Goal: Task Accomplishment & Management: Complete application form

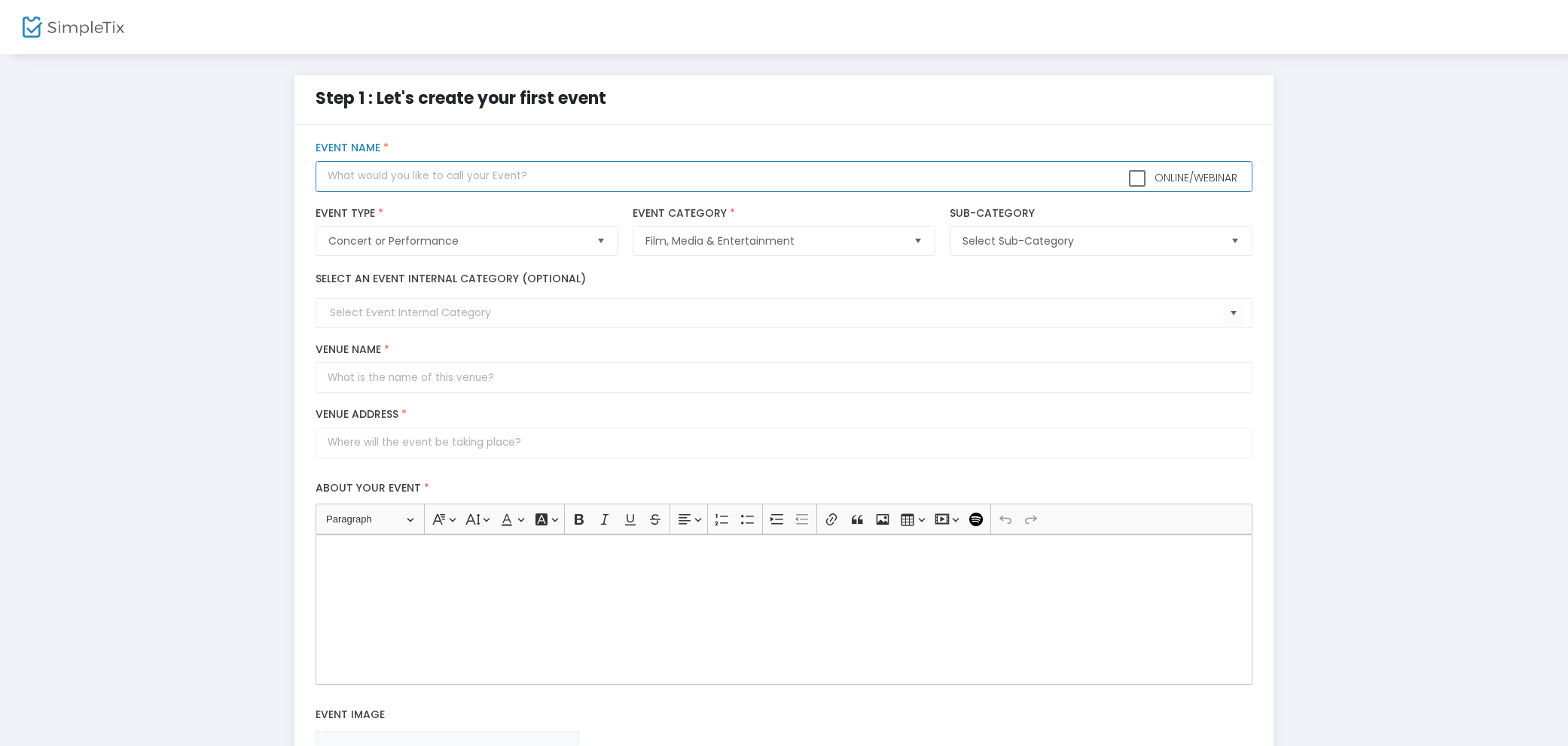
click at [432, 183] on input "text" at bounding box center [784, 177] width 936 height 31
type input "Y"
type input "Into This Garden Album Release Party"
click at [500, 295] on div "Select an event internal category (optional)" at bounding box center [784, 299] width 951 height 57
click at [475, 311] on input at bounding box center [775, 312] width 892 height 16
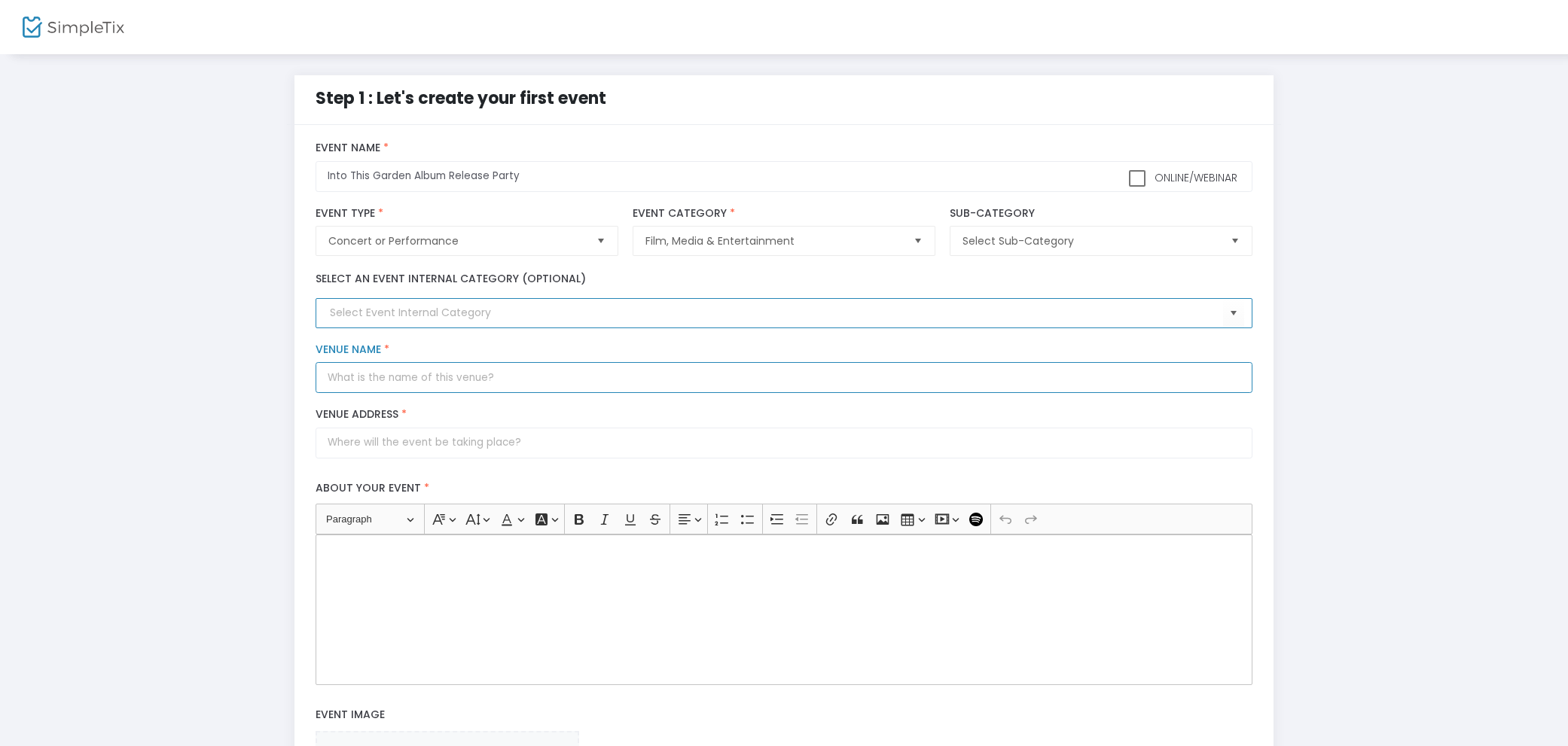
click at [428, 376] on input "Venue Name *" at bounding box center [784, 378] width 936 height 31
type input "The Journey"
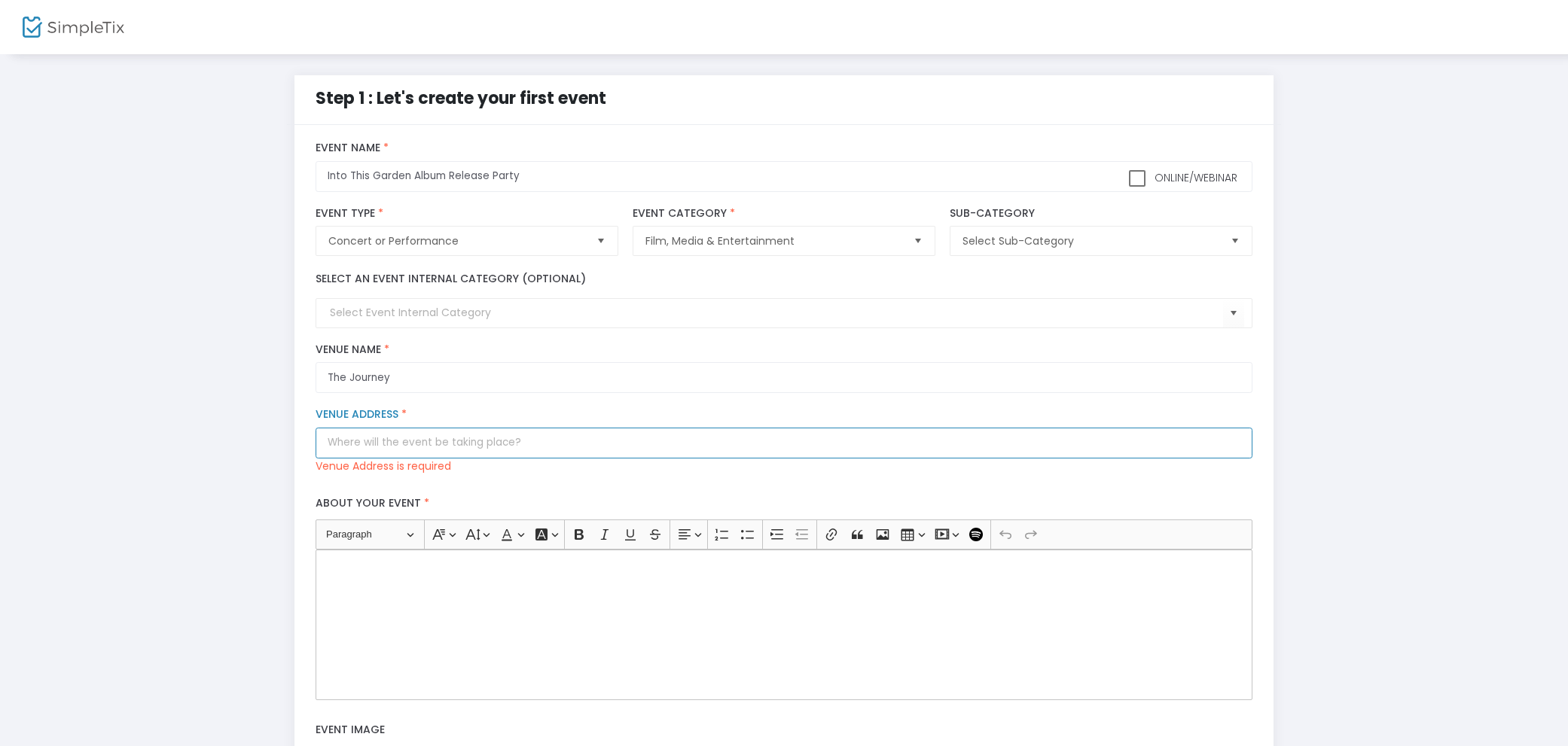
click at [475, 442] on input "Venue Address *" at bounding box center [784, 443] width 936 height 31
paste input "[STREET_ADDRESS]"
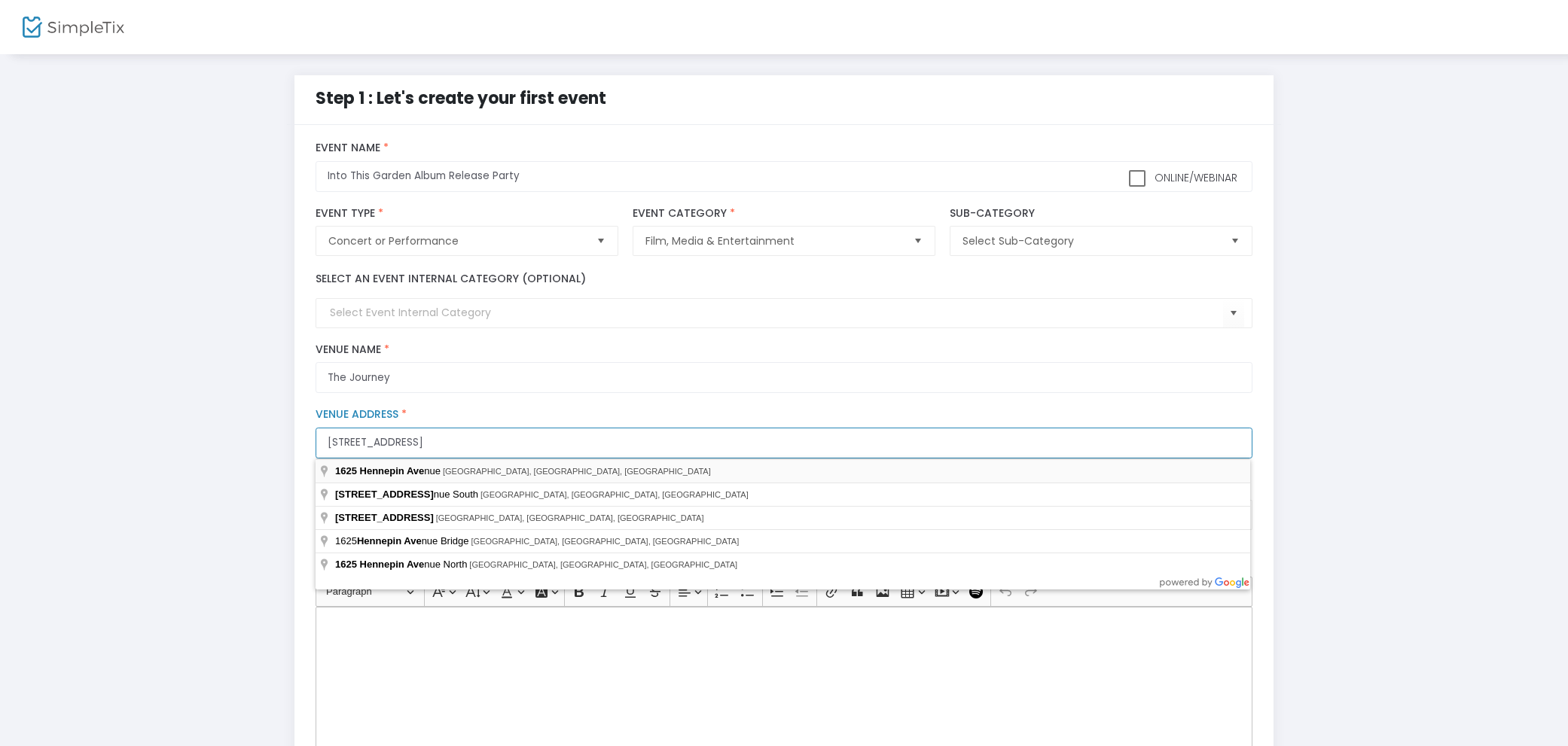
type input "[STREET_ADDRESS]"
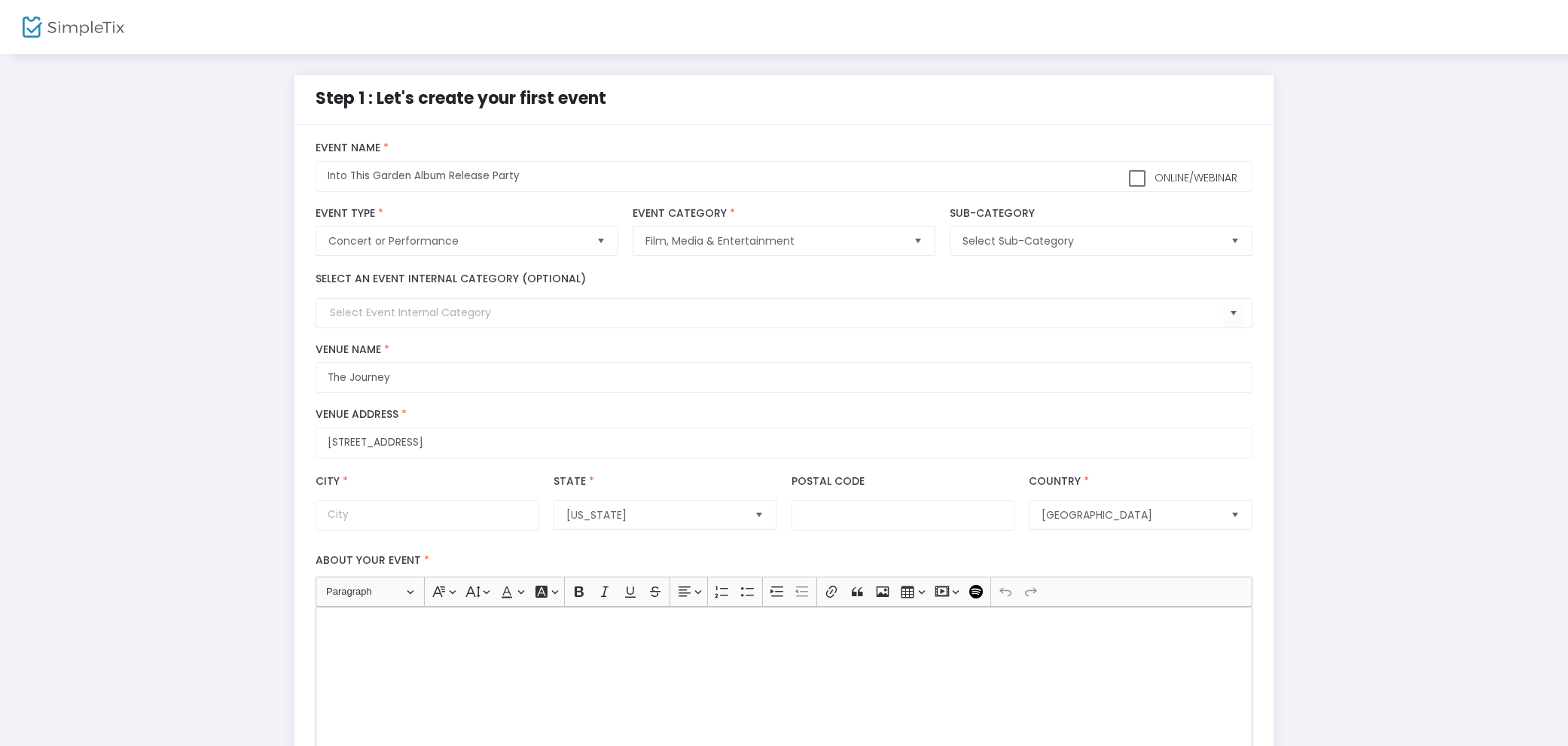
click at [620, 639] on div "Rich Text Editor, main" at bounding box center [784, 681] width 936 height 150
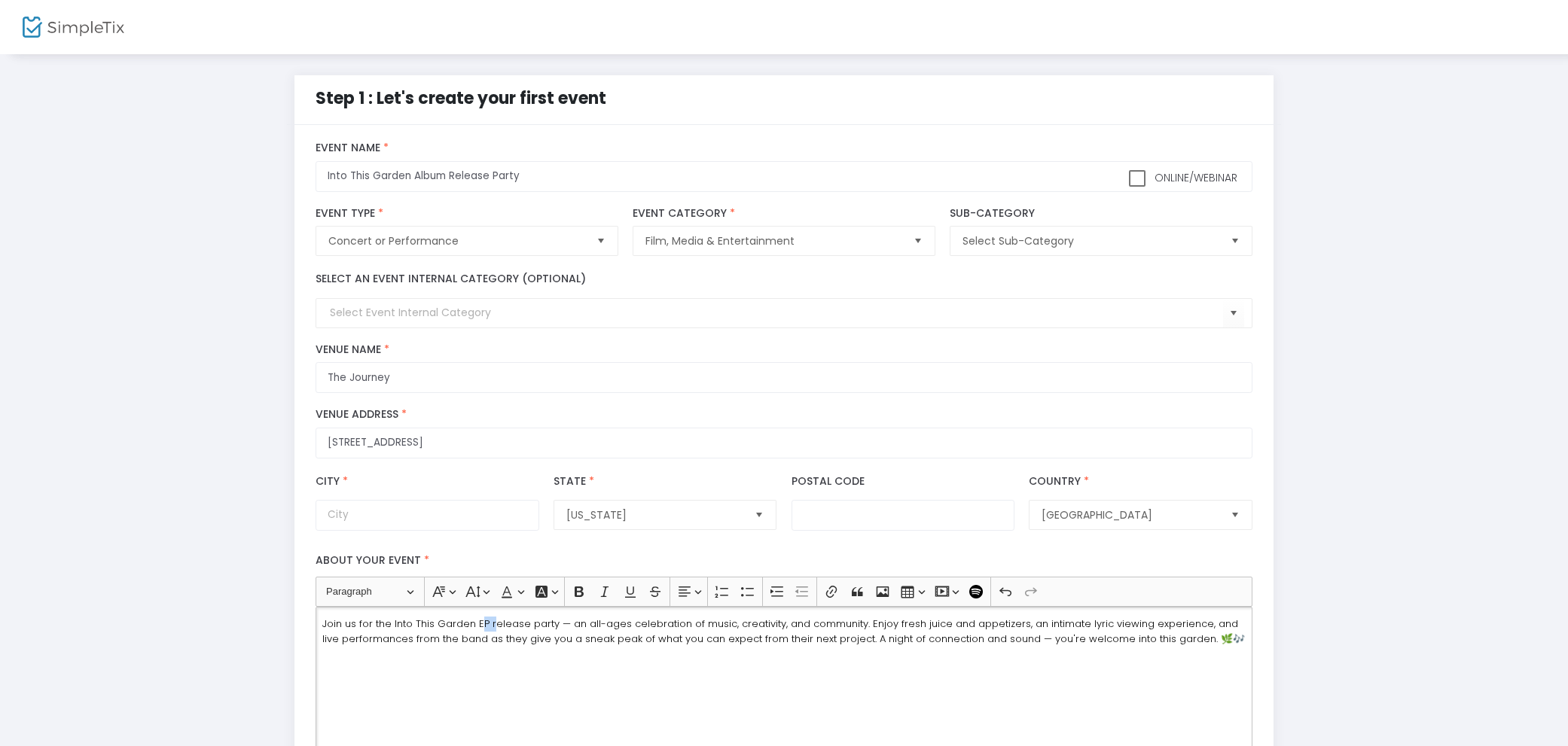
drag, startPoint x: 477, startPoint y: 624, endPoint x: 492, endPoint y: 622, distance: 15.1
click at [492, 622] on span "Join us for the Into This Garden EP release party — an all-ages celebration of …" at bounding box center [784, 631] width 922 height 30
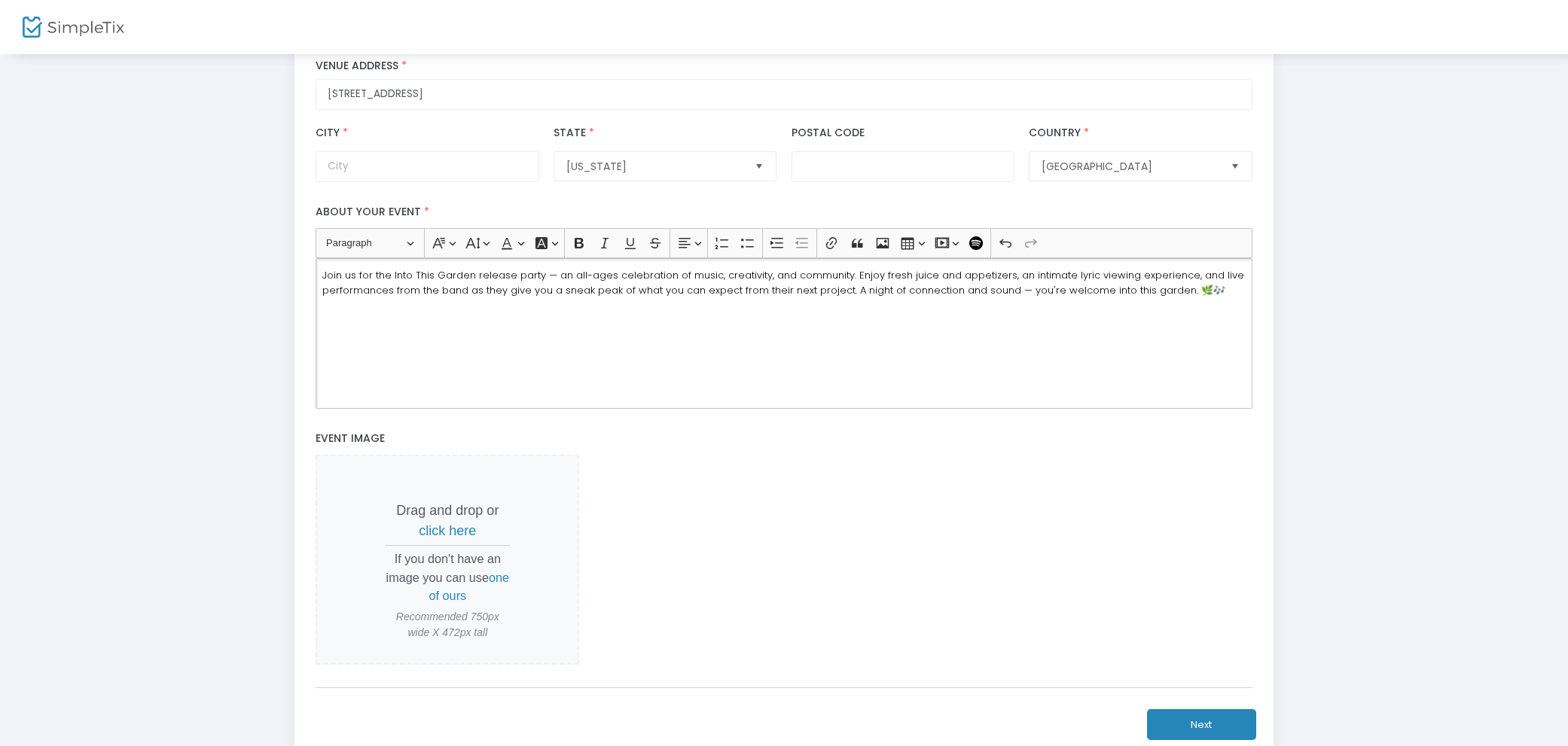
scroll to position [463, 0]
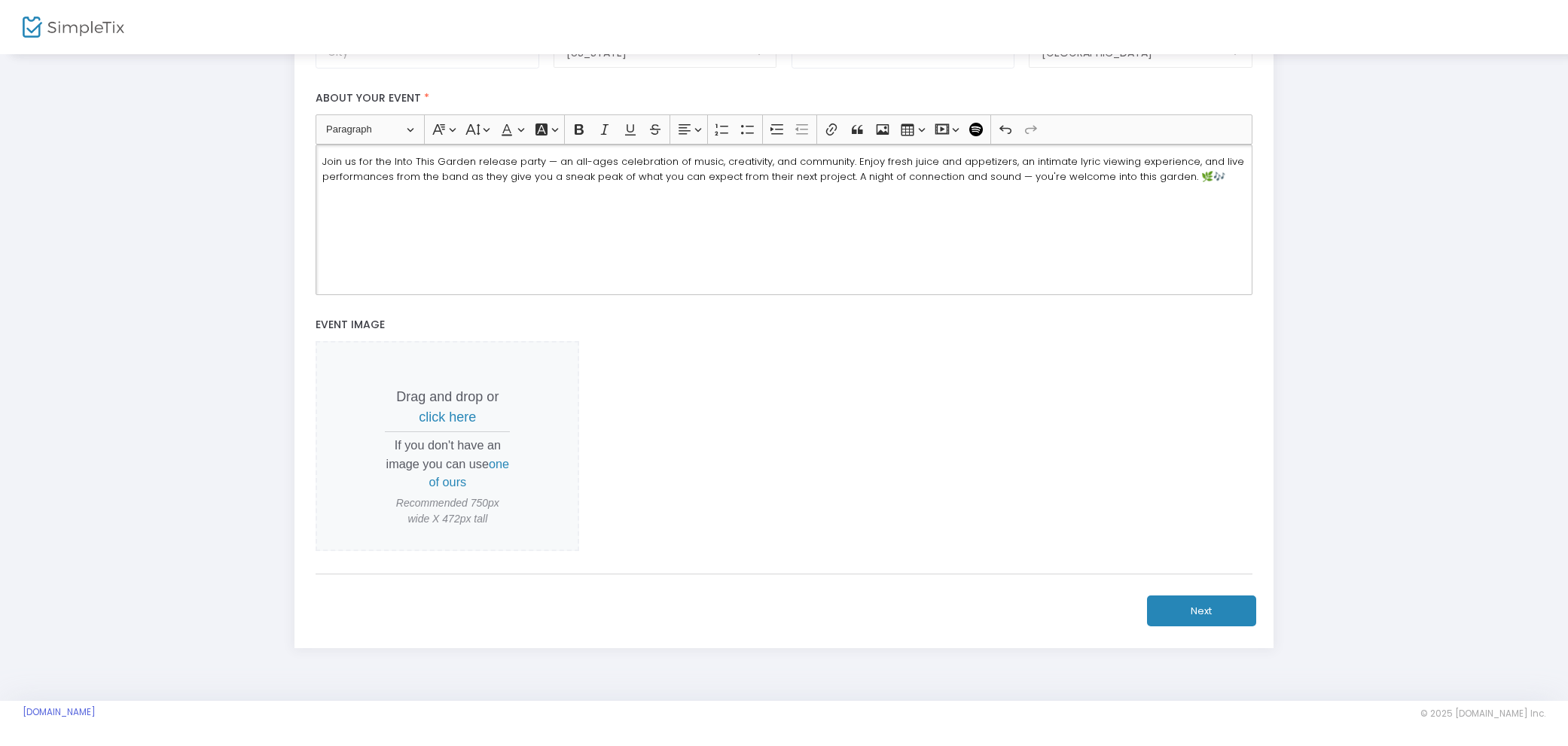
click at [458, 415] on span "click here" at bounding box center [447, 417] width 57 height 15
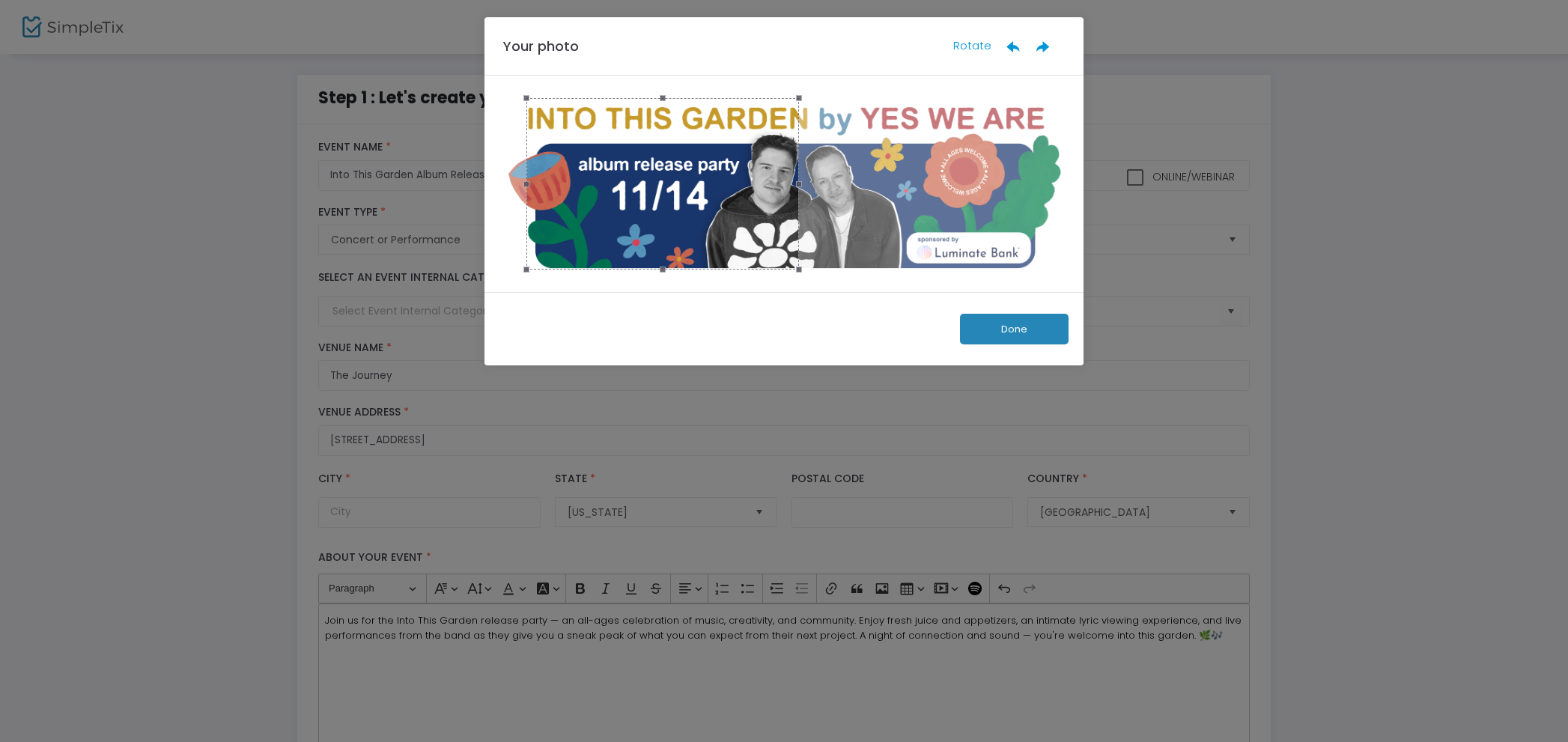
drag, startPoint x: 834, startPoint y: 202, endPoint x: 713, endPoint y: 200, distance: 121.0
click at [713, 200] on div at bounding box center [663, 183] width 273 height 171
drag, startPoint x: 799, startPoint y: 185, endPoint x: 1044, endPoint y: 294, distance: 268.2
click at [1024, 195] on div at bounding box center [784, 183] width 554 height 171
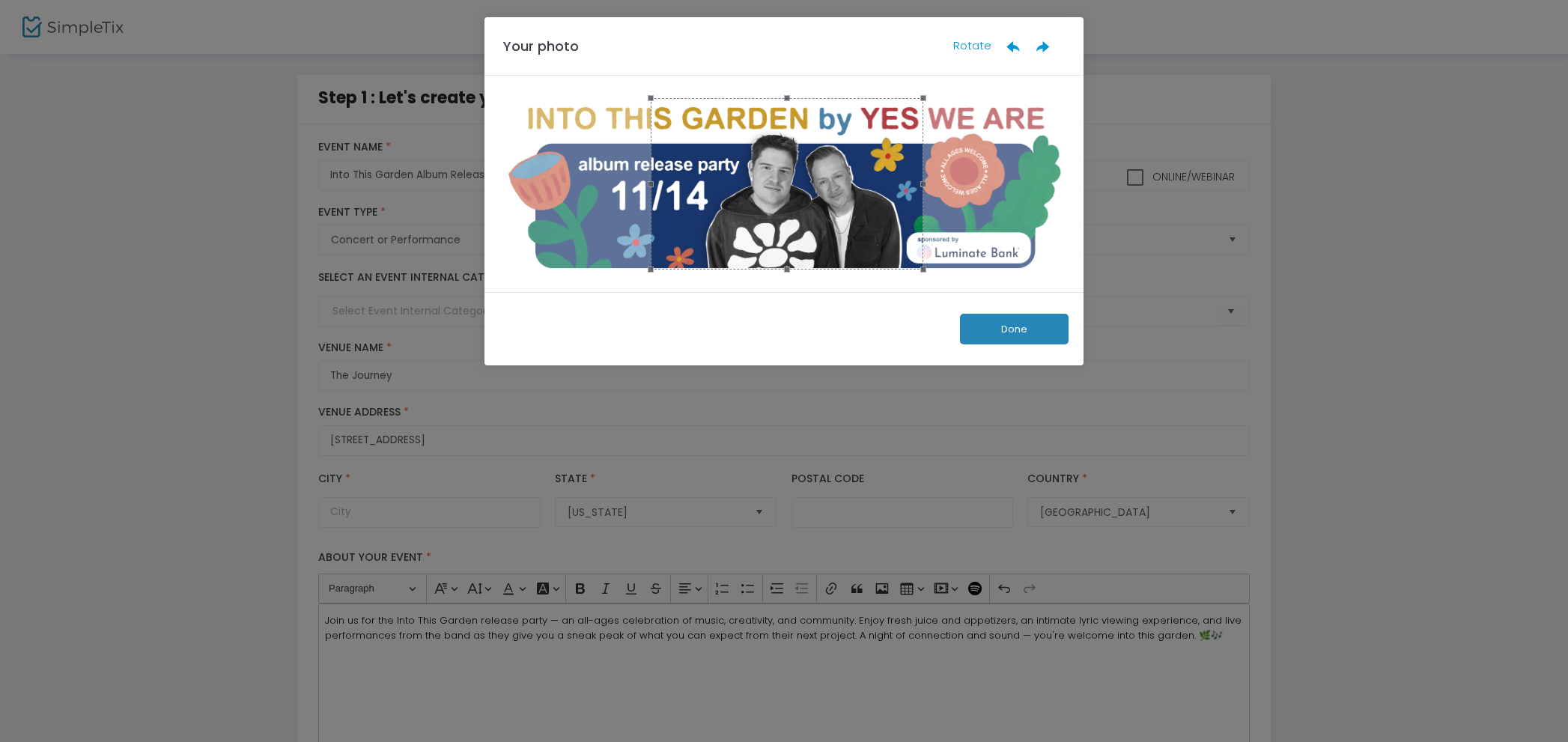
drag, startPoint x: 692, startPoint y: 196, endPoint x: 1056, endPoint y: 320, distance: 384.5
click at [817, 195] on div at bounding box center [787, 183] width 273 height 171
click at [1058, 337] on button "Done" at bounding box center [1014, 329] width 109 height 30
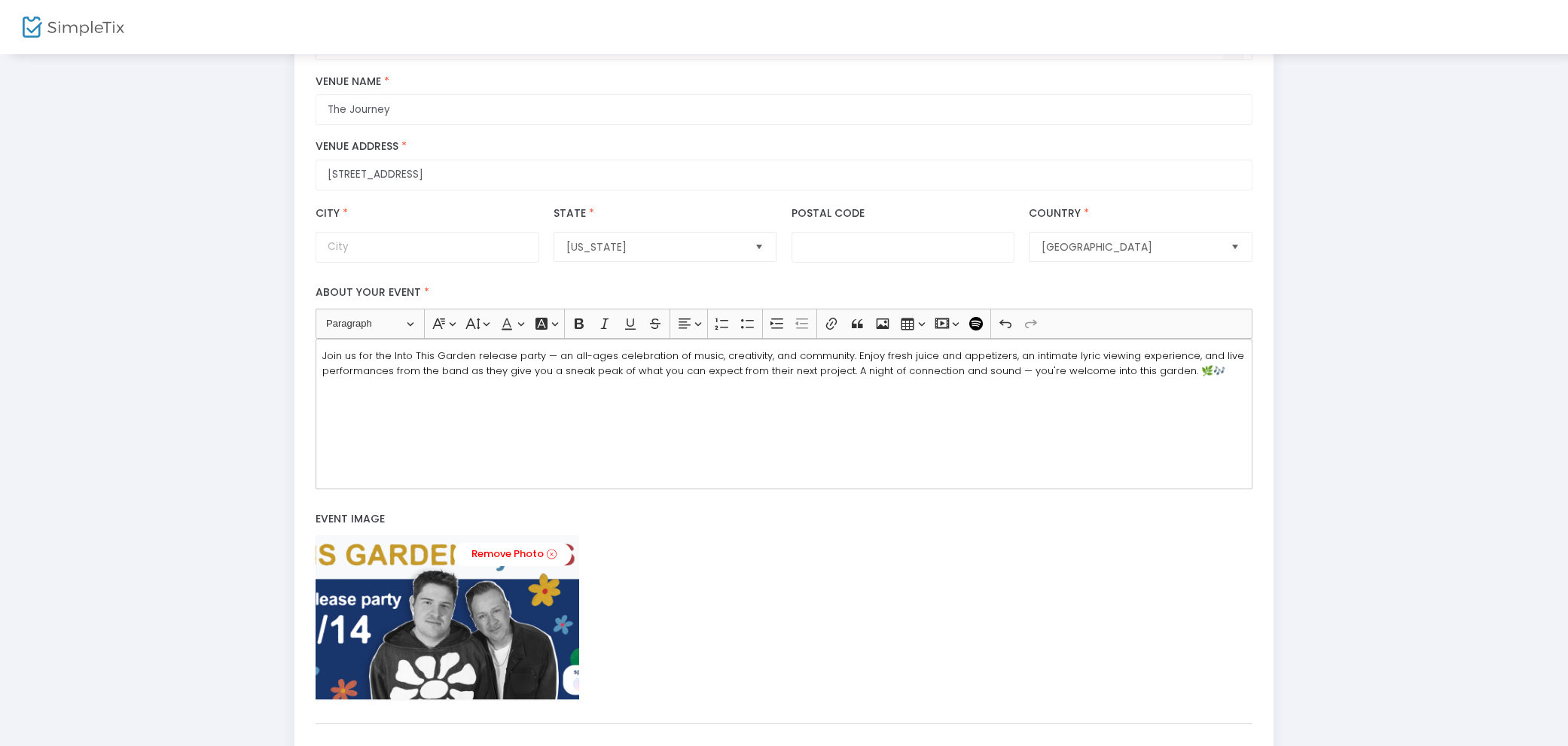
scroll to position [418, 0]
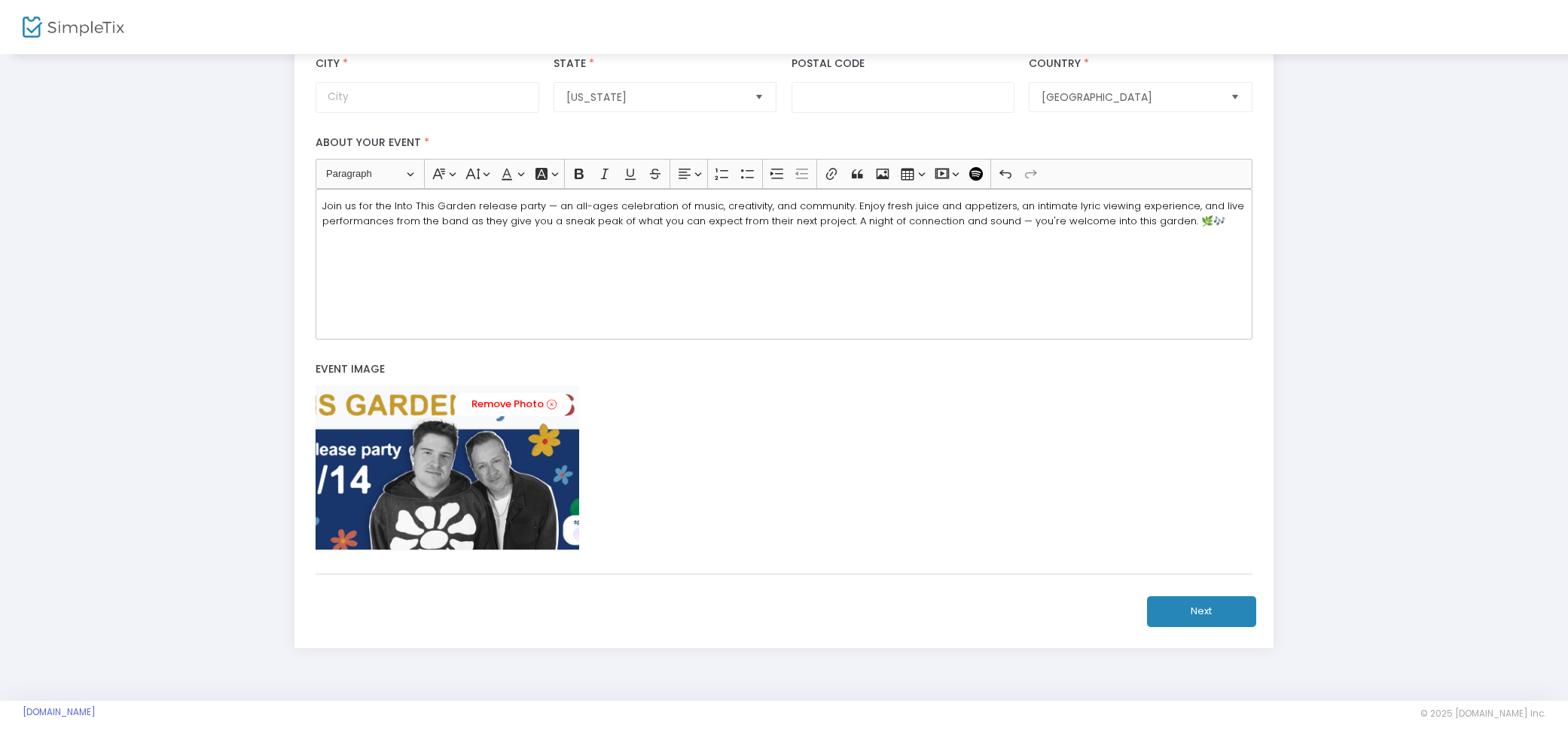
click at [1222, 611] on button "Next" at bounding box center [1201, 611] width 110 height 31
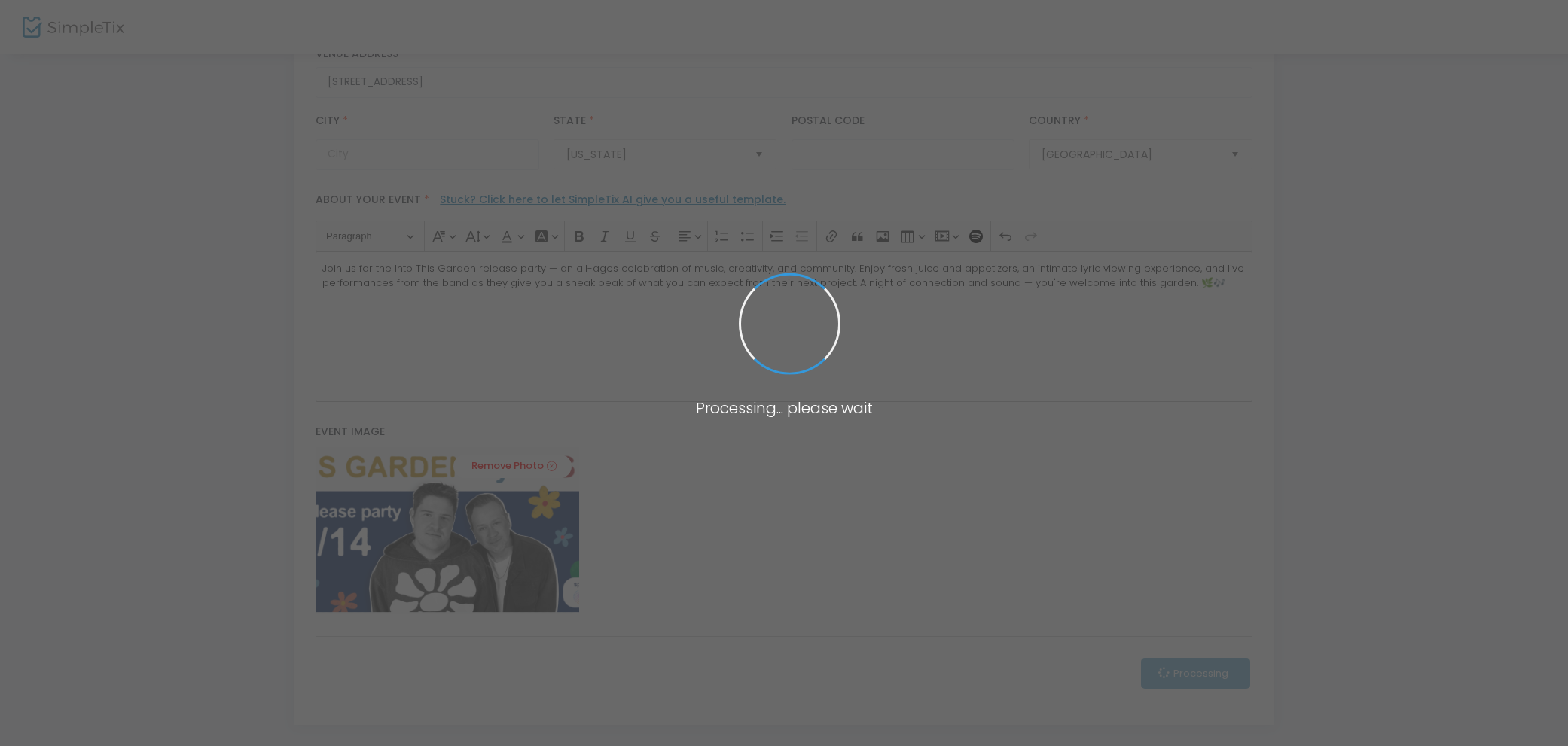
scroll to position [334, 0]
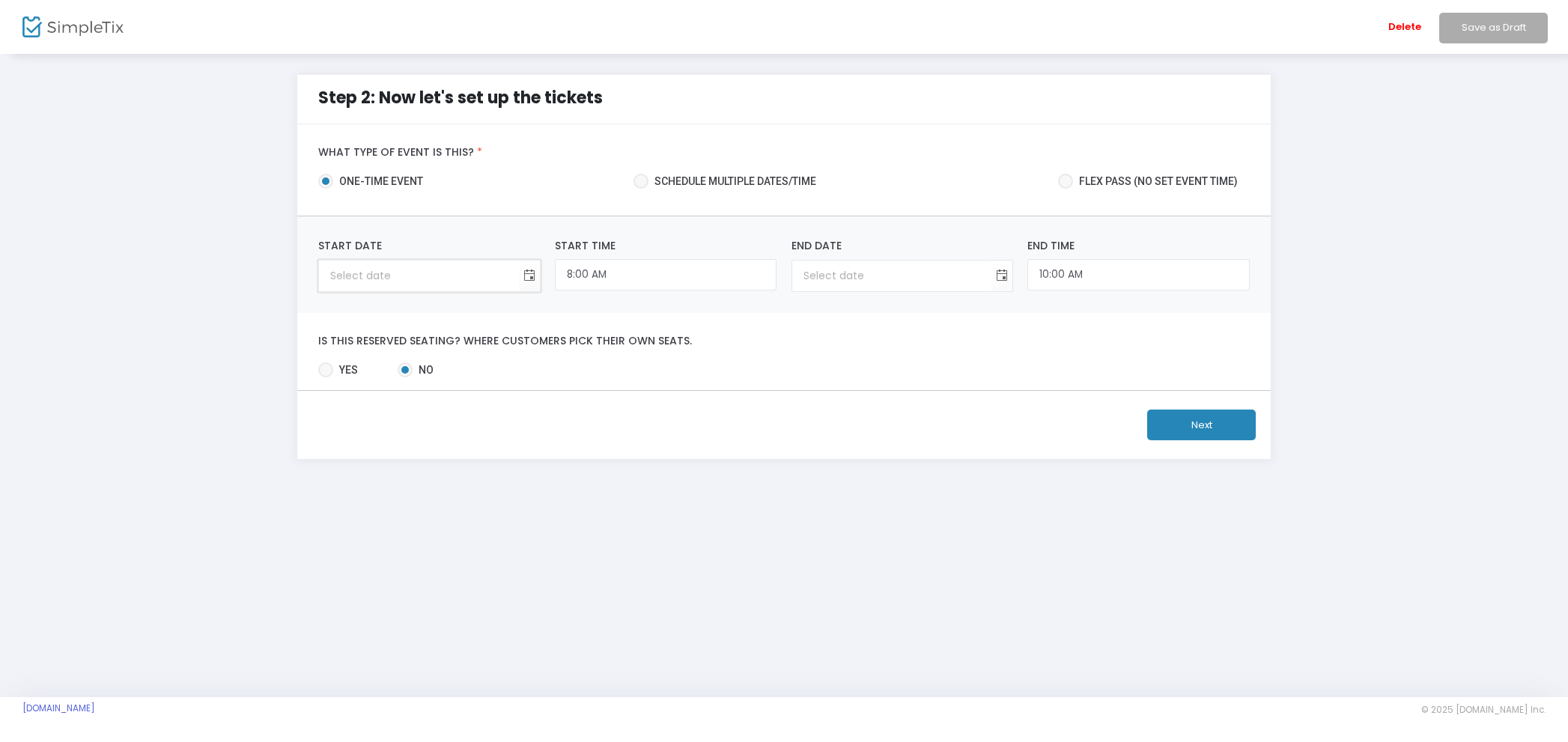
click at [471, 279] on input at bounding box center [419, 276] width 199 height 30
click at [533, 272] on span "Toggle calendar" at bounding box center [529, 275] width 24 height 24
click at [352, 413] on span "Nov" at bounding box center [345, 411] width 20 height 15
click at [520, 415] on span "14" at bounding box center [524, 420] width 25 height 25
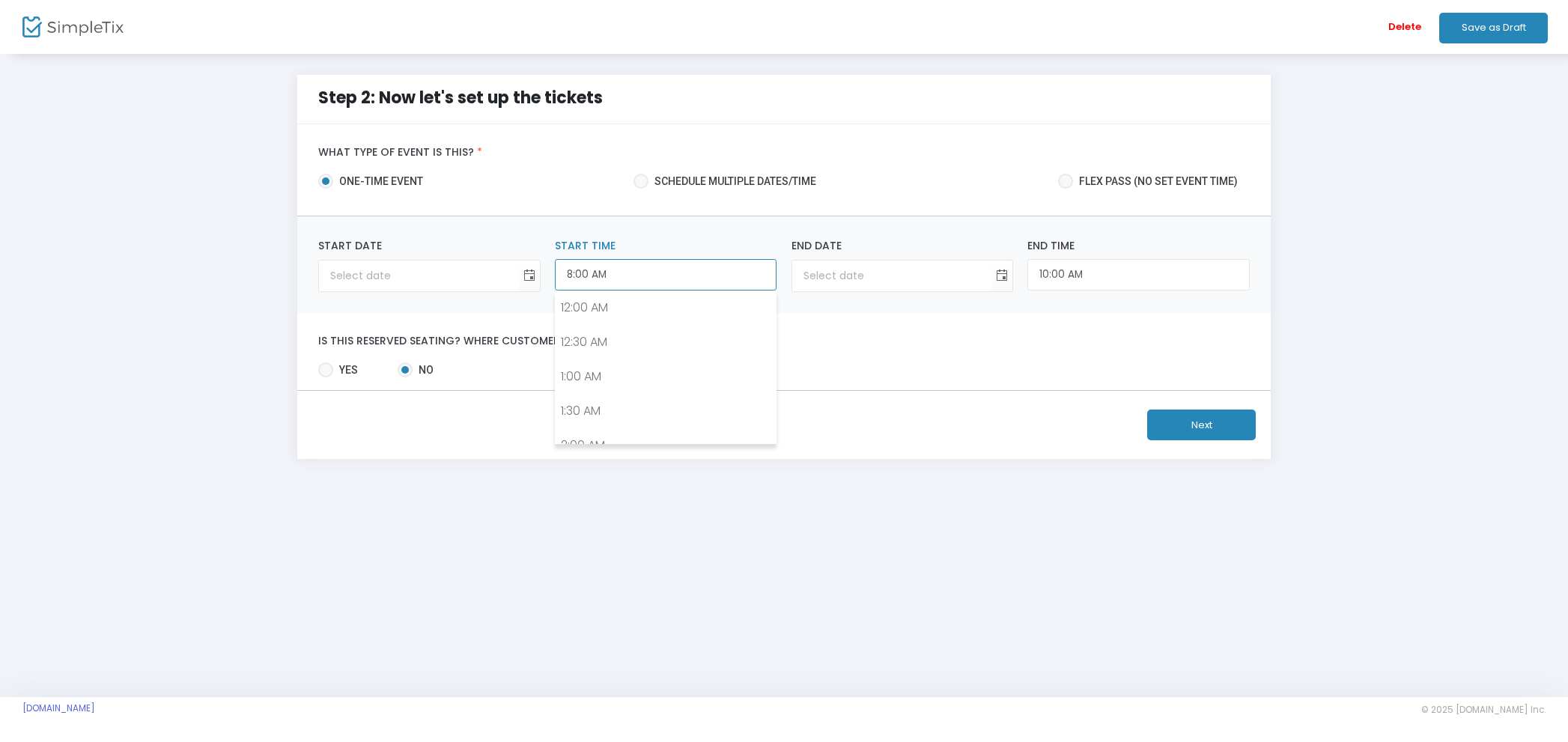
click at [675, 277] on input "8:00 AM" at bounding box center [665, 275] width 222 height 32
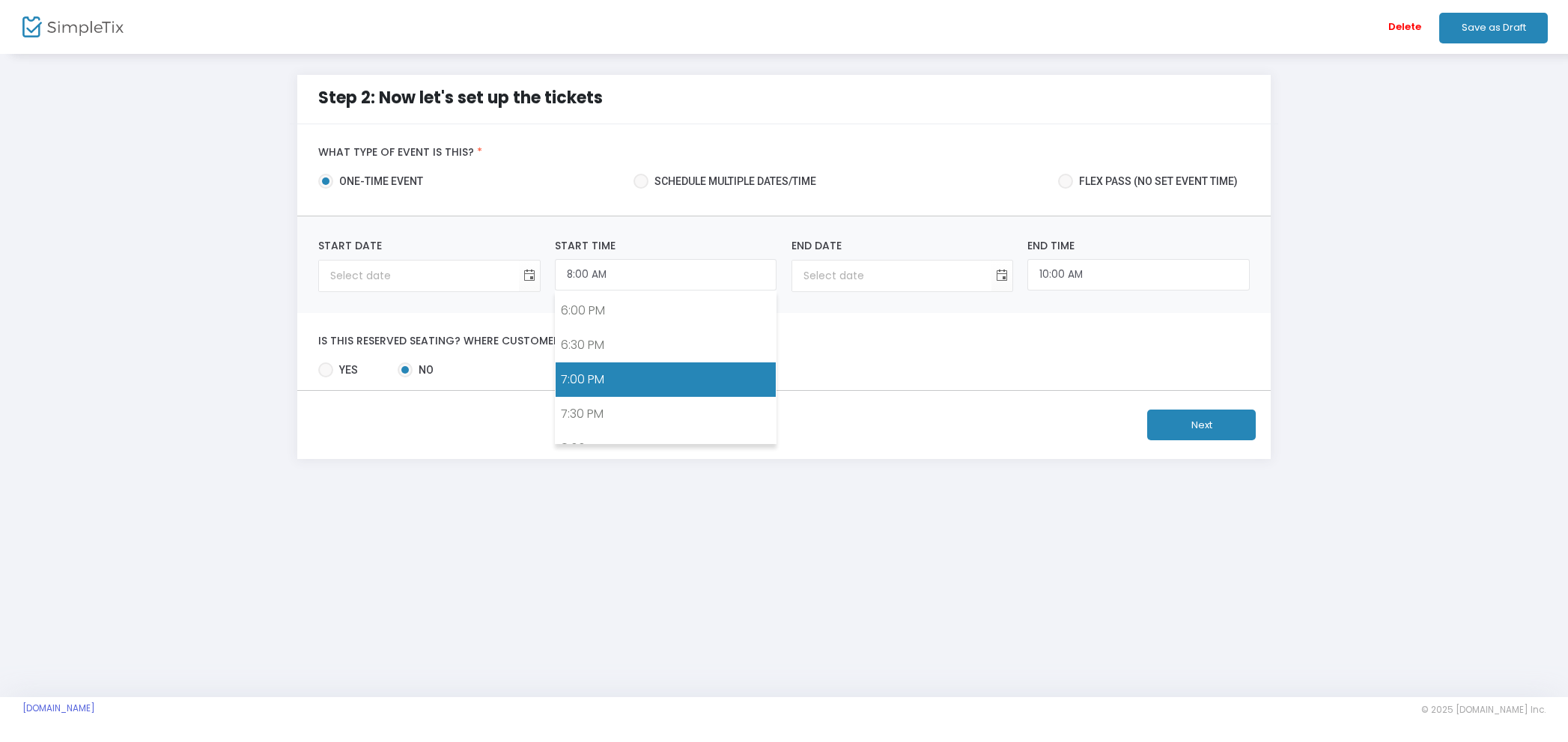
click at [632, 376] on link "7:00 PM" at bounding box center [665, 379] width 220 height 35
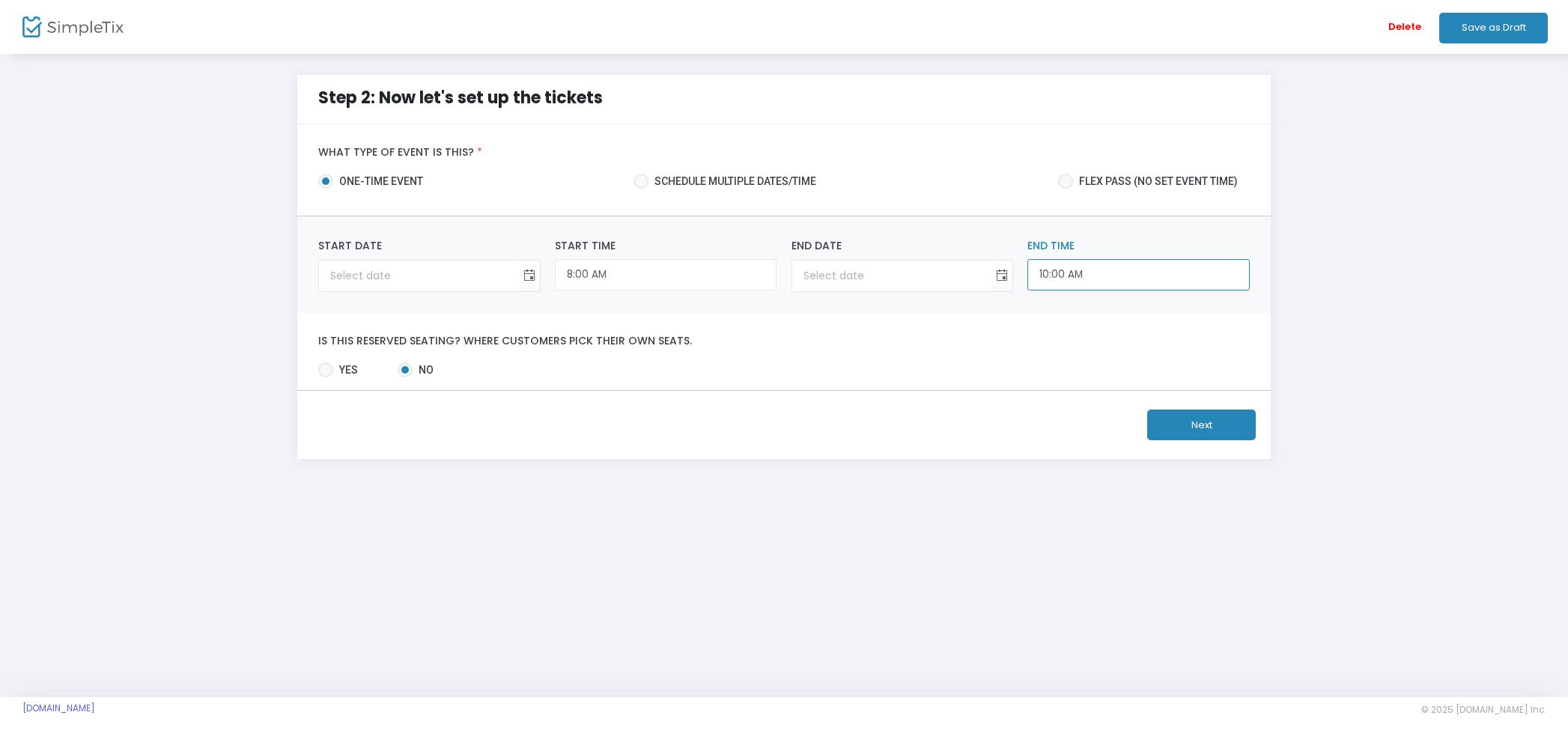
click at [1120, 286] on input "10:00 AM" at bounding box center [1138, 275] width 222 height 32
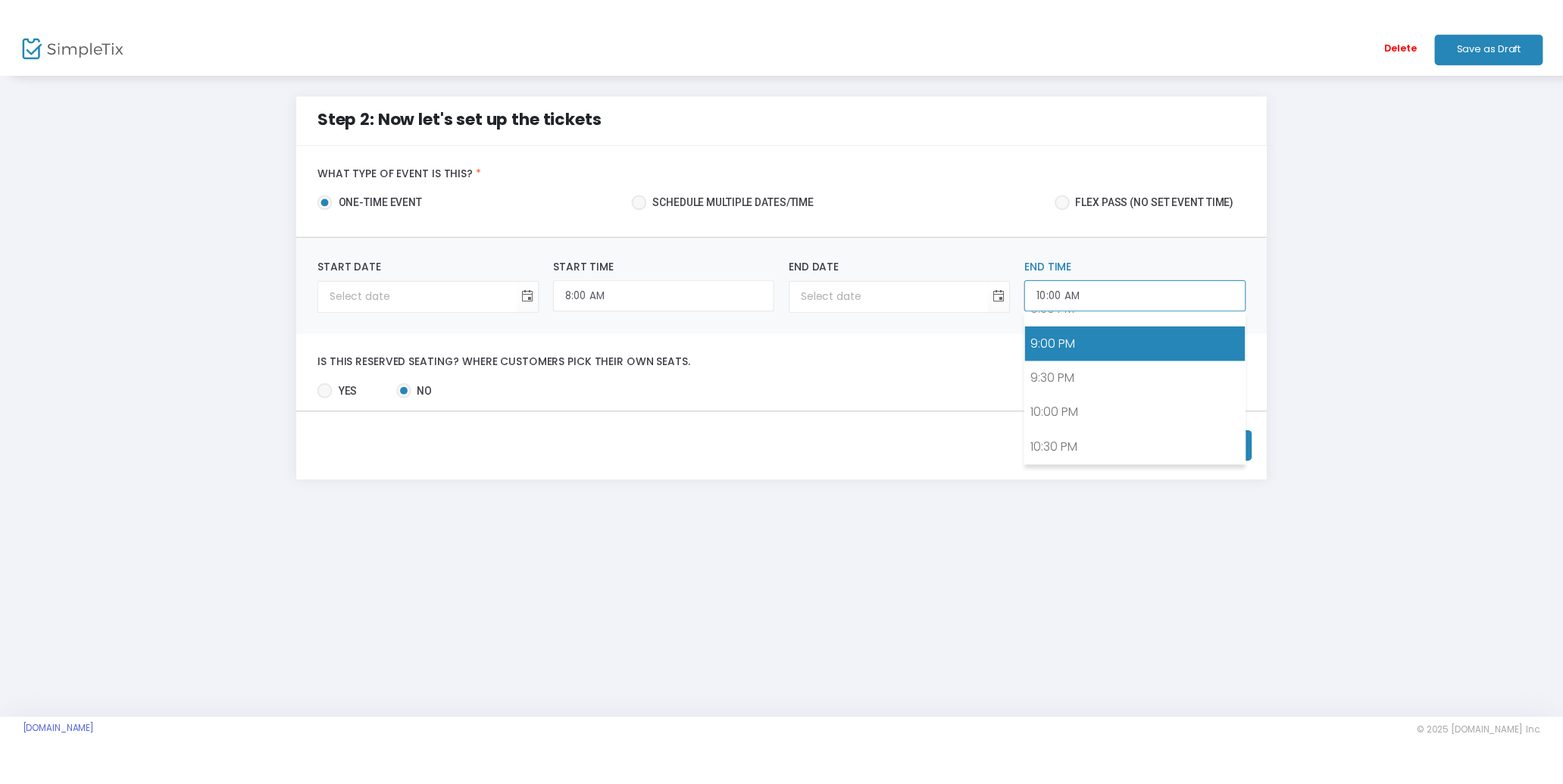
scroll to position [1457, 0]
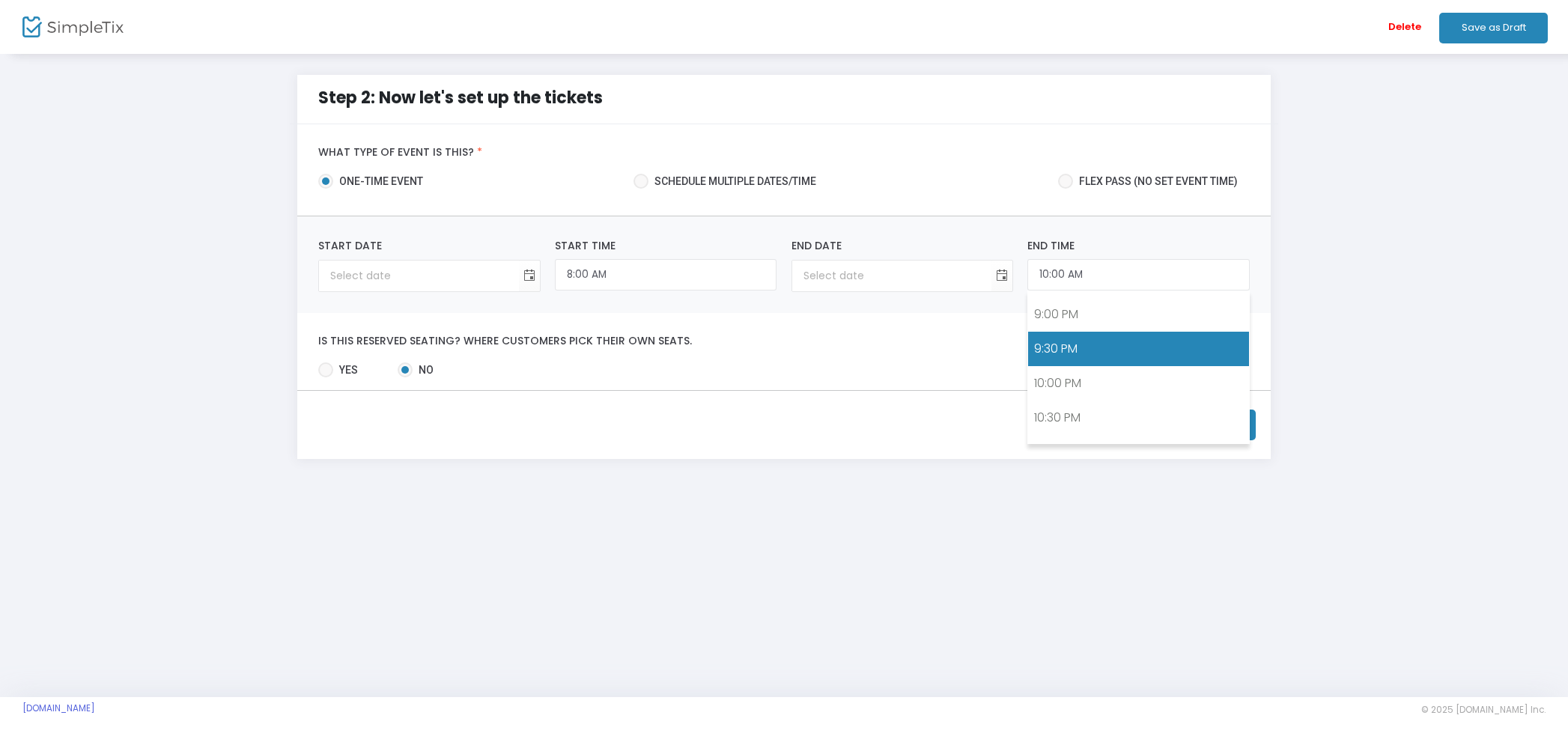
click at [1070, 354] on link "9:30 PM" at bounding box center [1138, 349] width 220 height 35
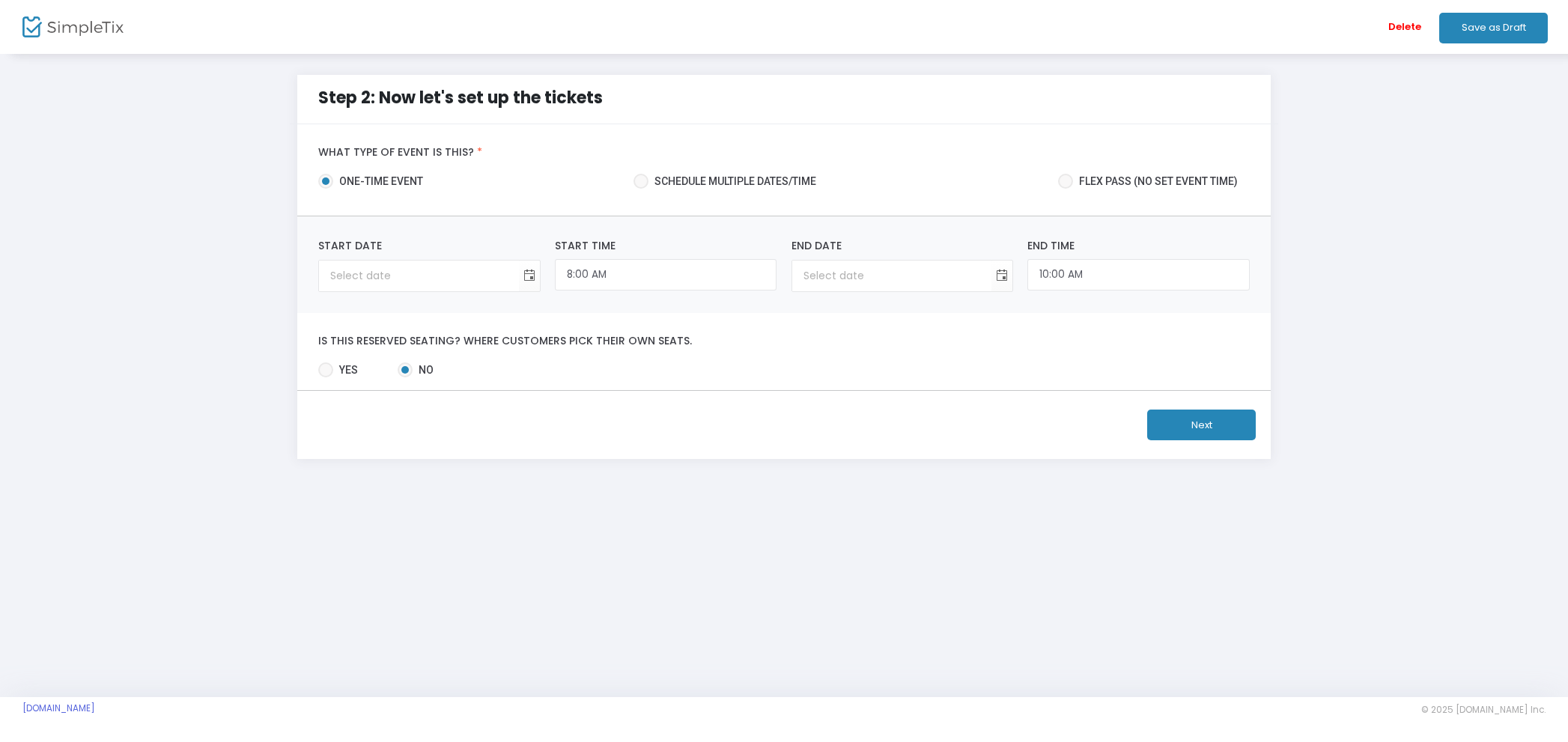
click at [407, 368] on span at bounding box center [404, 370] width 8 height 8
click at [405, 377] on input "No" at bounding box center [404, 377] width 1 height 1
click at [1192, 431] on button "Next" at bounding box center [1202, 425] width 109 height 30
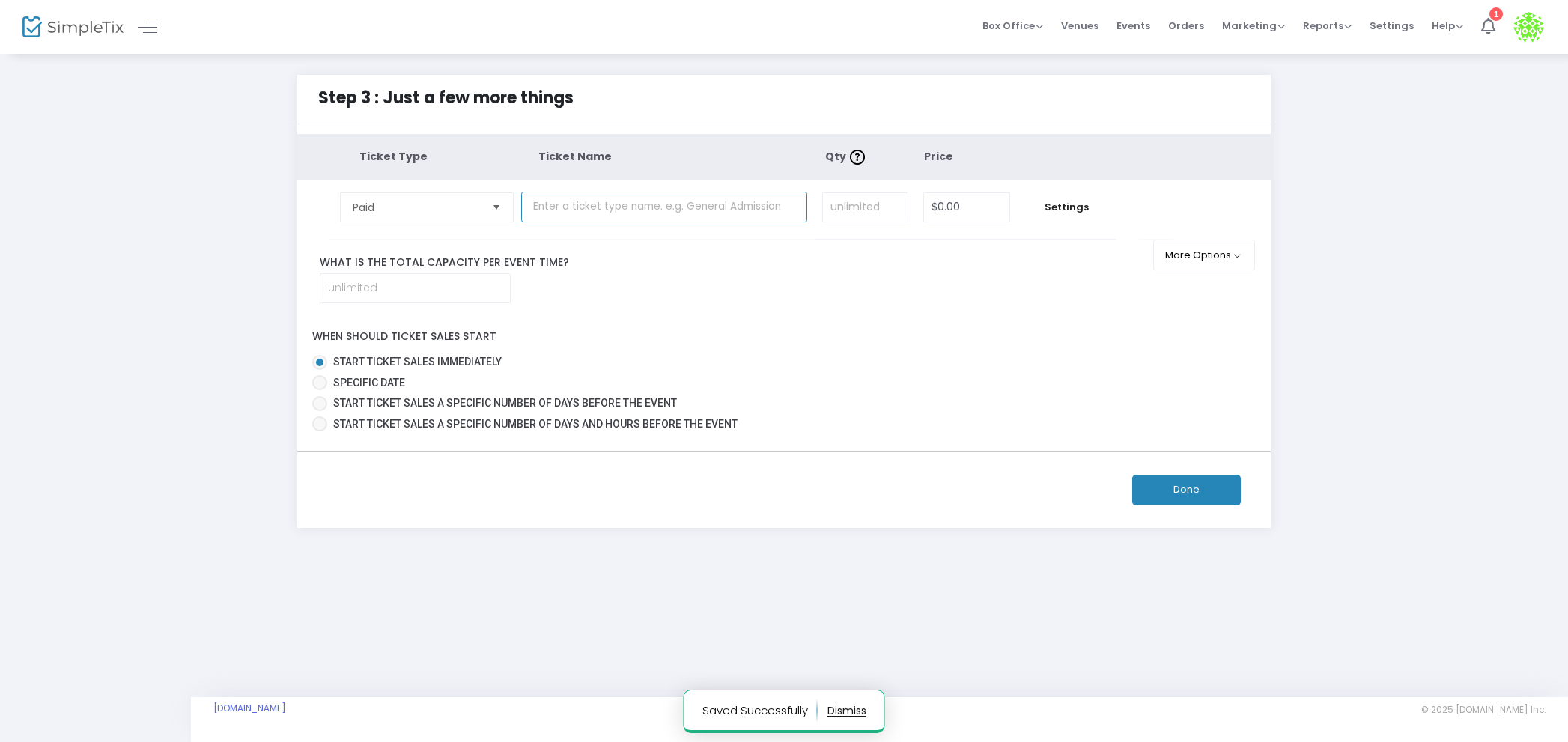
click at [575, 211] on input "text" at bounding box center [664, 207] width 286 height 30
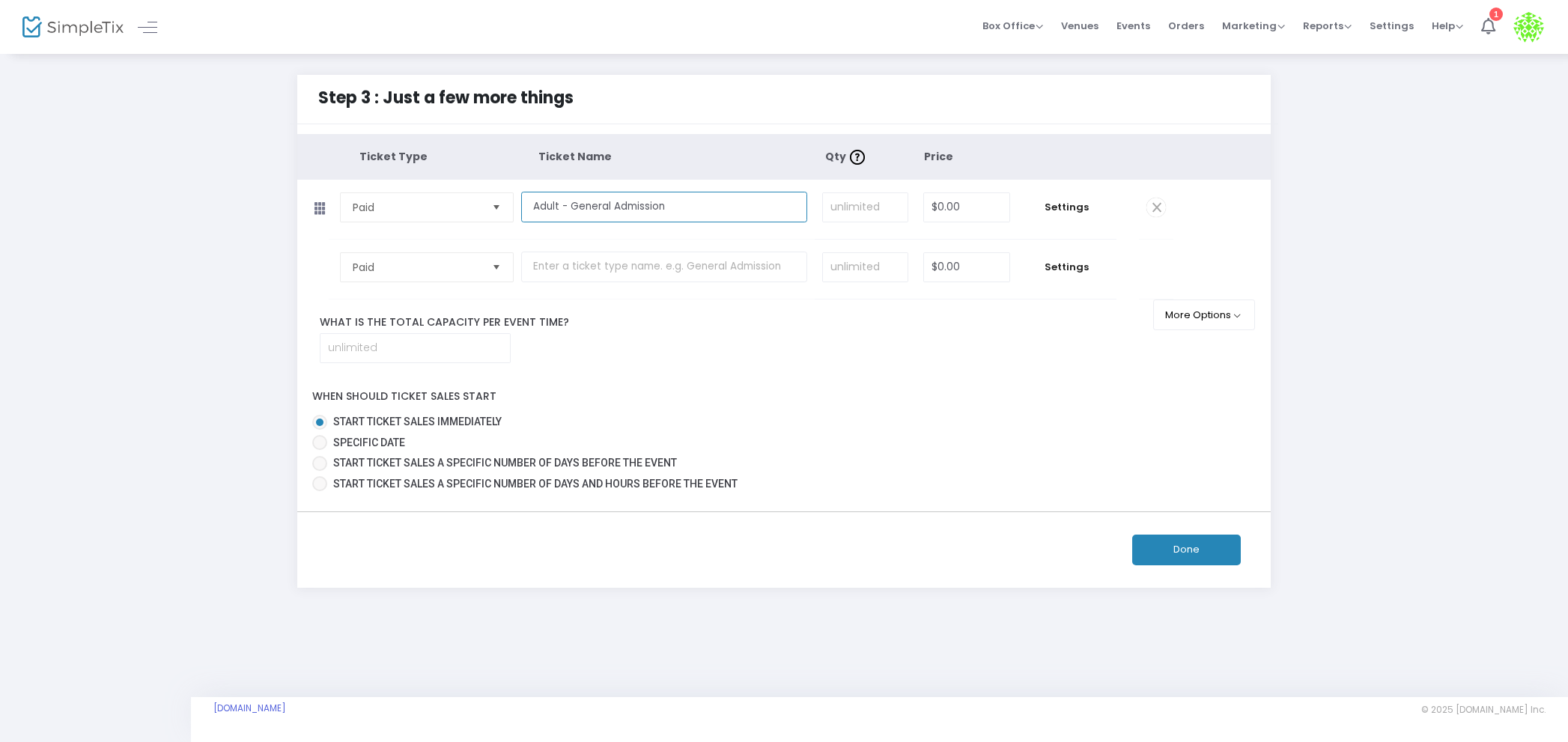
type input "Adult - General Admission"
click at [480, 278] on span "Paid" at bounding box center [416, 268] width 139 height 29
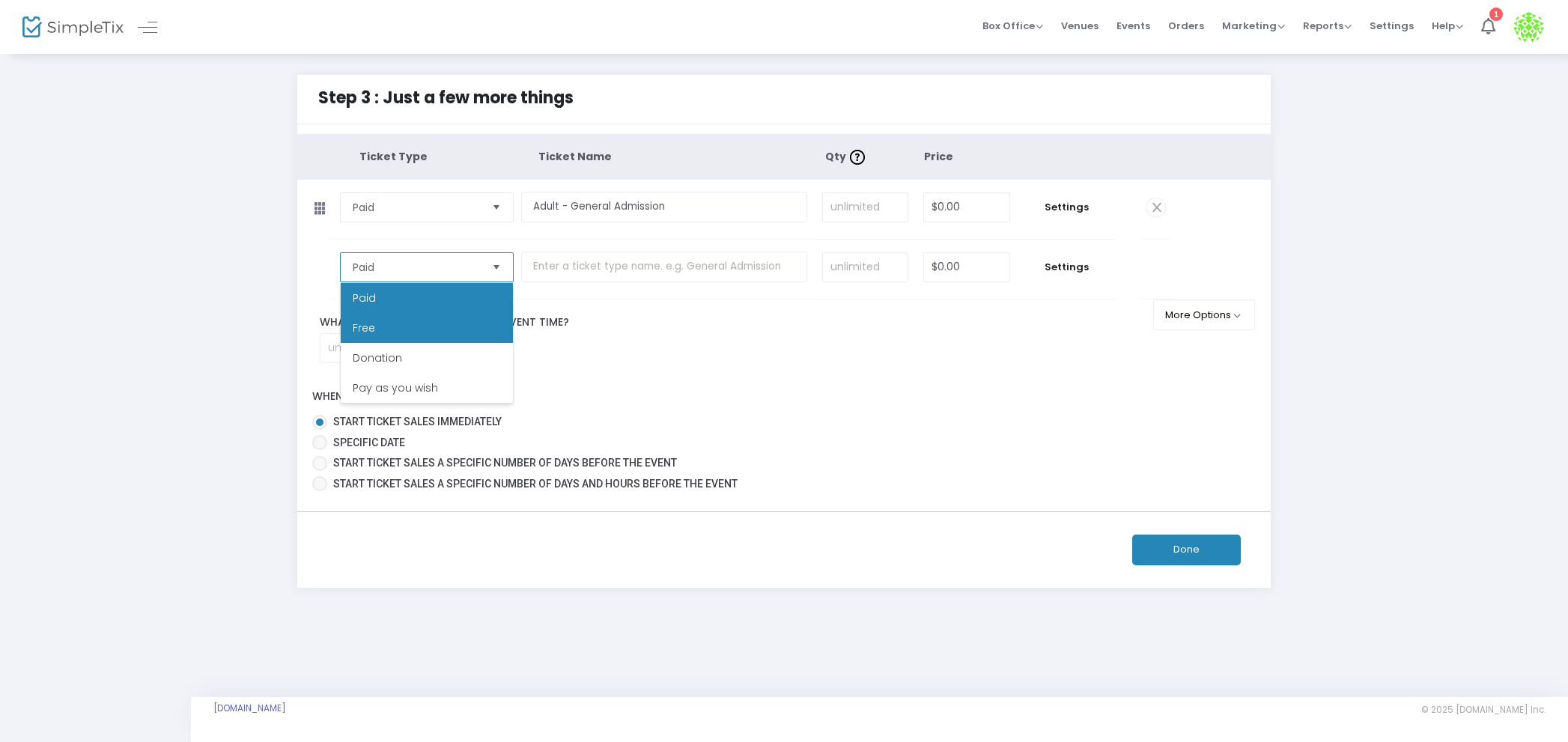
click at [437, 324] on li "Free" at bounding box center [427, 328] width 172 height 30
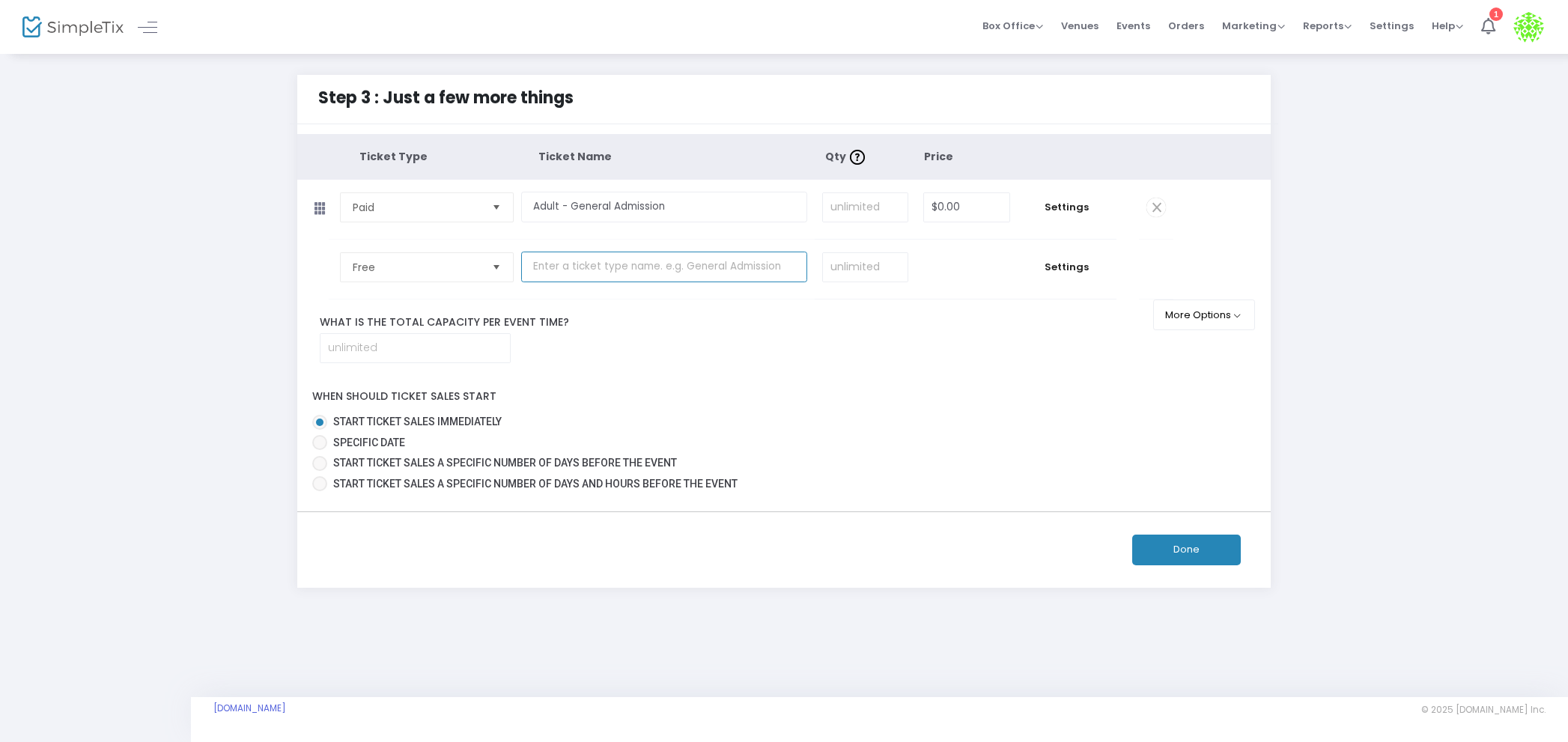
click at [652, 277] on input "text" at bounding box center [664, 267] width 286 height 30
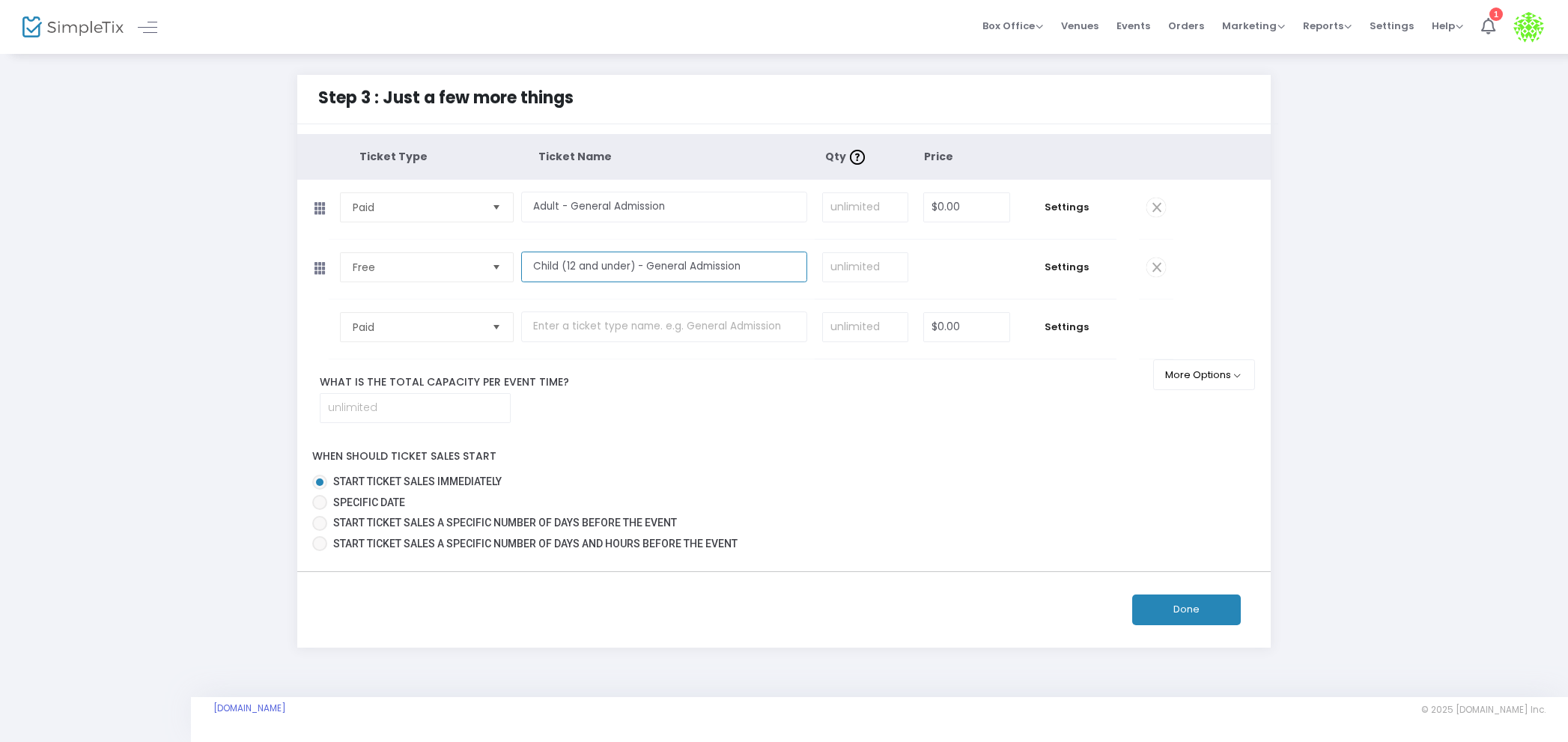
type input "Child (12 and under) - General Admission"
click at [956, 272] on td "$0.00" at bounding box center [967, 269] width 102 height 59
click at [973, 206] on input "$0.00" at bounding box center [966, 208] width 85 height 29
type input "20"
click at [876, 204] on input at bounding box center [865, 208] width 84 height 29
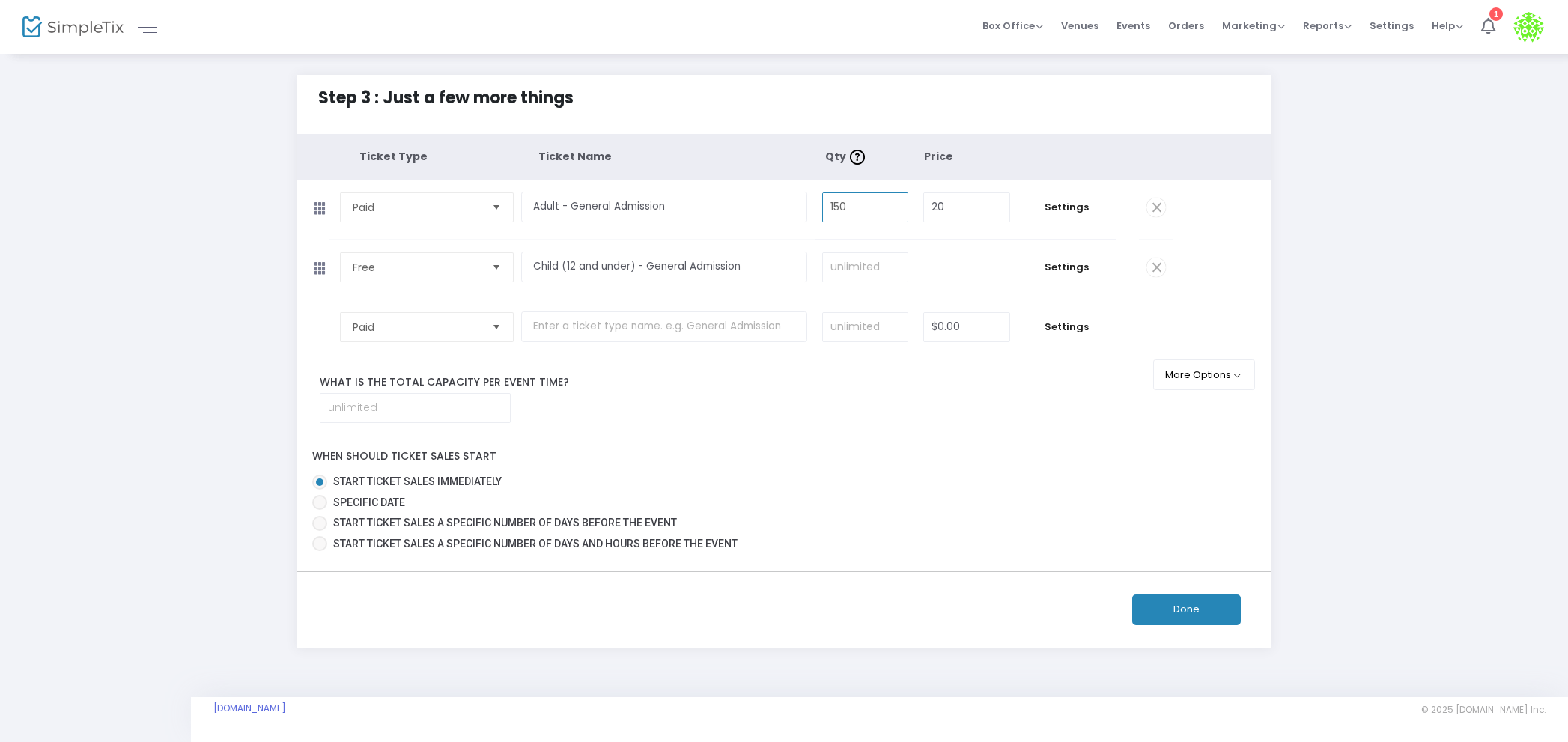
type input "150"
drag, startPoint x: 855, startPoint y: 267, endPoint x: 1055, endPoint y: 308, distance: 204.2
click at [855, 267] on input "2" at bounding box center [865, 268] width 84 height 29
type input "25"
click at [1164, 306] on tr "Paid Required. $0.00 Settings" at bounding box center [735, 329] width 876 height 60
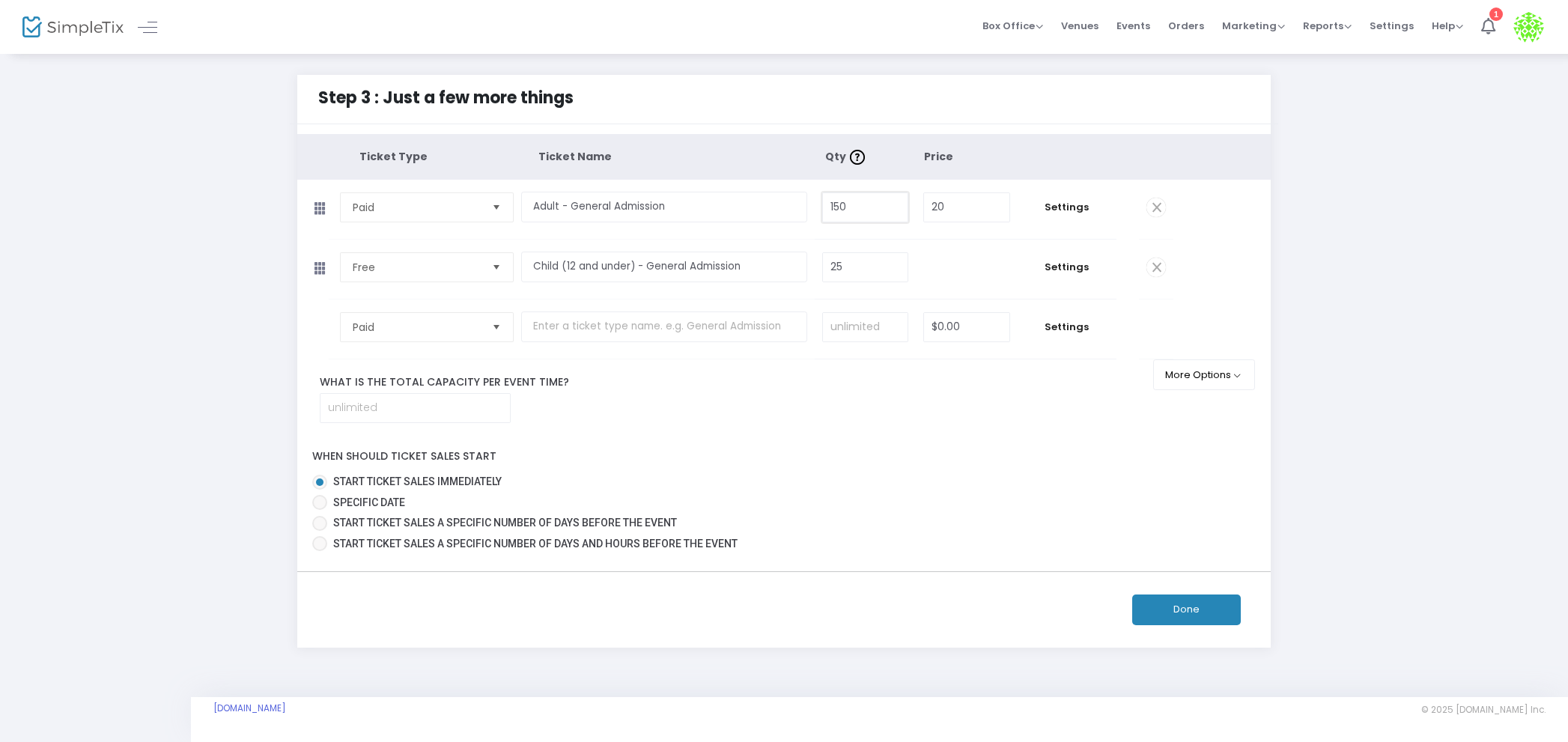
click at [888, 209] on input "150" at bounding box center [865, 208] width 84 height 29
type input "175"
click at [1024, 321] on td "Settings" at bounding box center [1066, 329] width 99 height 59
click at [775, 360] on tr "Paid Required. $0.00 Settings" at bounding box center [735, 329] width 876 height 60
click at [471, 410] on input at bounding box center [415, 409] width 189 height 29
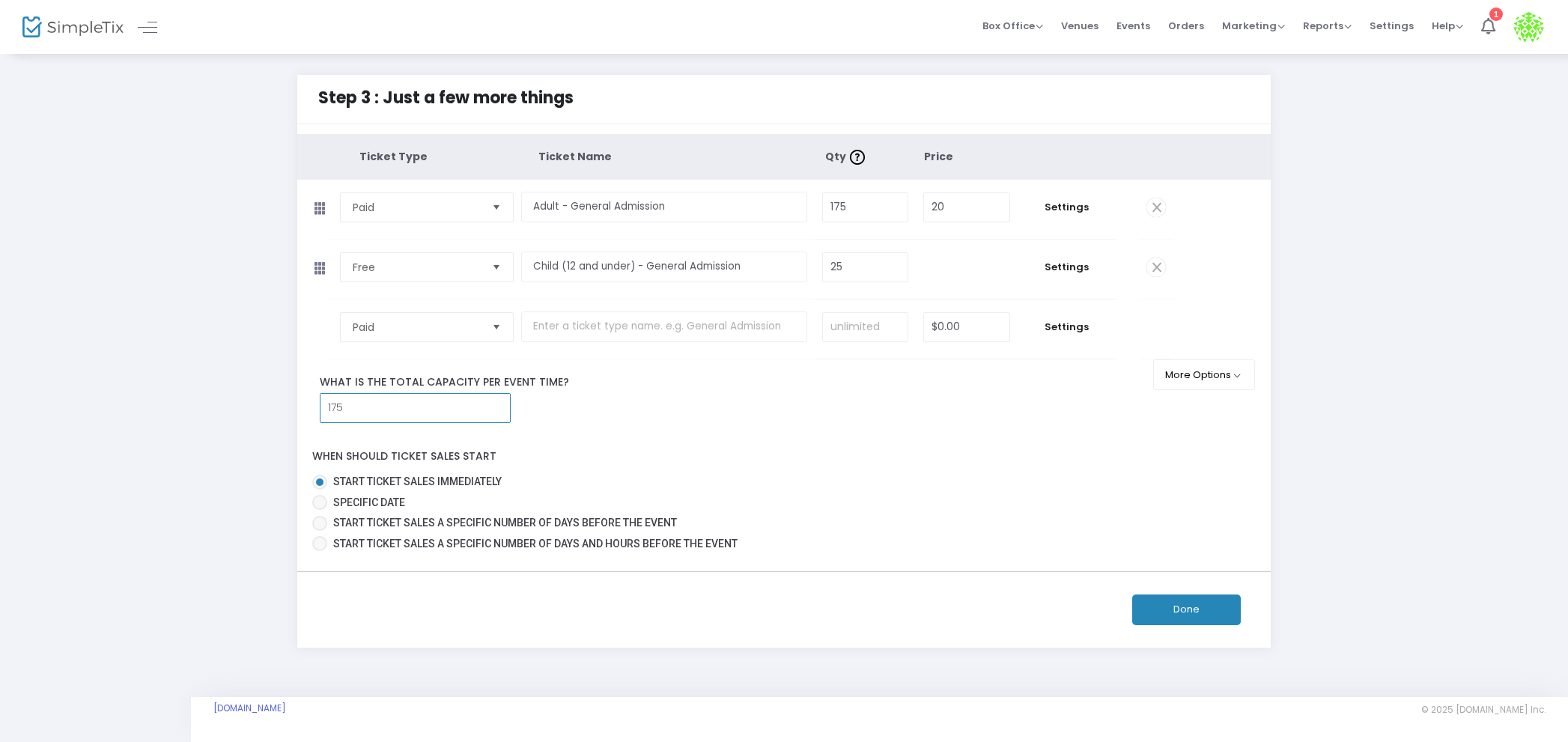
type input "175"
click at [713, 495] on label "Specific Date" at bounding box center [778, 502] width 931 height 16
click at [320, 510] on input "Specific Date" at bounding box center [319, 510] width 1 height 1
radio input "true"
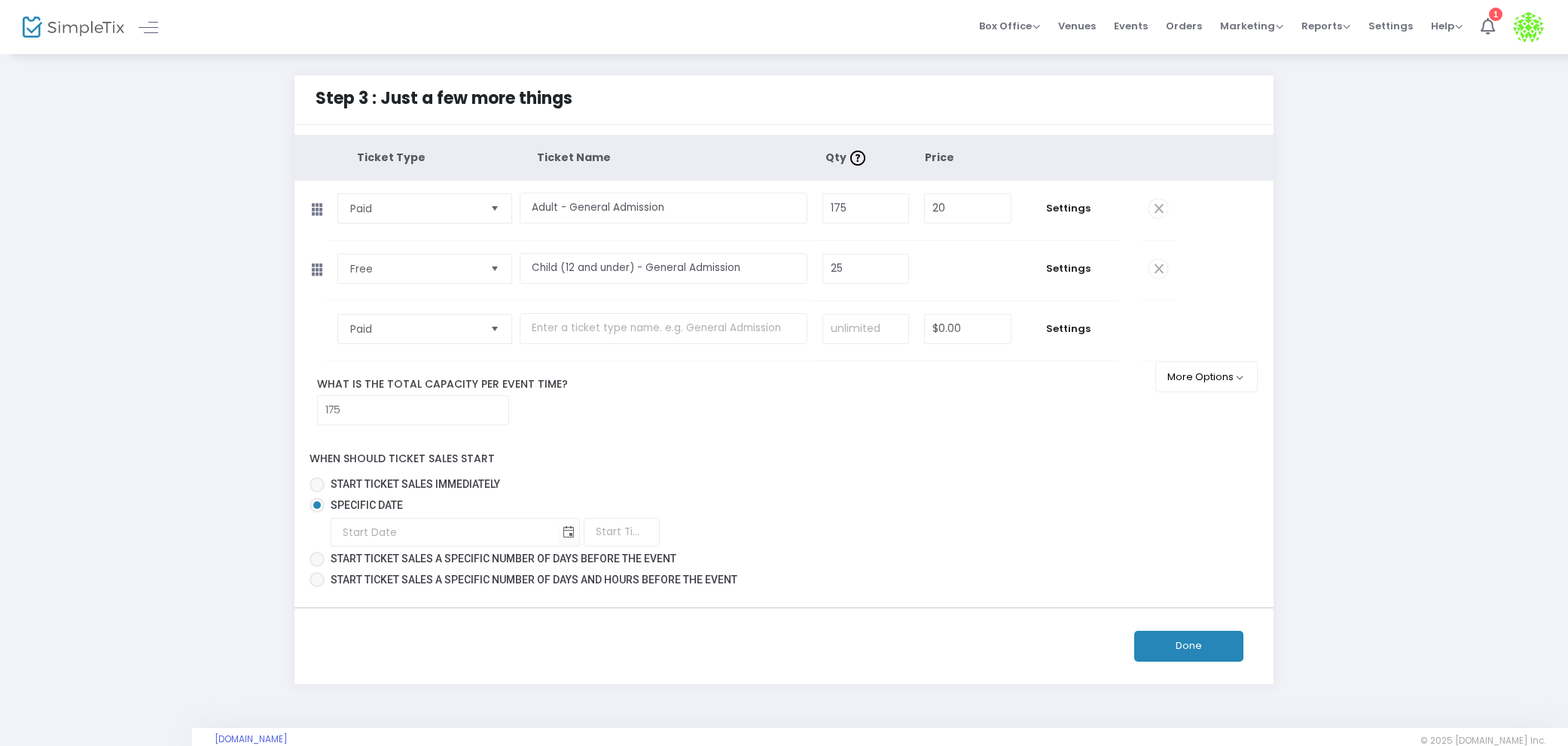
click at [401, 485] on span "Start ticket sales immediately" at bounding box center [415, 484] width 170 height 12
click at [317, 492] on input "Start ticket sales immediately" at bounding box center [317, 492] width 1 height 1
radio input "true"
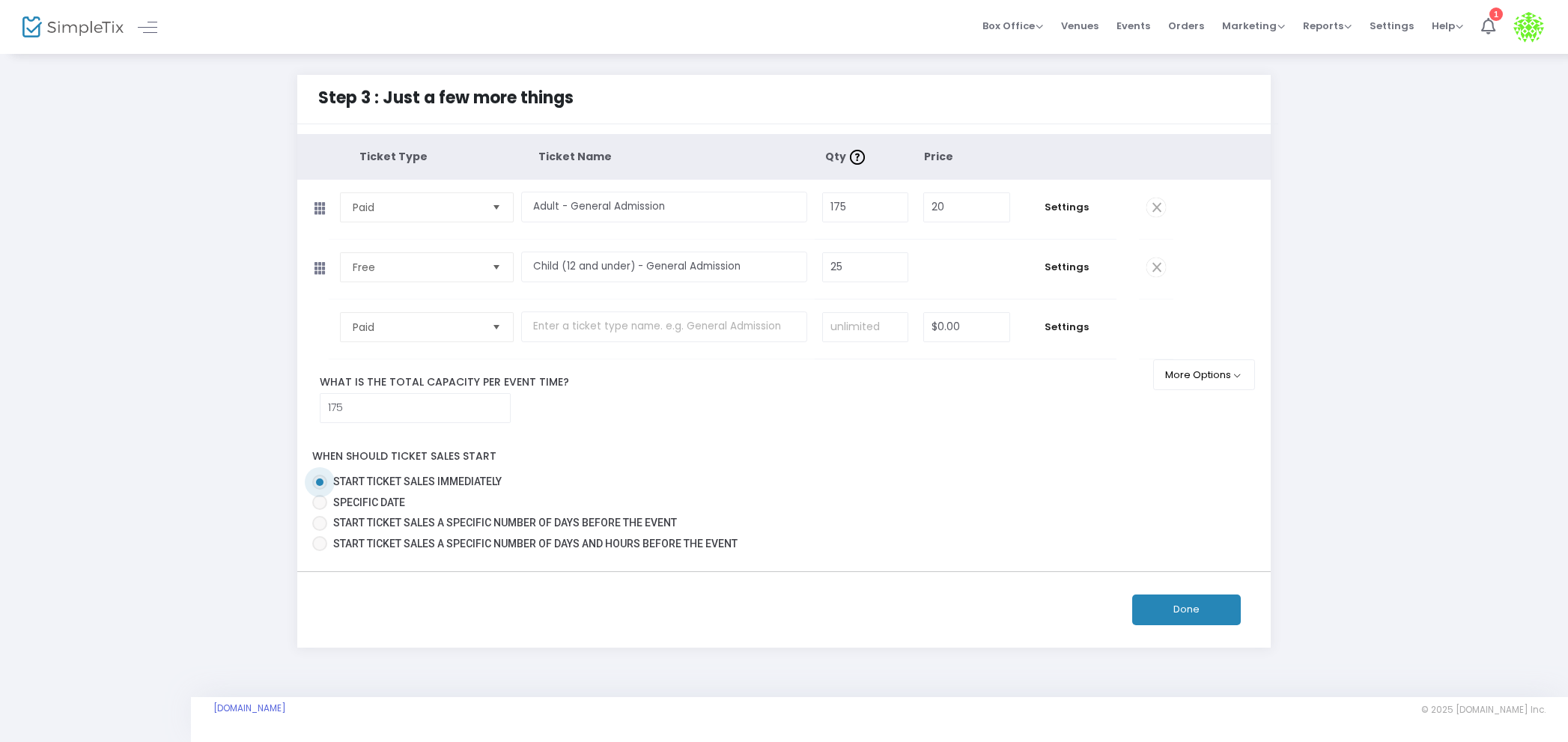
click at [1200, 609] on button "Done" at bounding box center [1186, 609] width 109 height 30
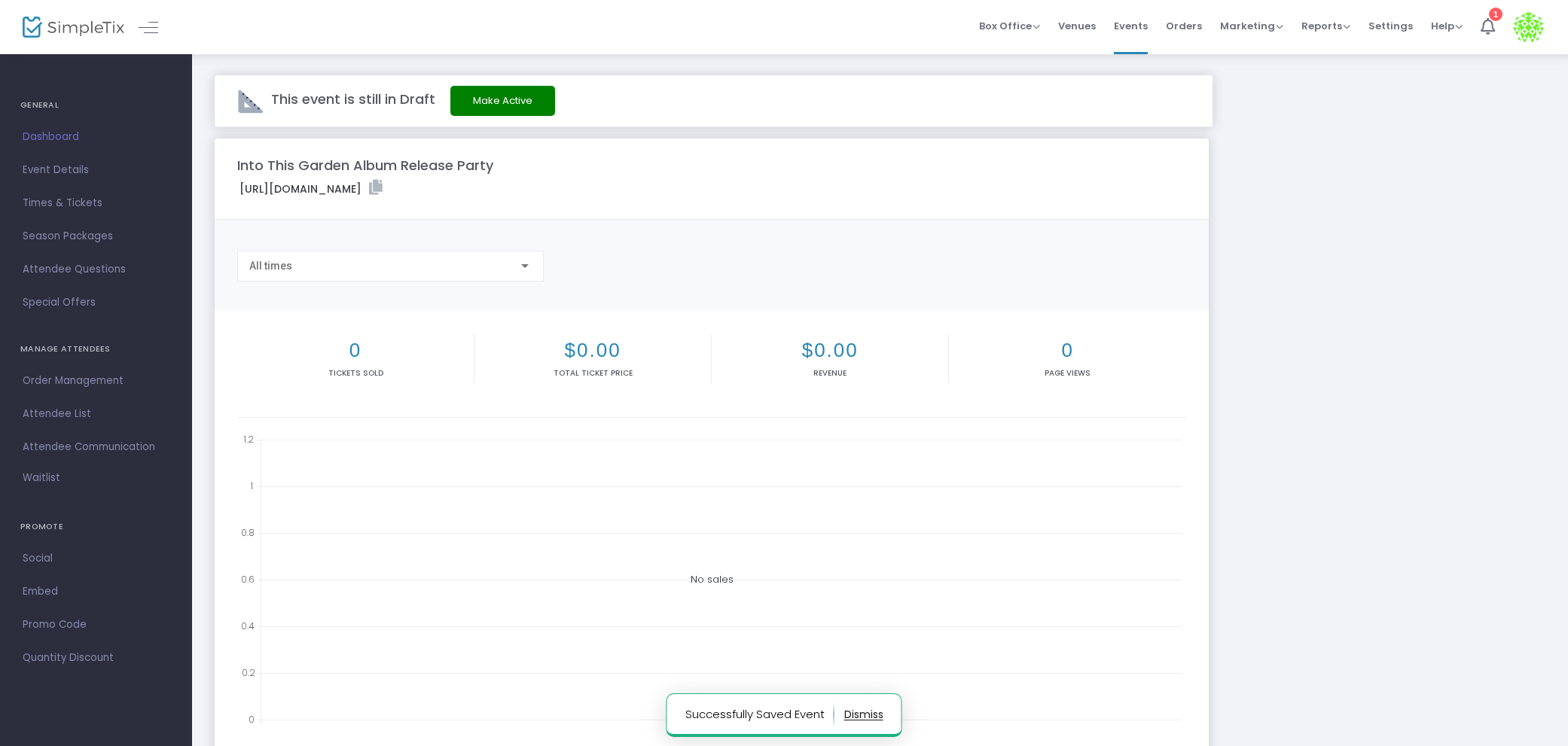
click at [481, 108] on button "Make Active" at bounding box center [502, 100] width 104 height 30
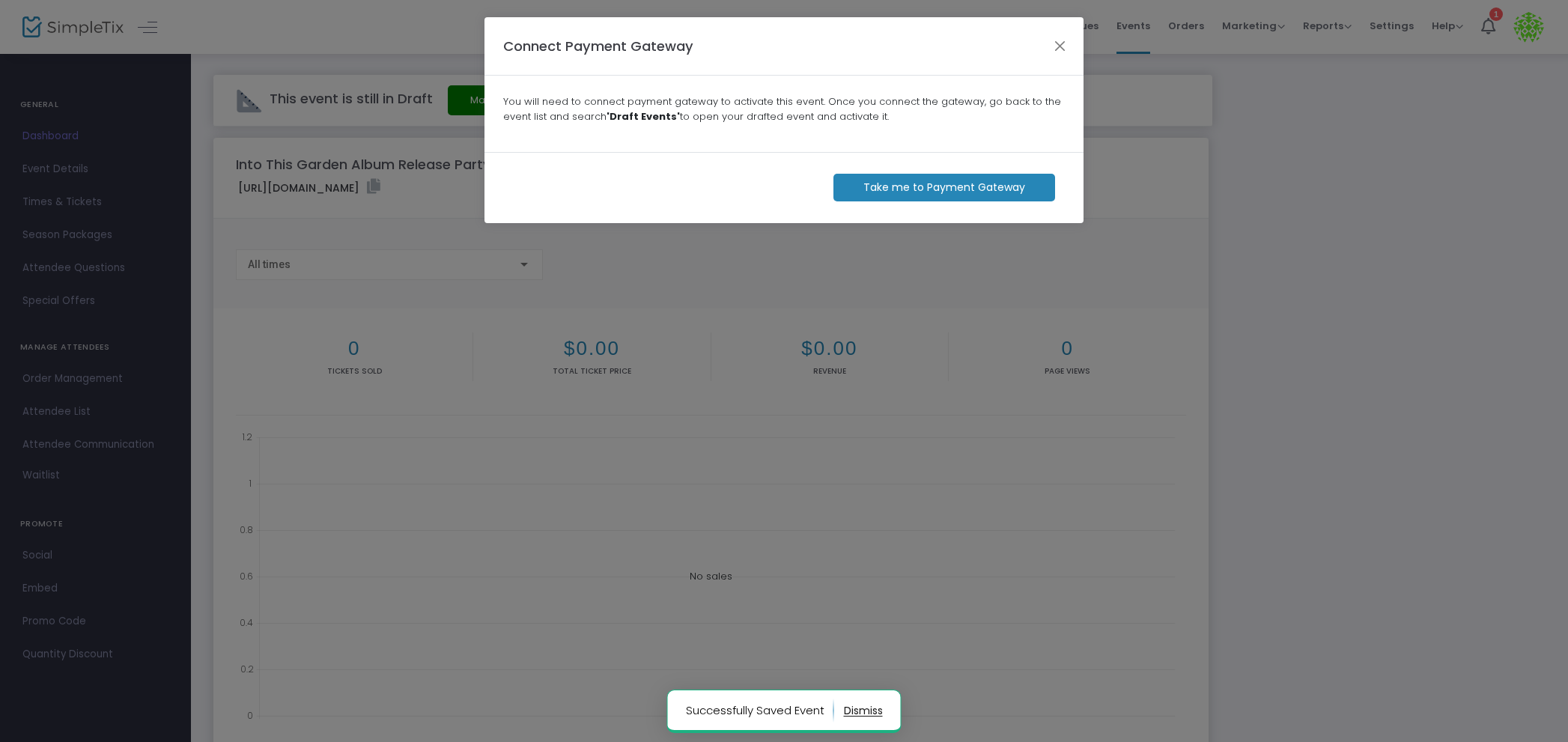
click at [990, 198] on m-button "Take me to Payment Gateway" at bounding box center [944, 187] width 222 height 28
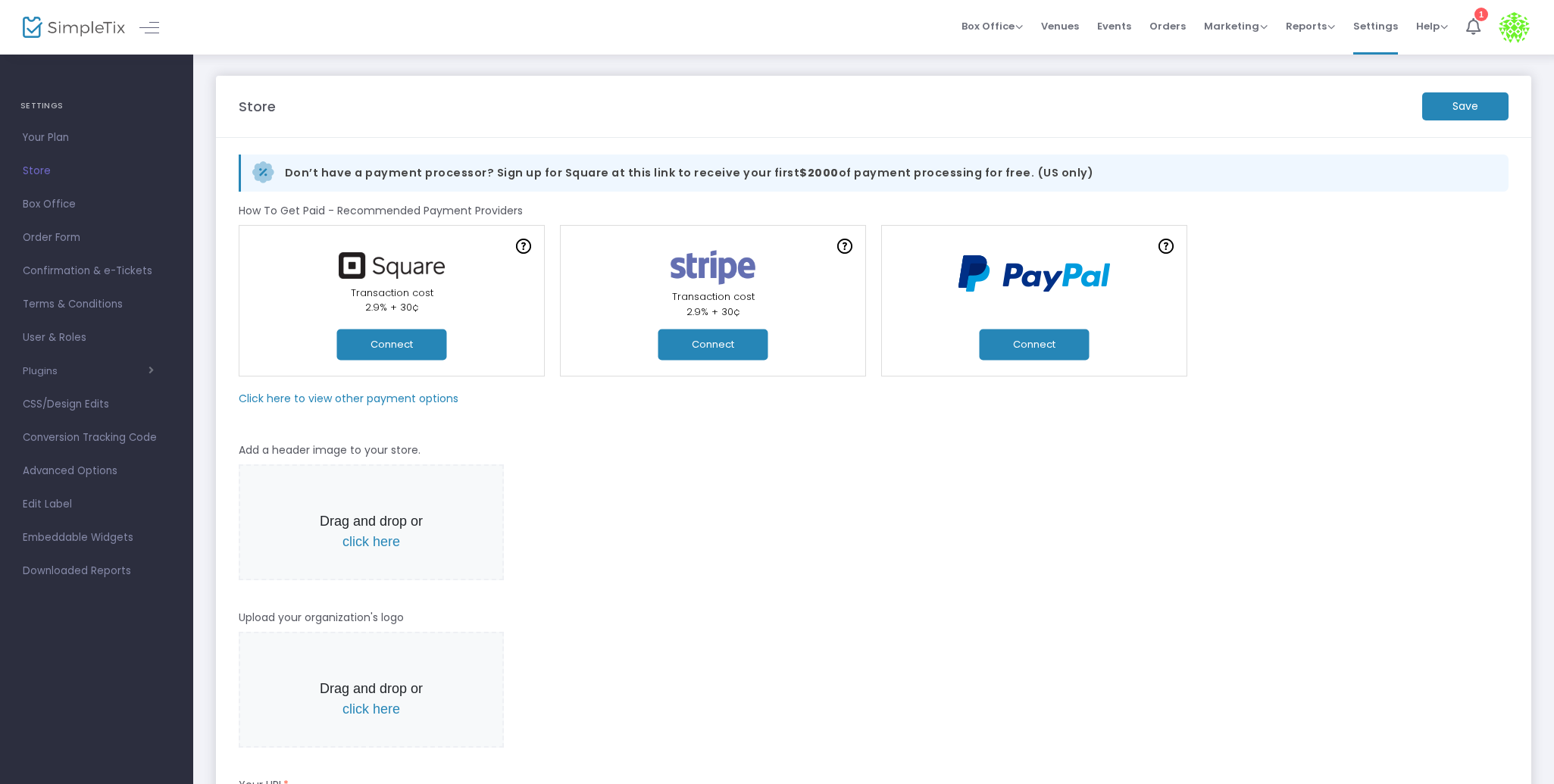
click at [387, 332] on button "Connect" at bounding box center [392, 344] width 110 height 31
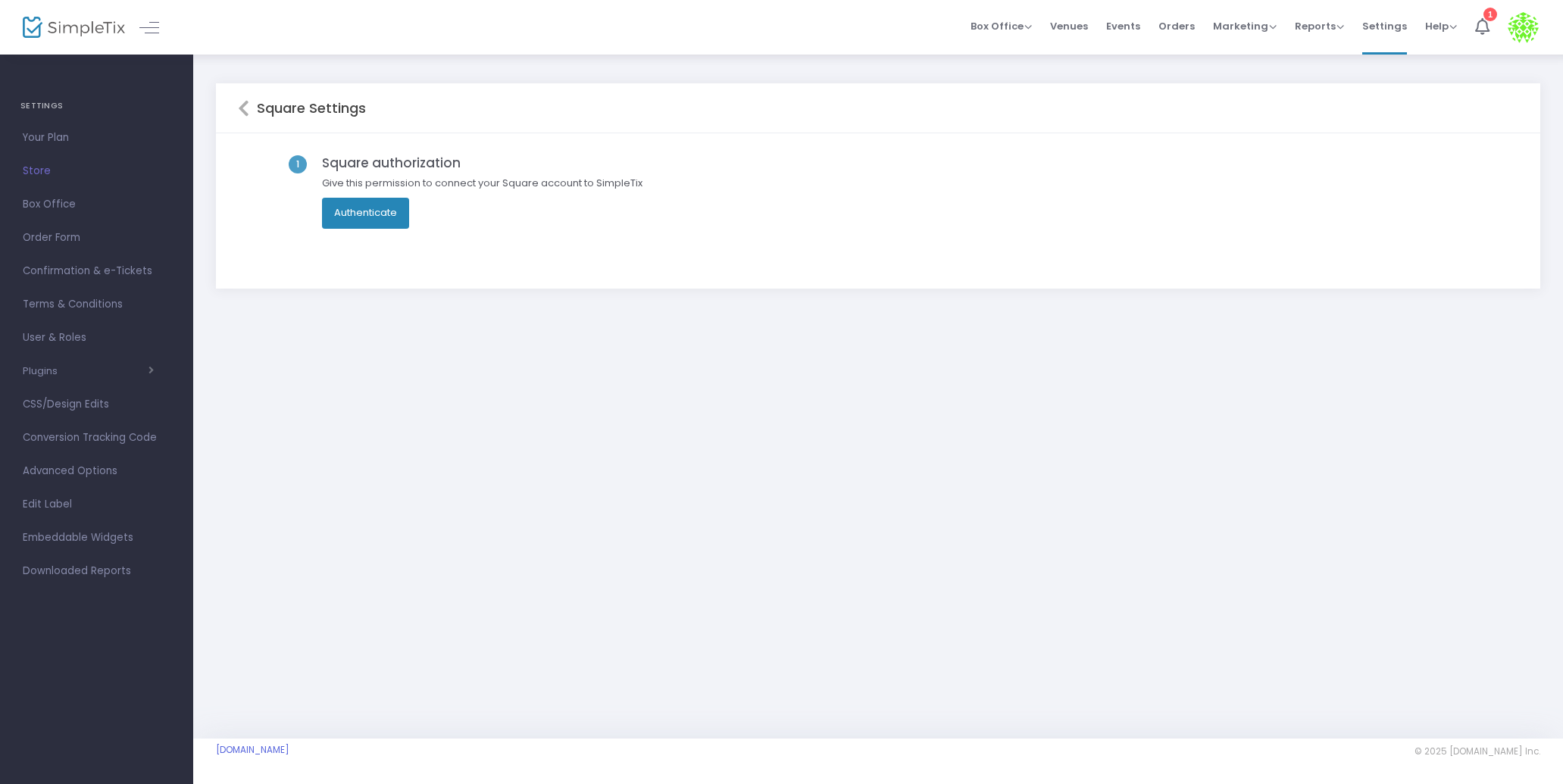
click at [373, 207] on button "Authenticate" at bounding box center [366, 212] width 87 height 30
click at [239, 105] on icon at bounding box center [243, 108] width 11 height 18
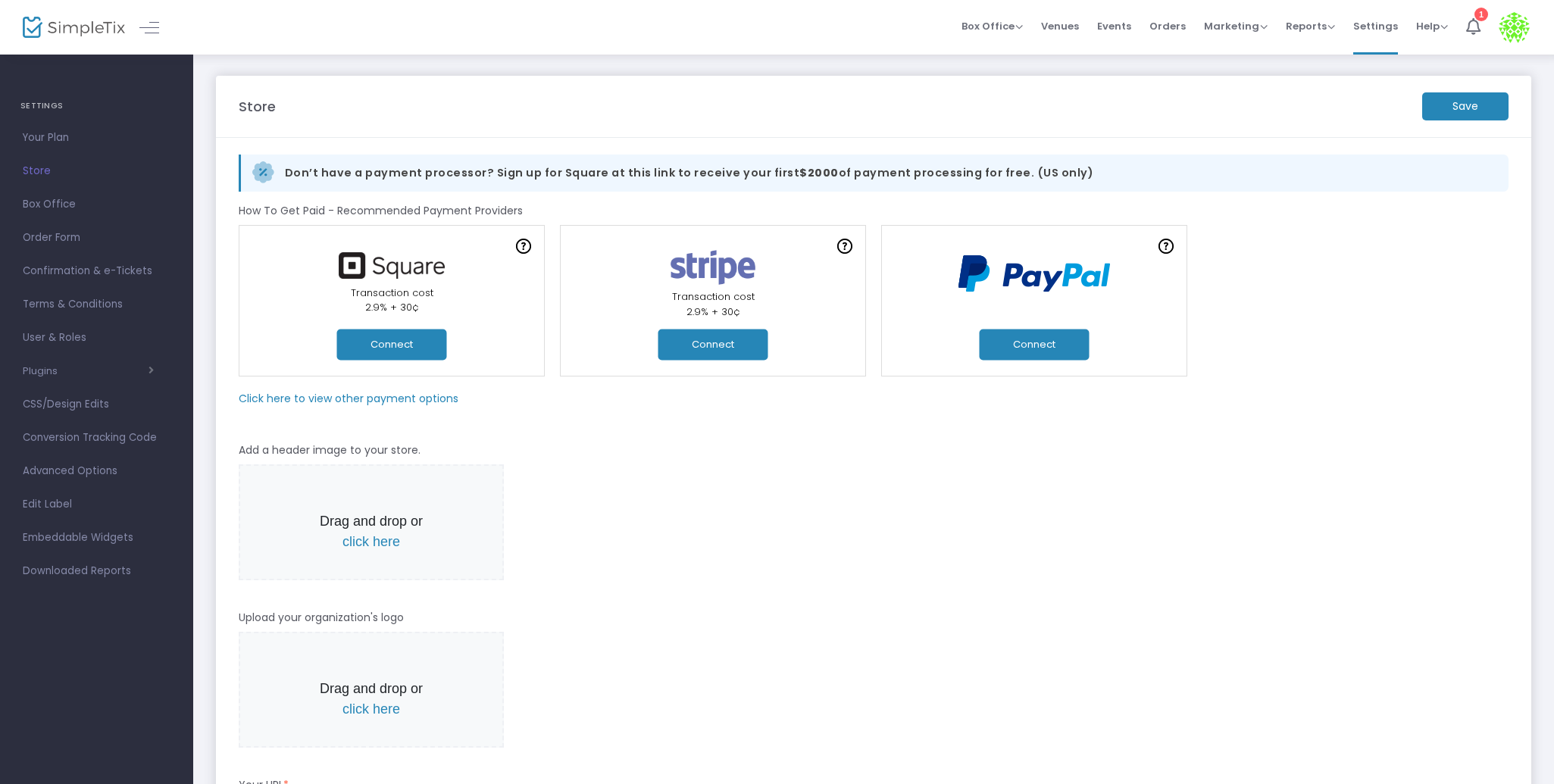
drag, startPoint x: 423, startPoint y: 348, endPoint x: 600, endPoint y: 207, distance: 226.3
click at [620, 213] on div "Don’t have a payment processor? Sign up for Square at this link to receive your…" at bounding box center [874, 190] width 1285 height 70
click at [411, 345] on button "Connect" at bounding box center [392, 344] width 110 height 31
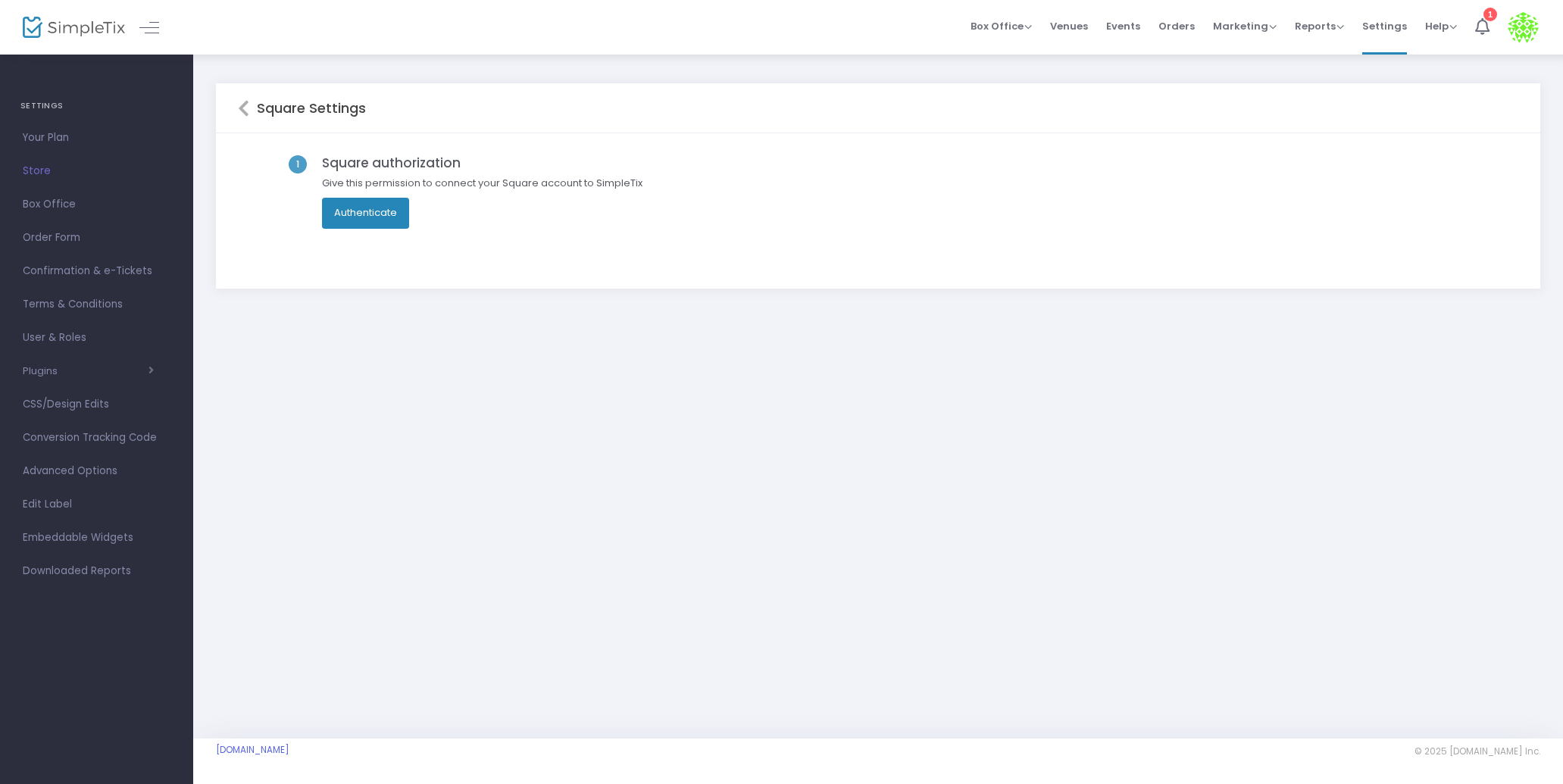
click at [365, 213] on button "Authenticate" at bounding box center [366, 212] width 87 height 30
click at [439, 69] on div "Square Settings 1 Square authorization Give this permission to connect your Squ…" at bounding box center [878, 200] width 1370 height 295
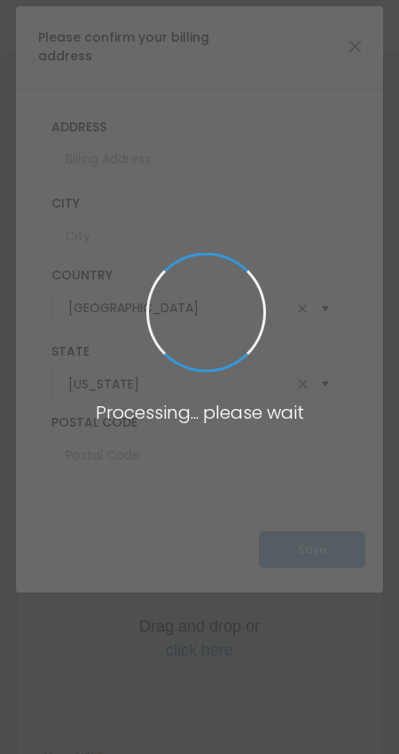
type input "[URL]"
radio input "true"
radio input "false"
radio input "true"
type input "Yes We Are"
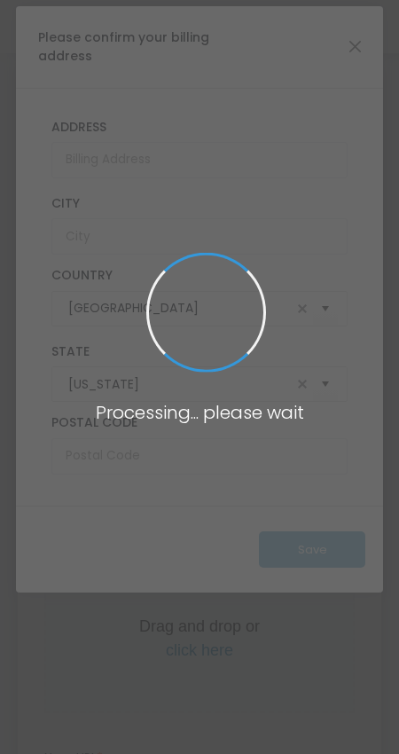
type input "8083854923"
type input "(UTC-06:00) Central Time (US & Canada)"
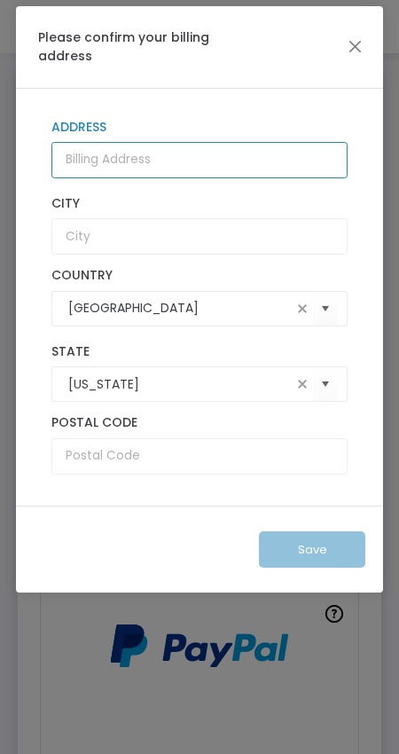
click at [260, 165] on input "Address" at bounding box center [199, 160] width 296 height 36
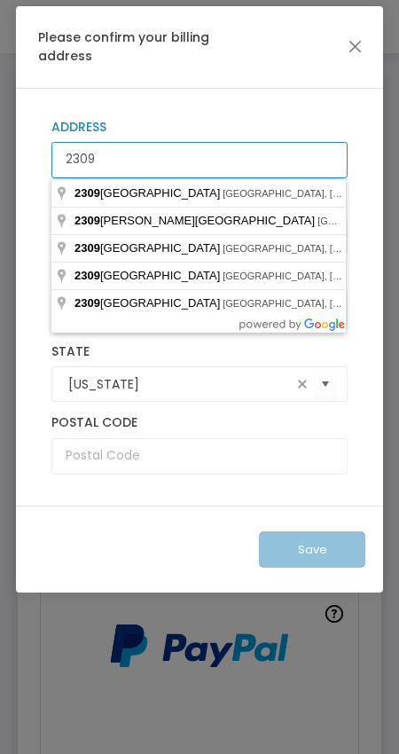
type input "2309 Saint Anthony Parkway"
type input "Minneapolis"
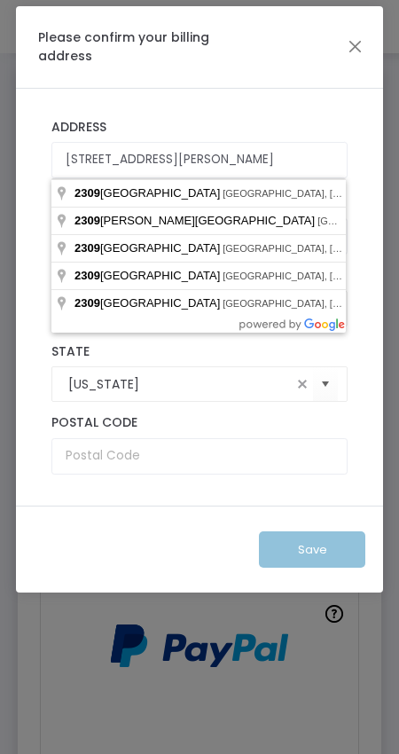
type input "55418"
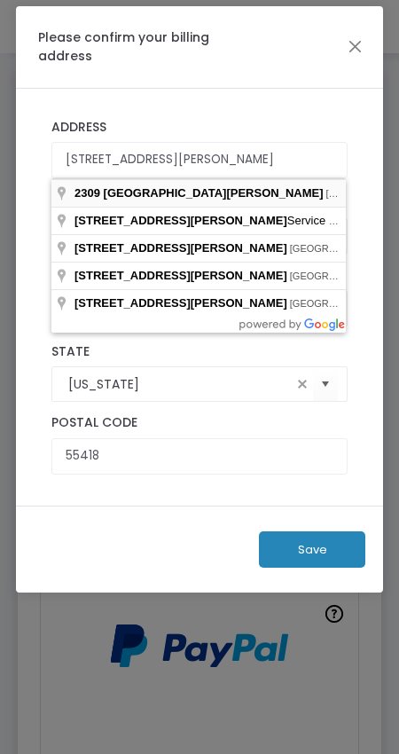
type input "2309 Saint Anthony Parkway"
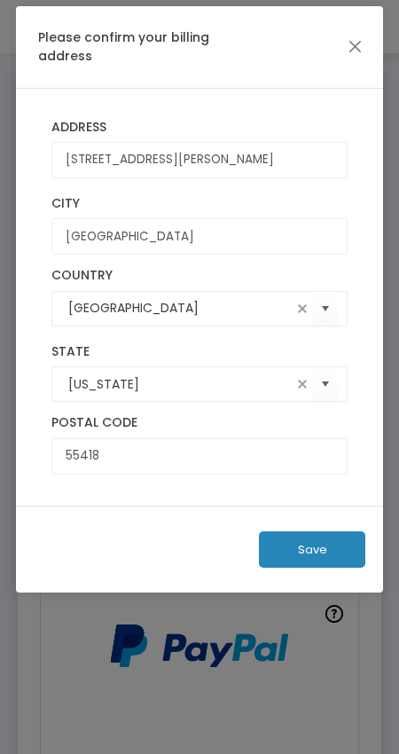
click at [323, 550] on button "Save" at bounding box center [312, 549] width 106 height 36
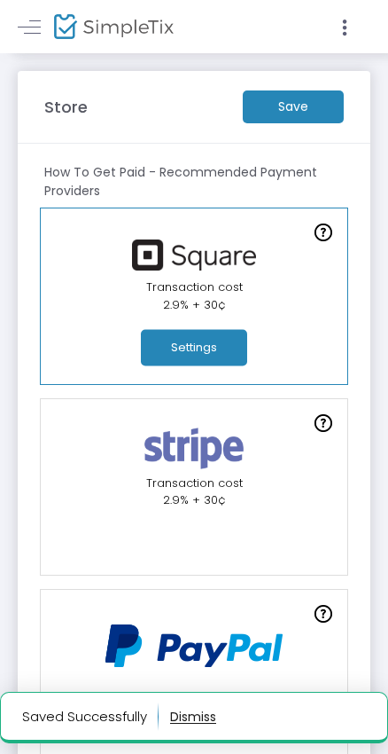
click at [280, 104] on m-button "Save" at bounding box center [293, 106] width 101 height 33
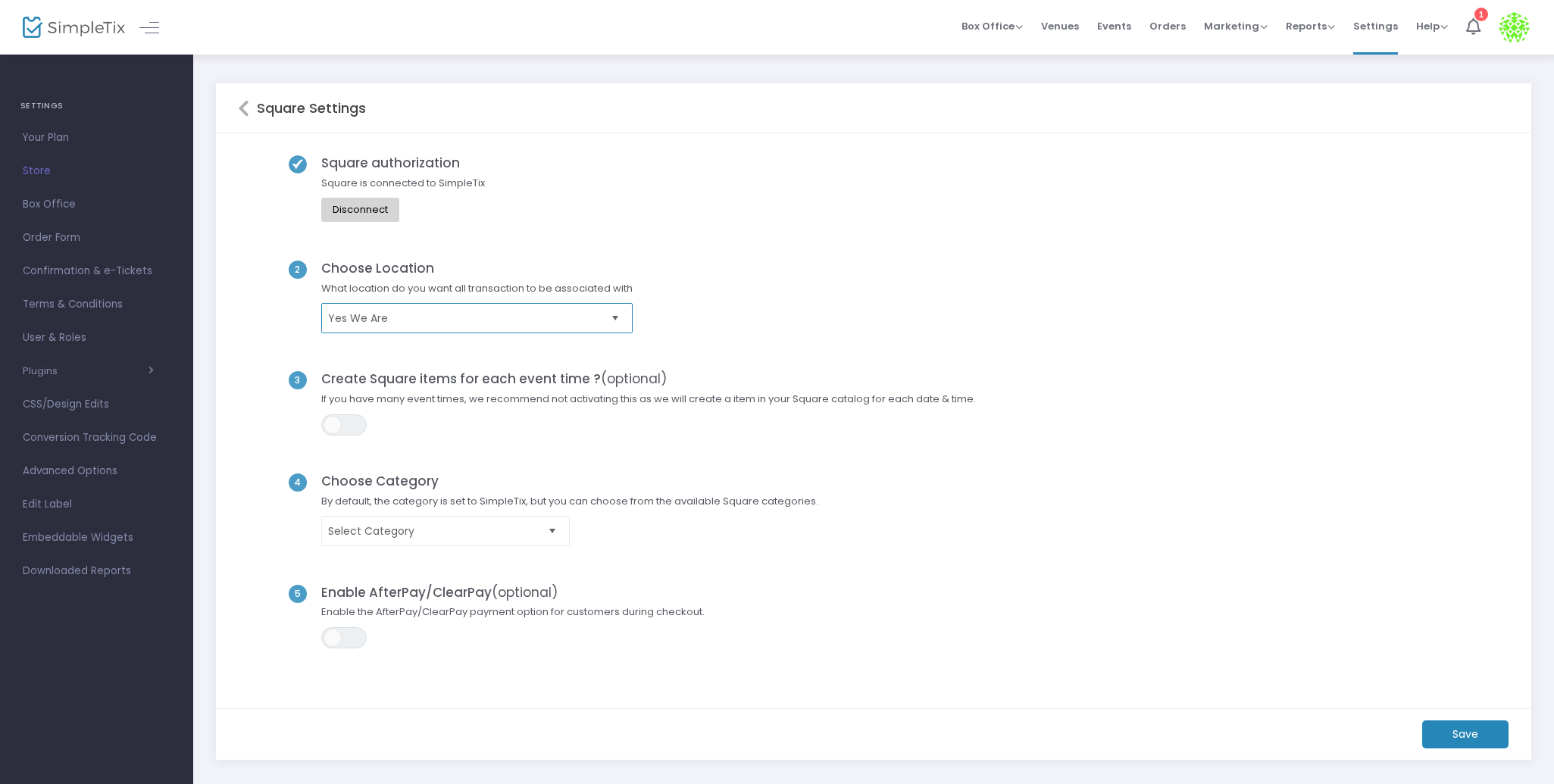
click at [466, 319] on span "Yes We Are" at bounding box center [466, 319] width 277 height 15
click at [572, 237] on div "Square authorization Square is connected to SimpleTix Disconnect" at bounding box center [873, 208] width 1272 height 105
click at [429, 539] on kendo-dropdownlist "Select Category" at bounding box center [445, 530] width 249 height 30
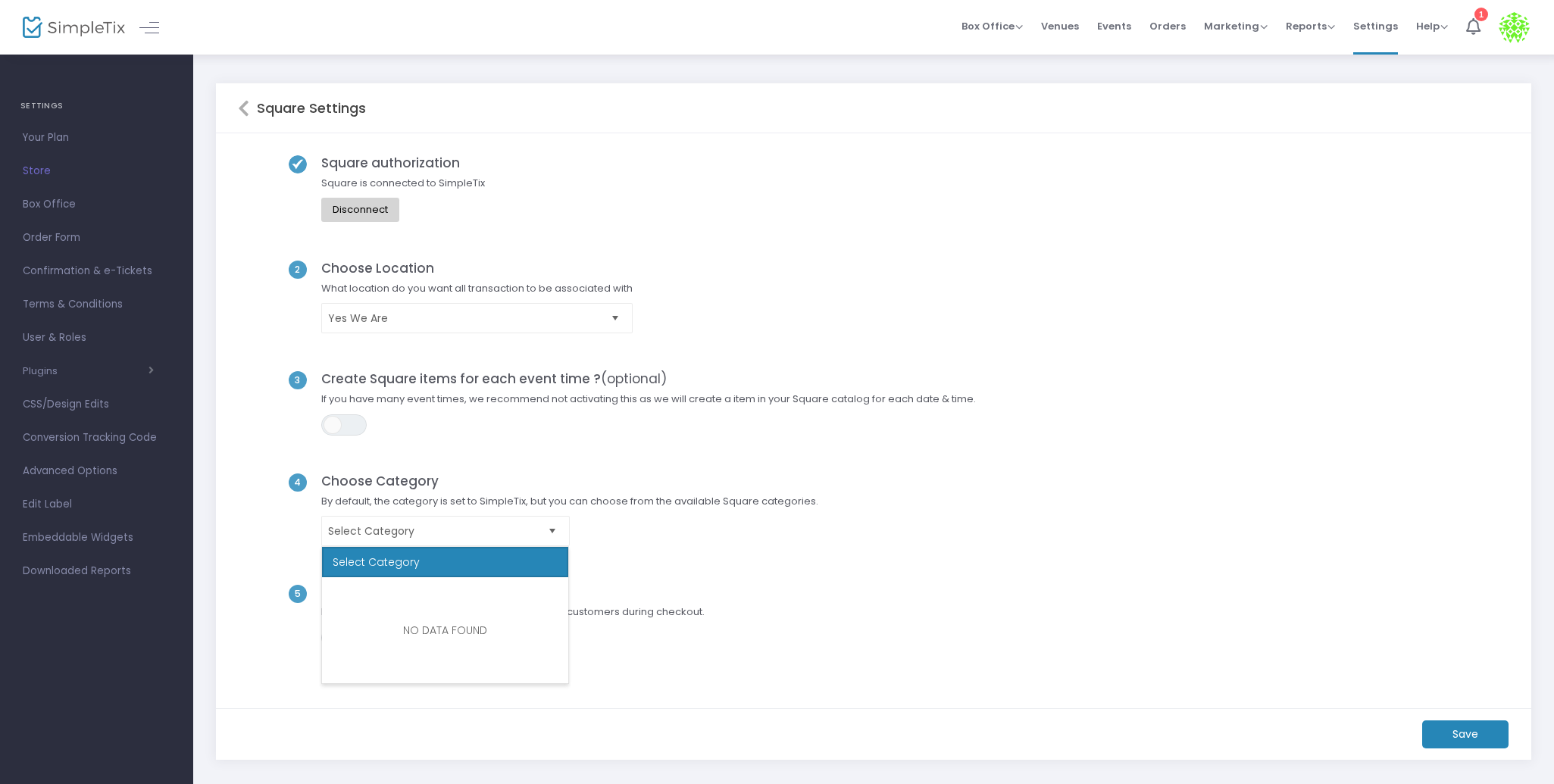
click at [760, 529] on span "Select Category" at bounding box center [570, 530] width 513 height 30
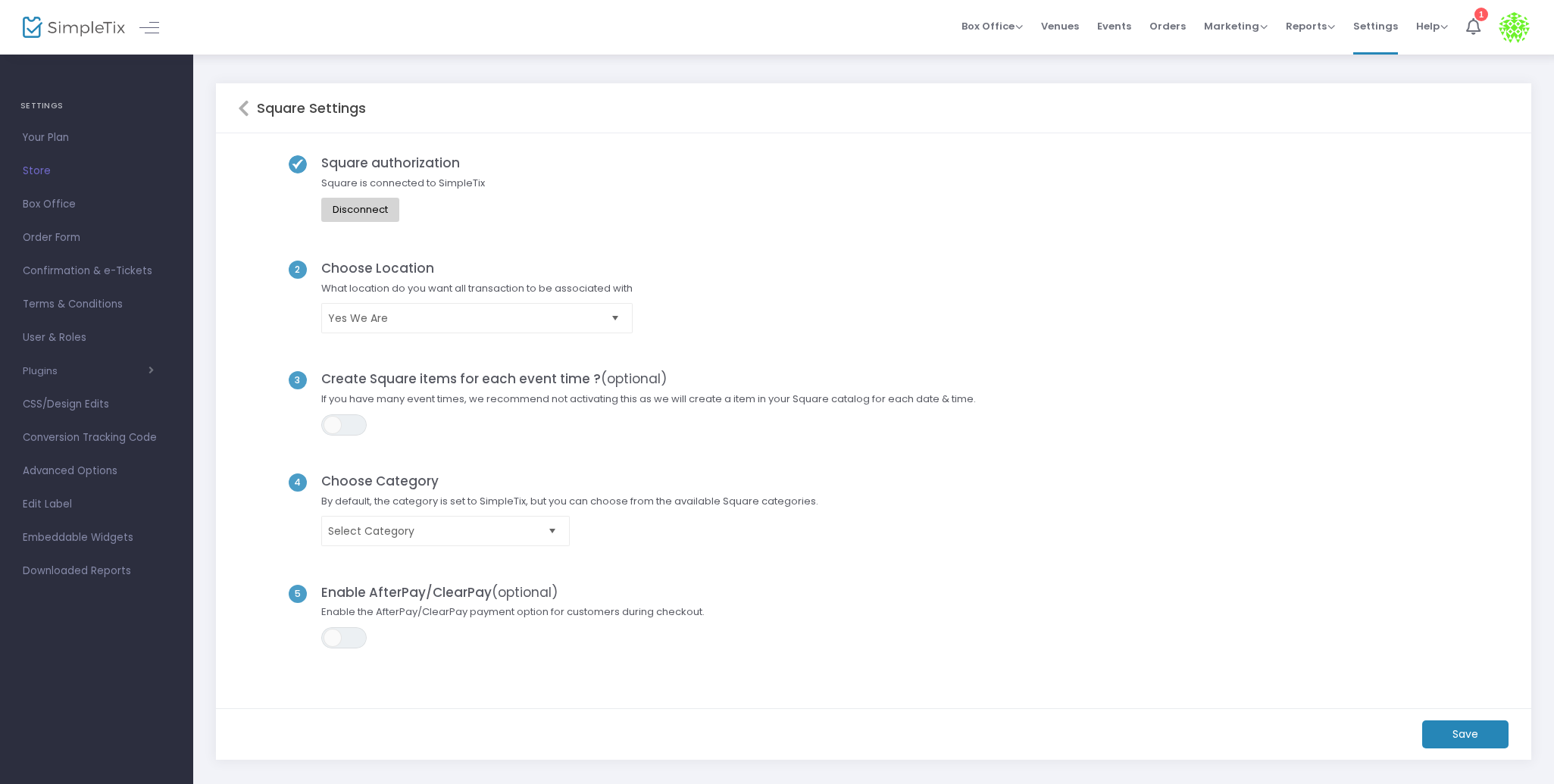
click at [1459, 734] on m-button "Save" at bounding box center [1465, 734] width 86 height 28
click at [243, 113] on icon at bounding box center [243, 108] width 11 height 18
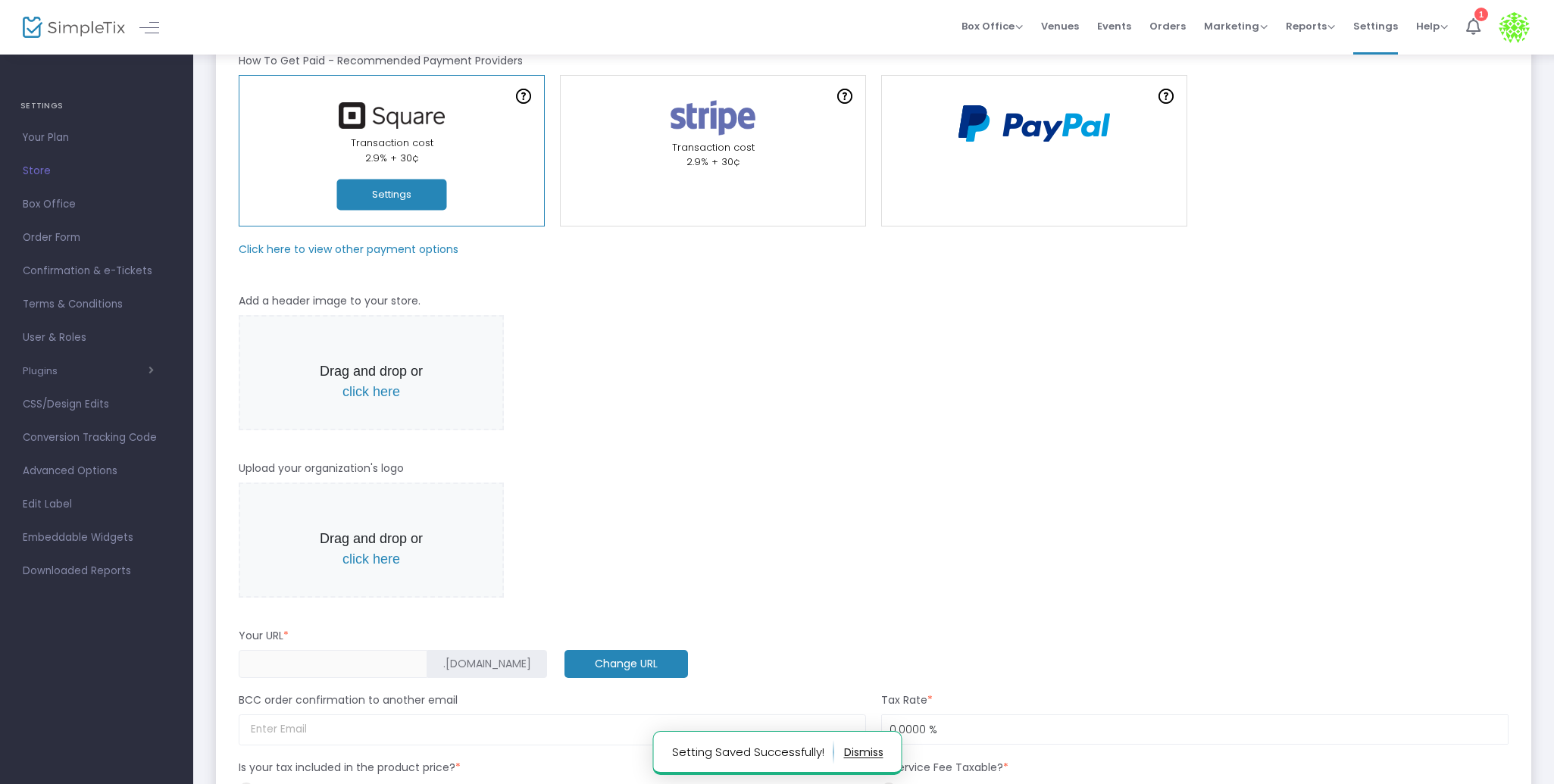
scroll to position [103, 0]
click at [379, 399] on p "Drag and drop or click here" at bounding box center [371, 380] width 126 height 41
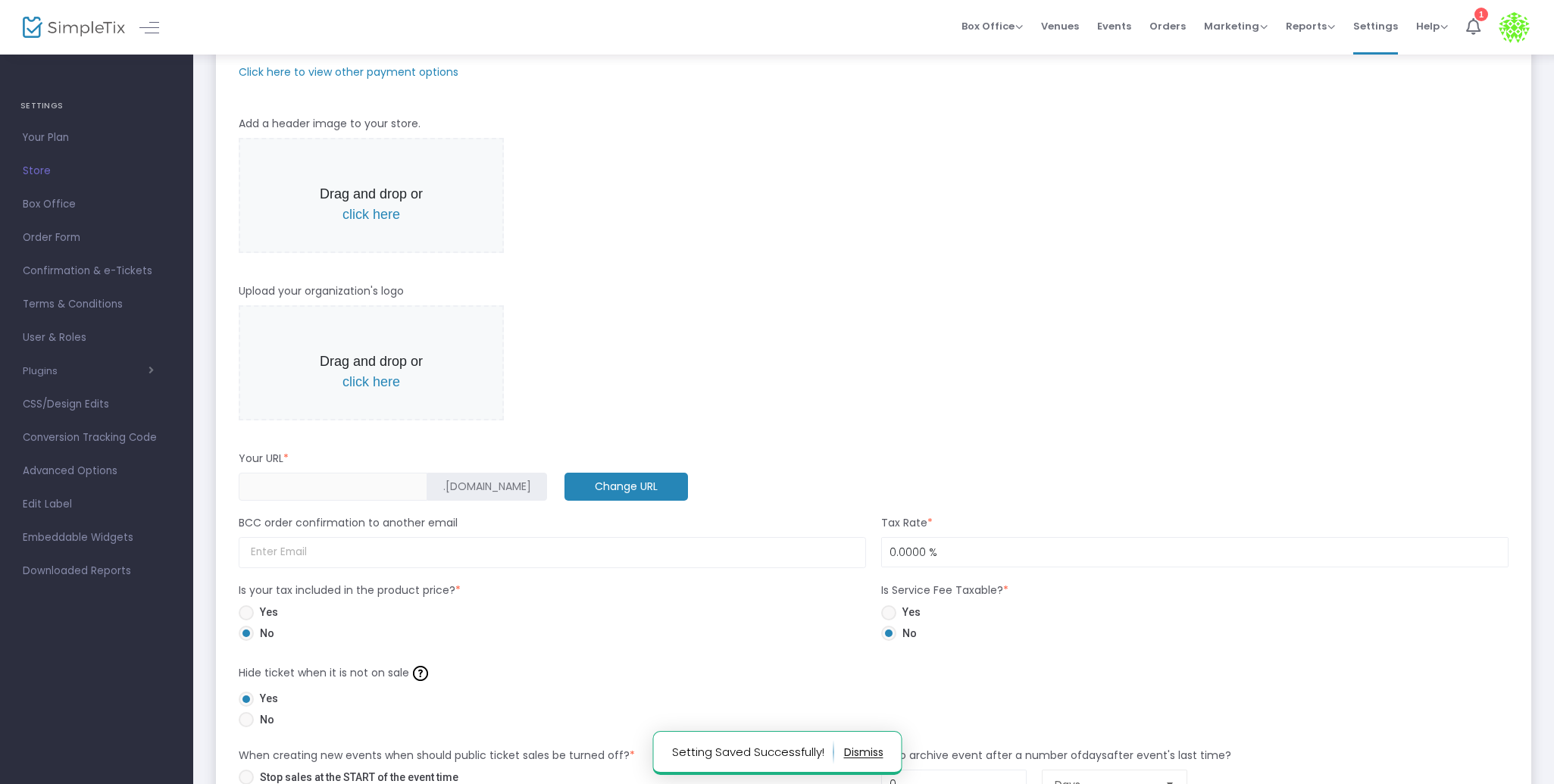
scroll to position [279, 0]
click at [565, 486] on m-button "Change URL" at bounding box center [626, 486] width 124 height 28
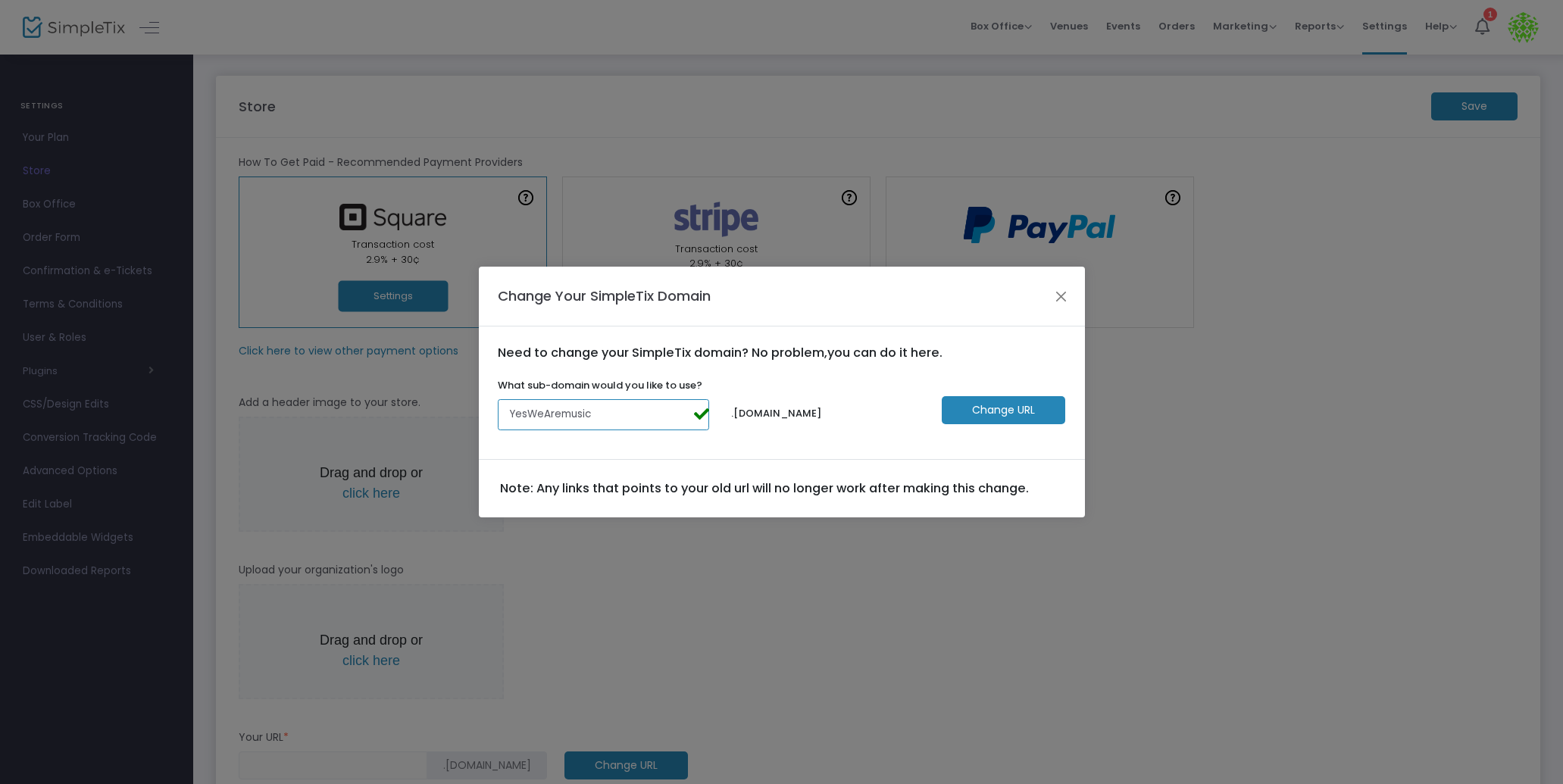
type input "YesWeAremusic"
click at [700, 372] on form "Need to change your SimpleTix domain? No problem,you can do it here. What sub-d…" at bounding box center [782, 392] width 568 height 95
click at [1032, 413] on m-button "Change URL" at bounding box center [1003, 410] width 124 height 28
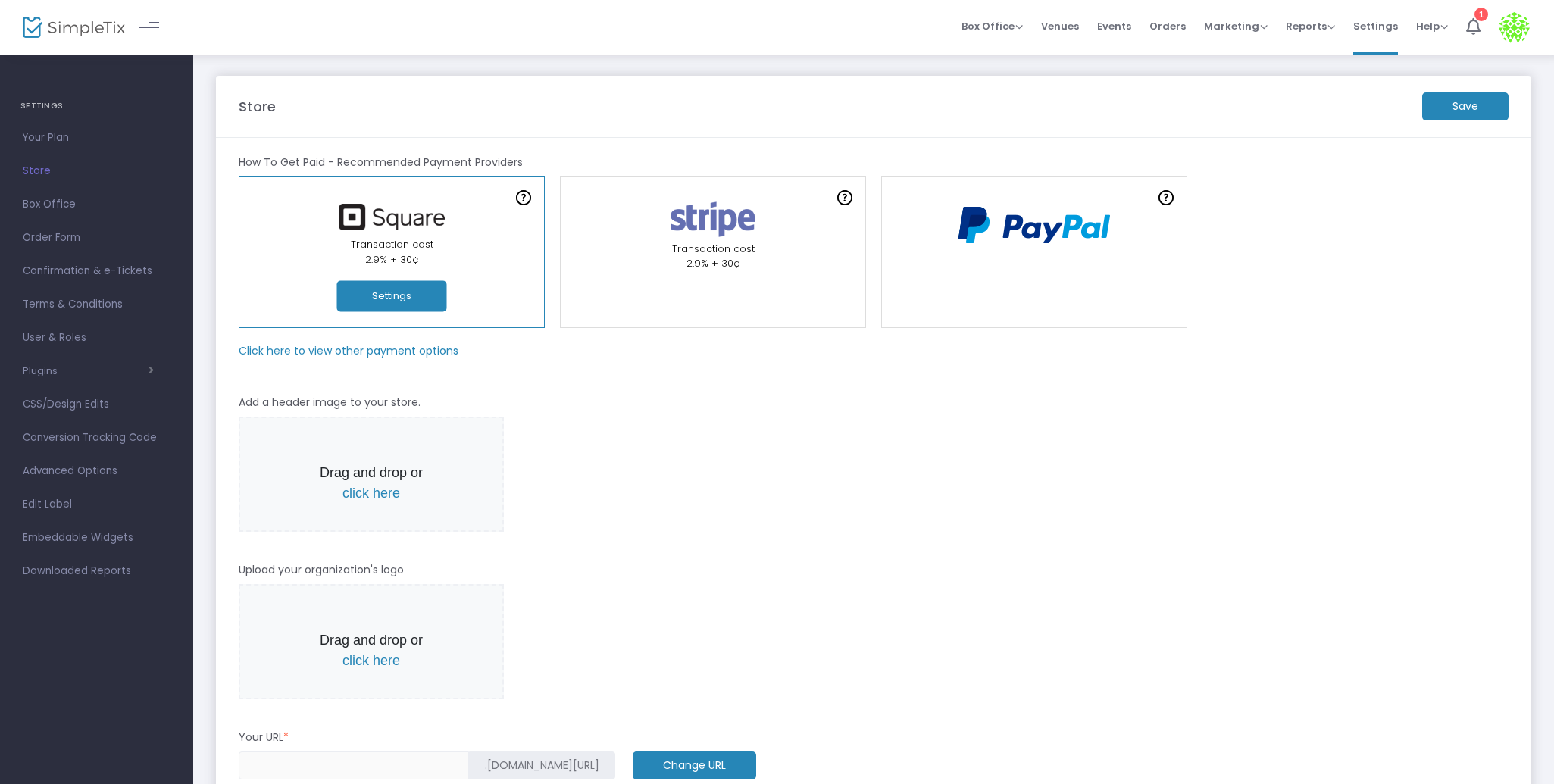
click at [633, 764] on m-button "Change URL" at bounding box center [695, 765] width 124 height 28
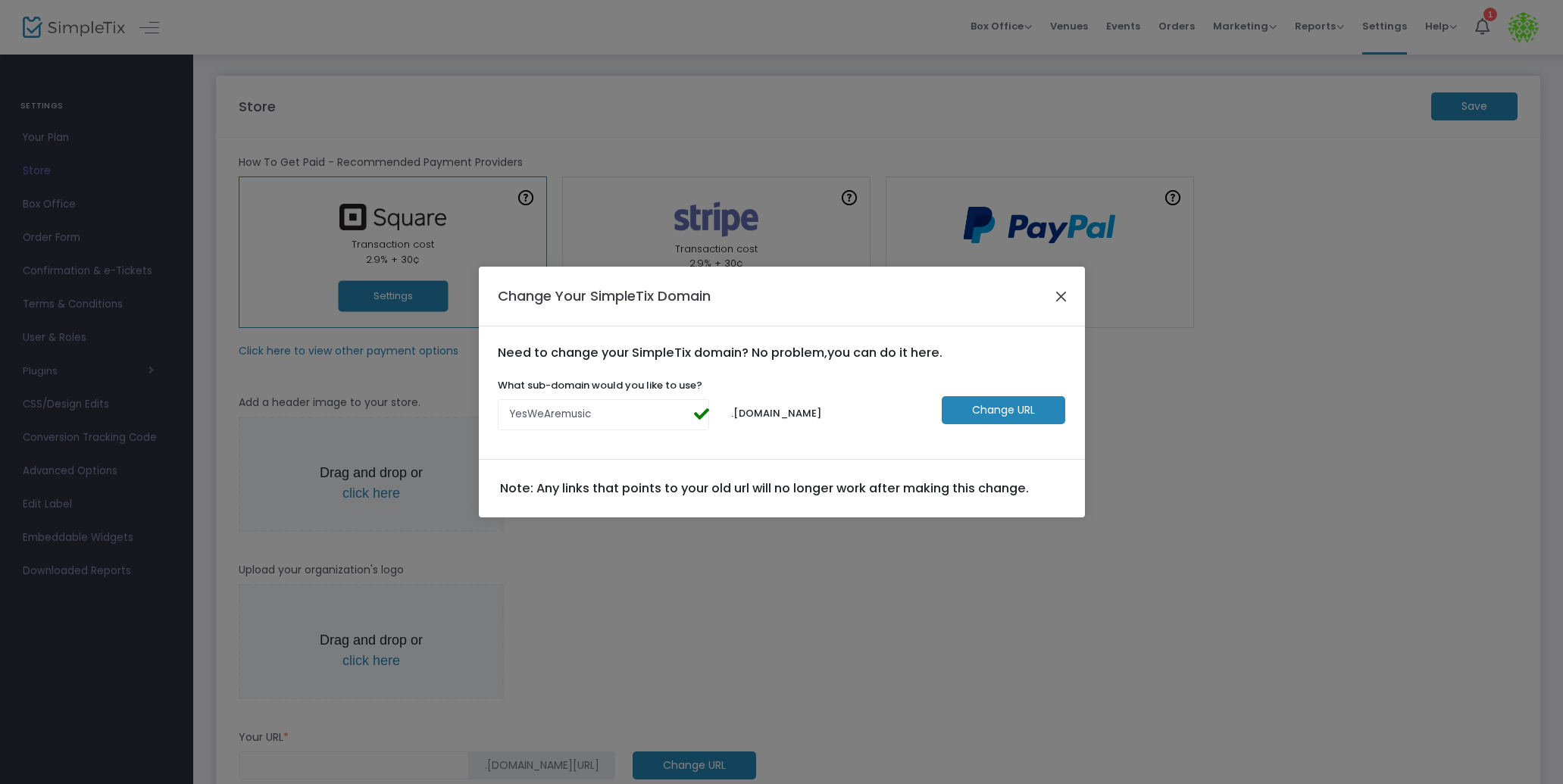
click at [1056, 289] on button "Close" at bounding box center [1060, 295] width 20 height 20
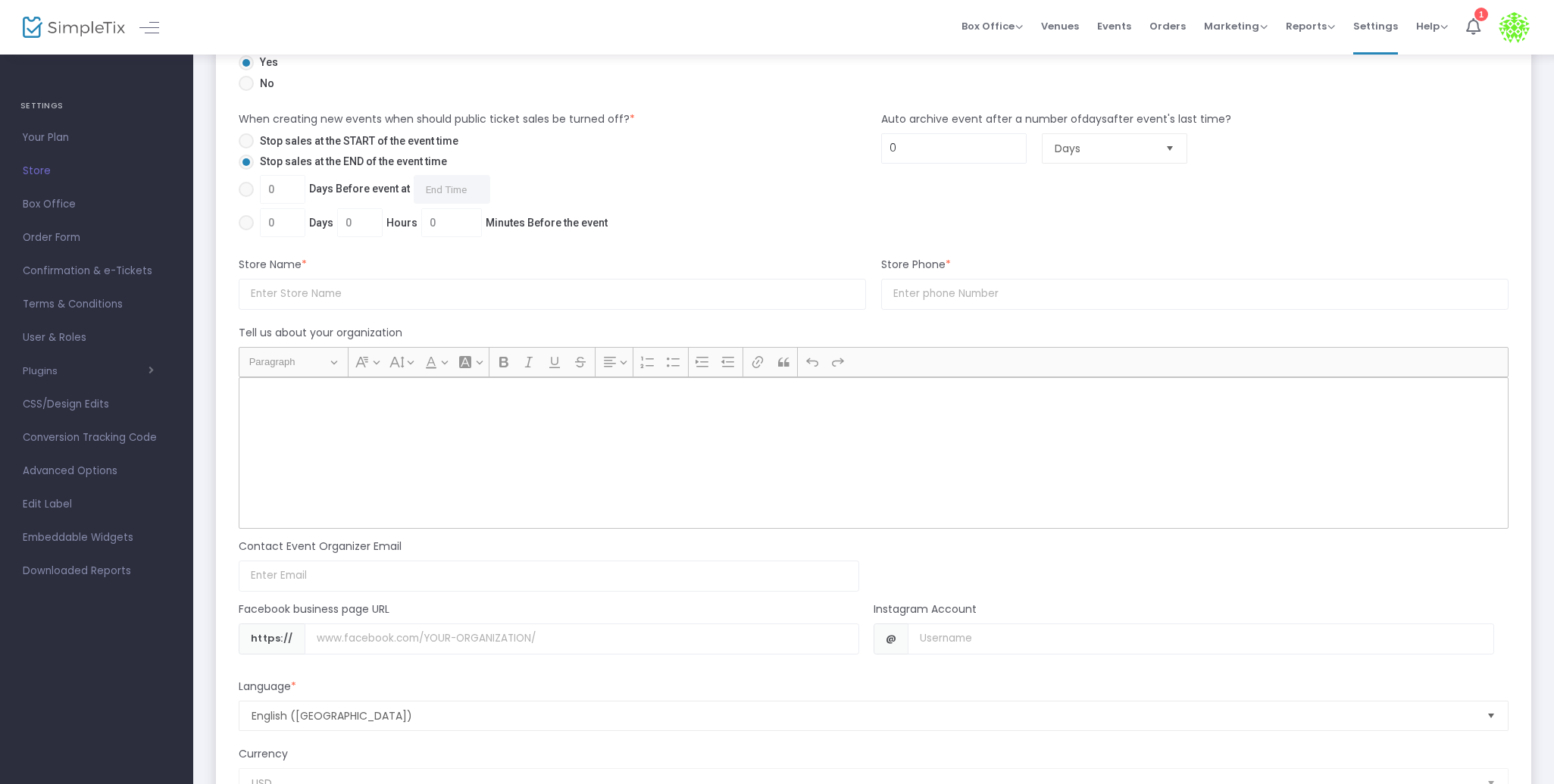
scroll to position [1115, 0]
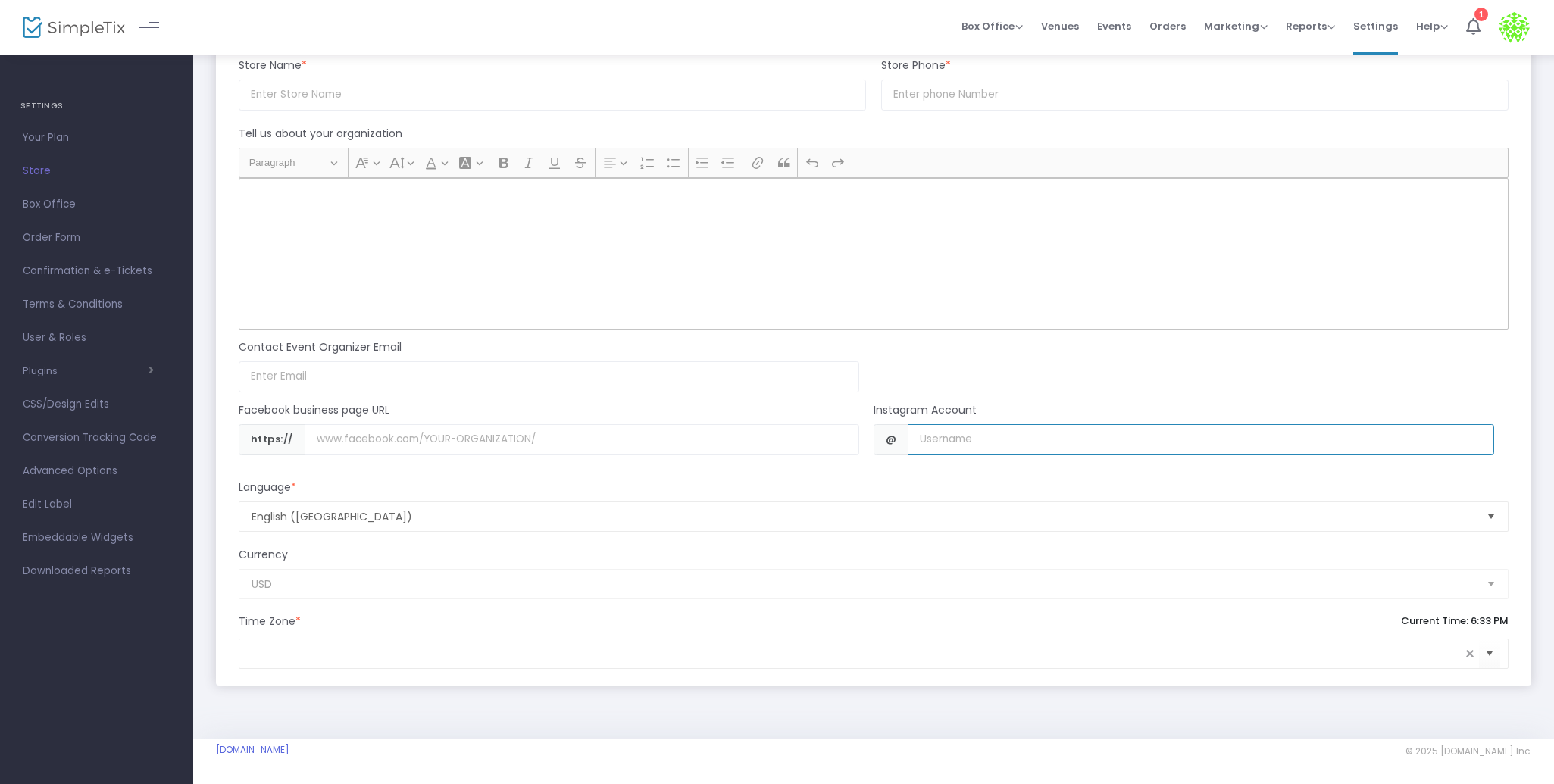
click at [1118, 444] on input "Username" at bounding box center [1201, 440] width 586 height 31
type input "yeswearemusic"
drag, startPoint x: 580, startPoint y: 429, endPoint x: 567, endPoint y: 440, distance: 17.0
click at [569, 439] on input "Username" at bounding box center [582, 440] width 554 height 31
click at [567, 440] on input "Username" at bounding box center [582, 440] width 554 height 31
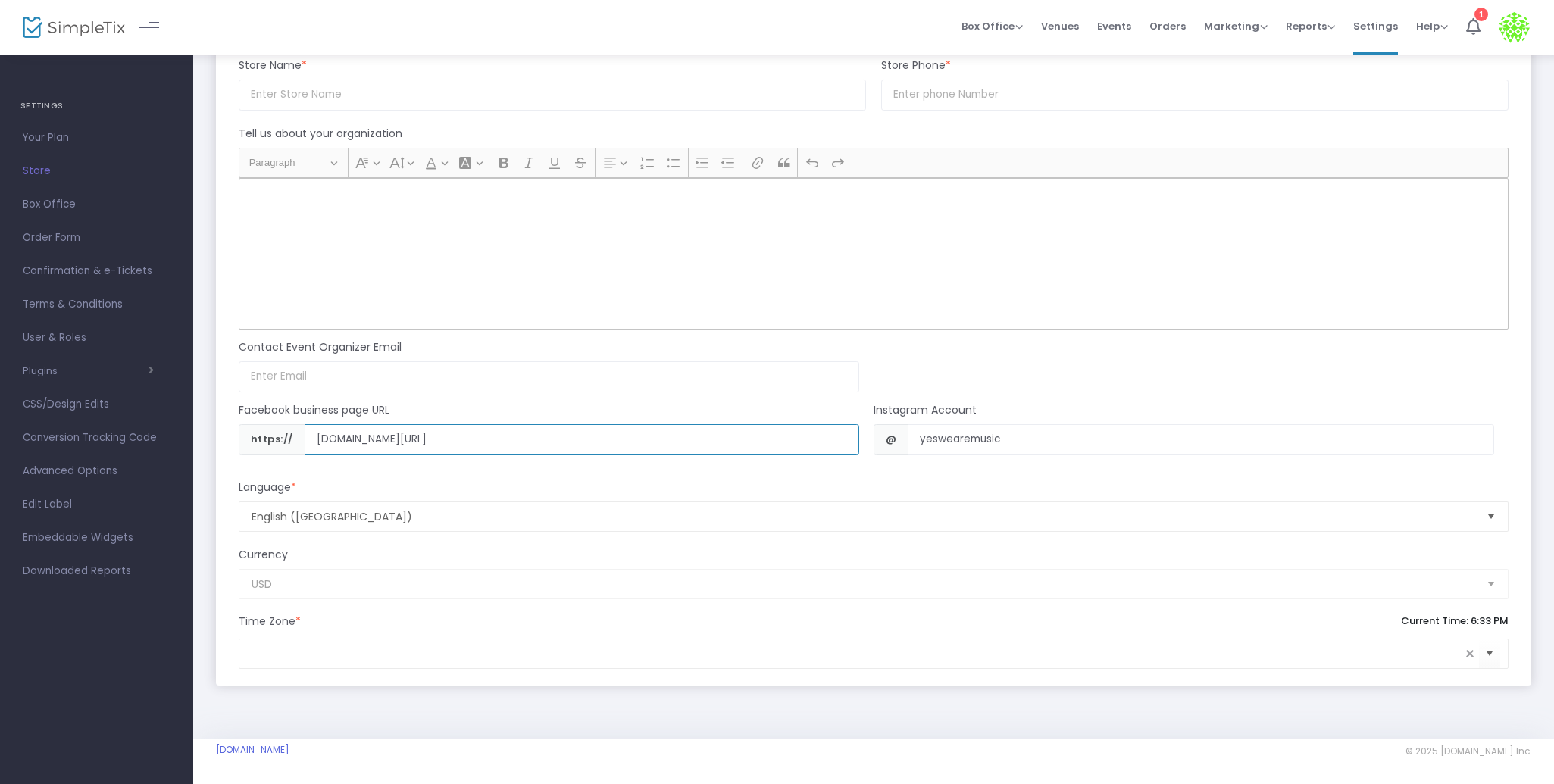
type input "facebook.com/yeswearemusic"
click at [566, 375] on input at bounding box center [548, 377] width 620 height 31
type input "[EMAIL_ADDRESS][DOMAIN_NAME]"
click at [829, 262] on div "Rich Text Editor, main" at bounding box center [873, 253] width 1270 height 151
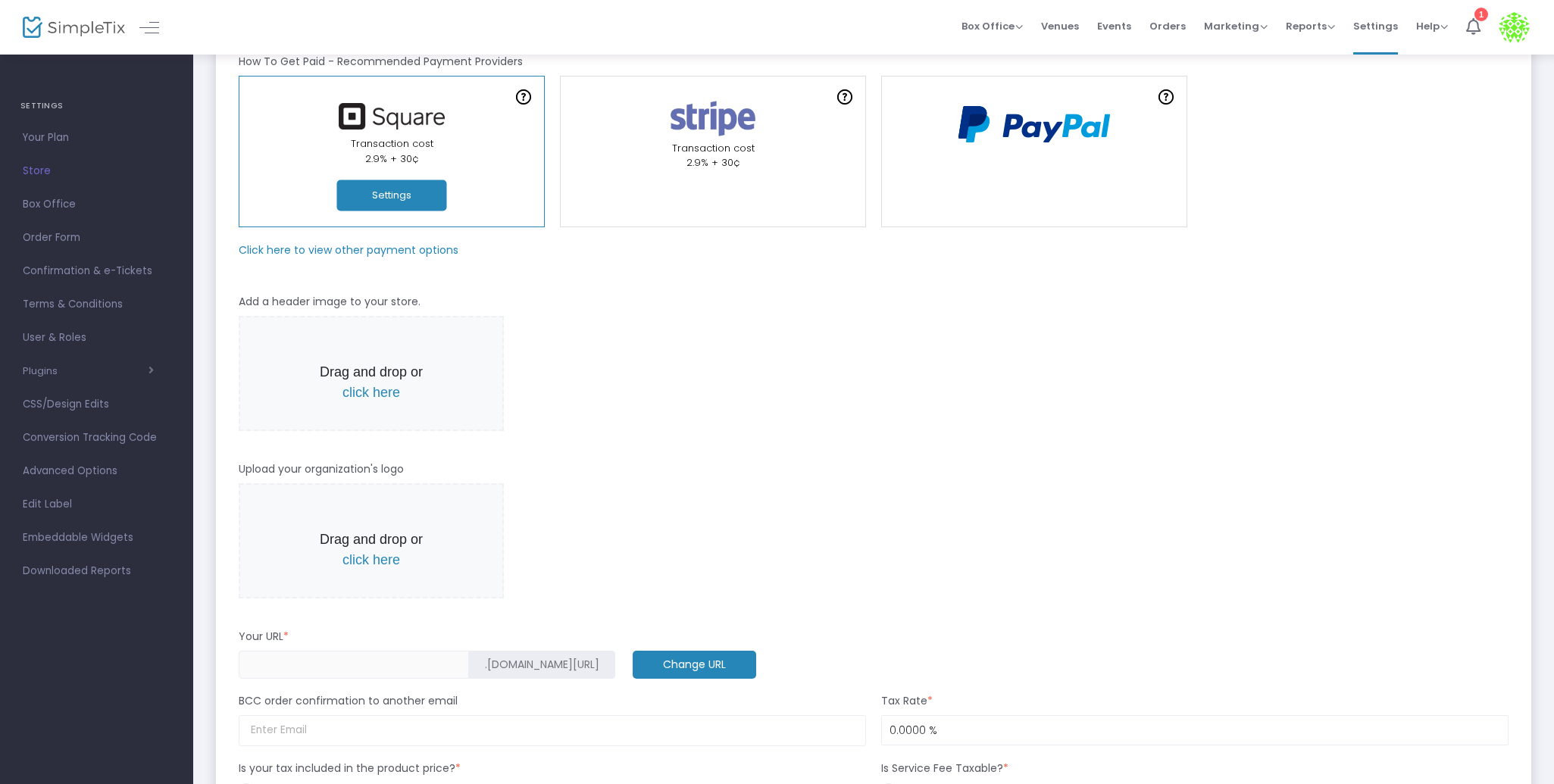
scroll to position [0, 0]
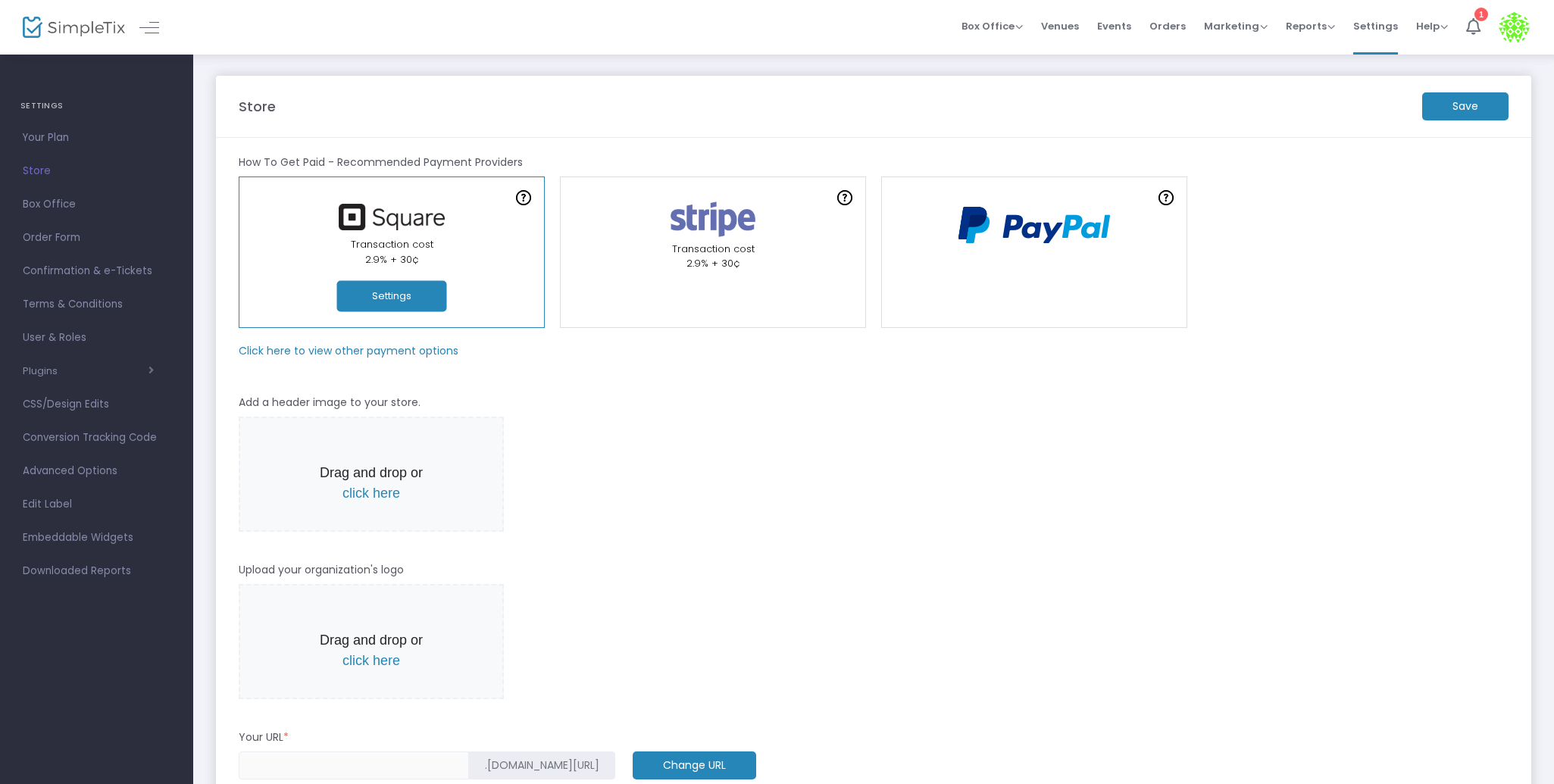
click at [1498, 110] on m-button "Save" at bounding box center [1465, 106] width 86 height 28
click at [1119, 30] on span "Events" at bounding box center [1114, 26] width 34 height 38
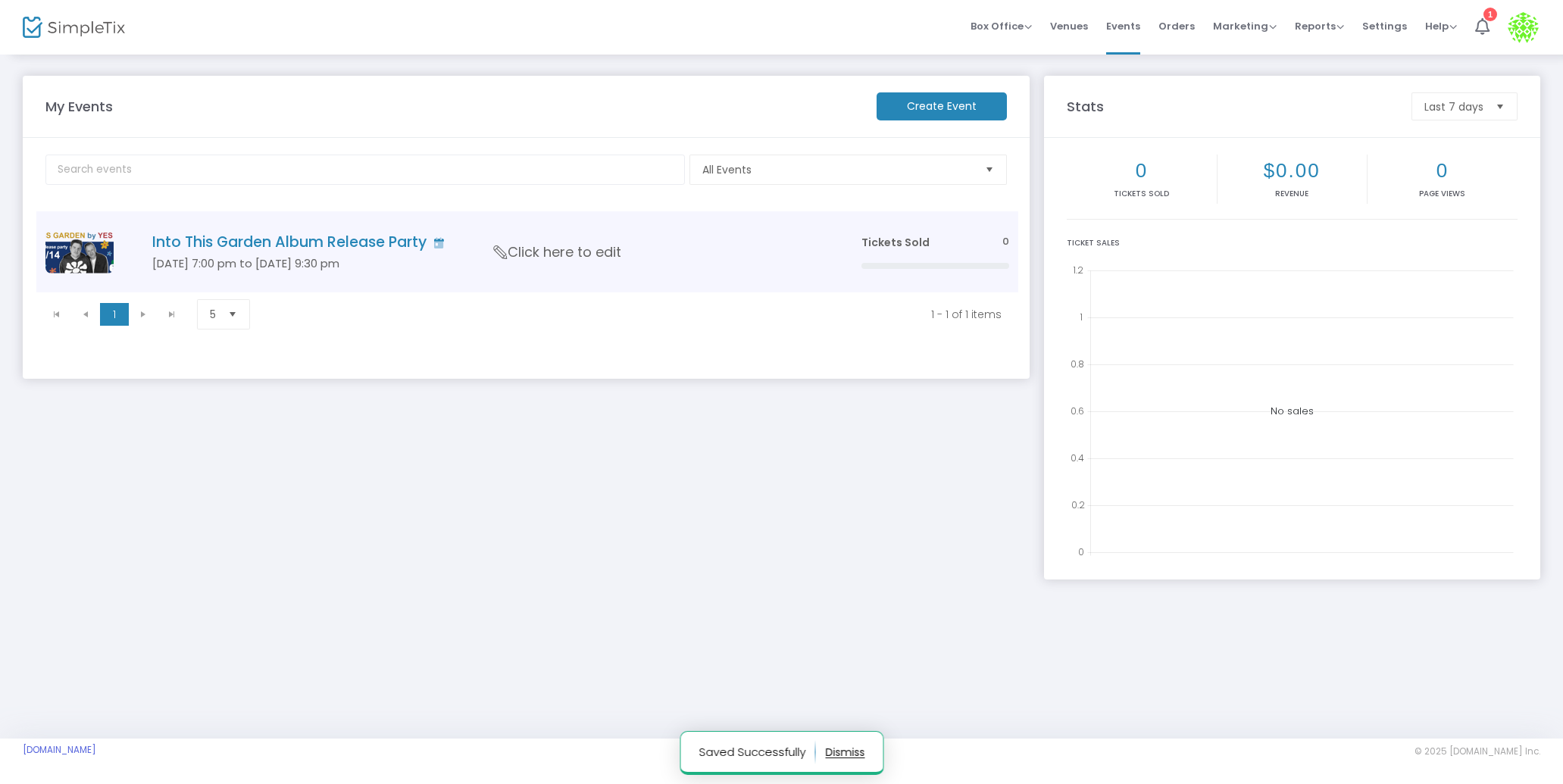
click at [689, 270] on h5 "Nov 14 7:00 pm to Nov 14 9:30 pm" at bounding box center [483, 264] width 664 height 14
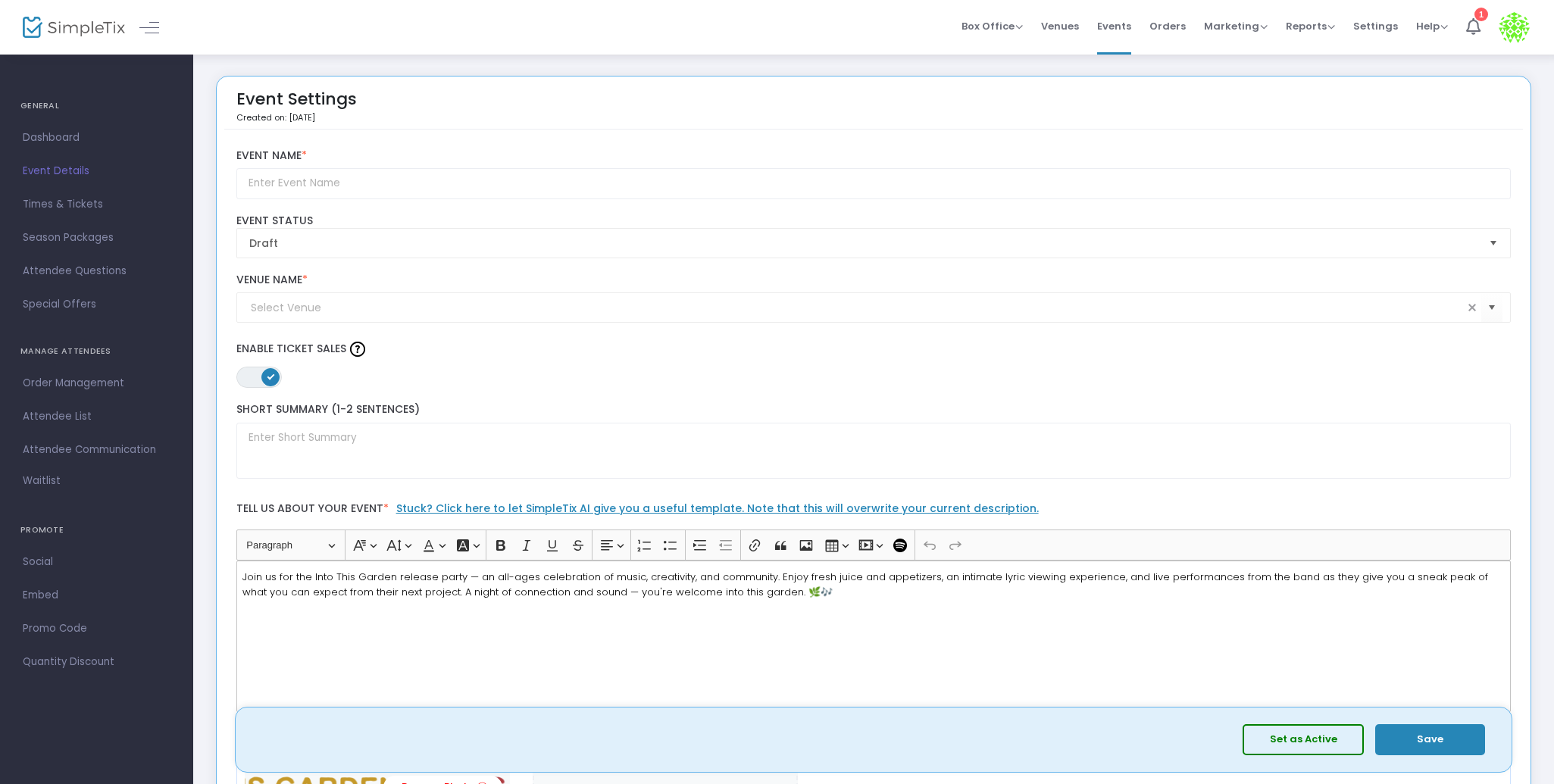
drag, startPoint x: 1457, startPoint y: 738, endPoint x: 1278, endPoint y: 734, distance: 179.0
click at [1278, 734] on span "Set as Active Save" at bounding box center [1362, 740] width 238 height 31
click at [1277, 736] on button "Set as Active" at bounding box center [1304, 740] width 121 height 31
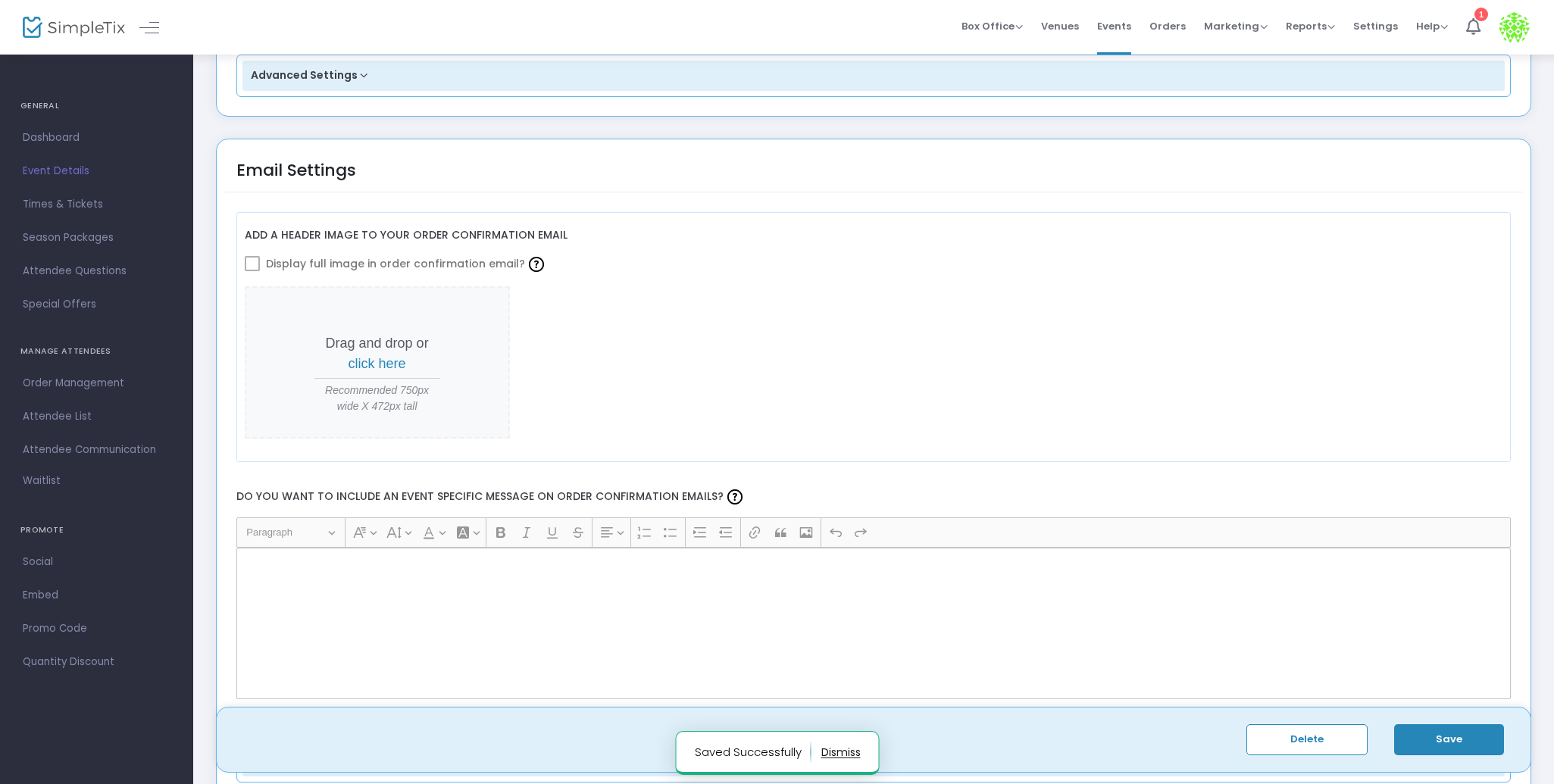
scroll to position [2135, 0]
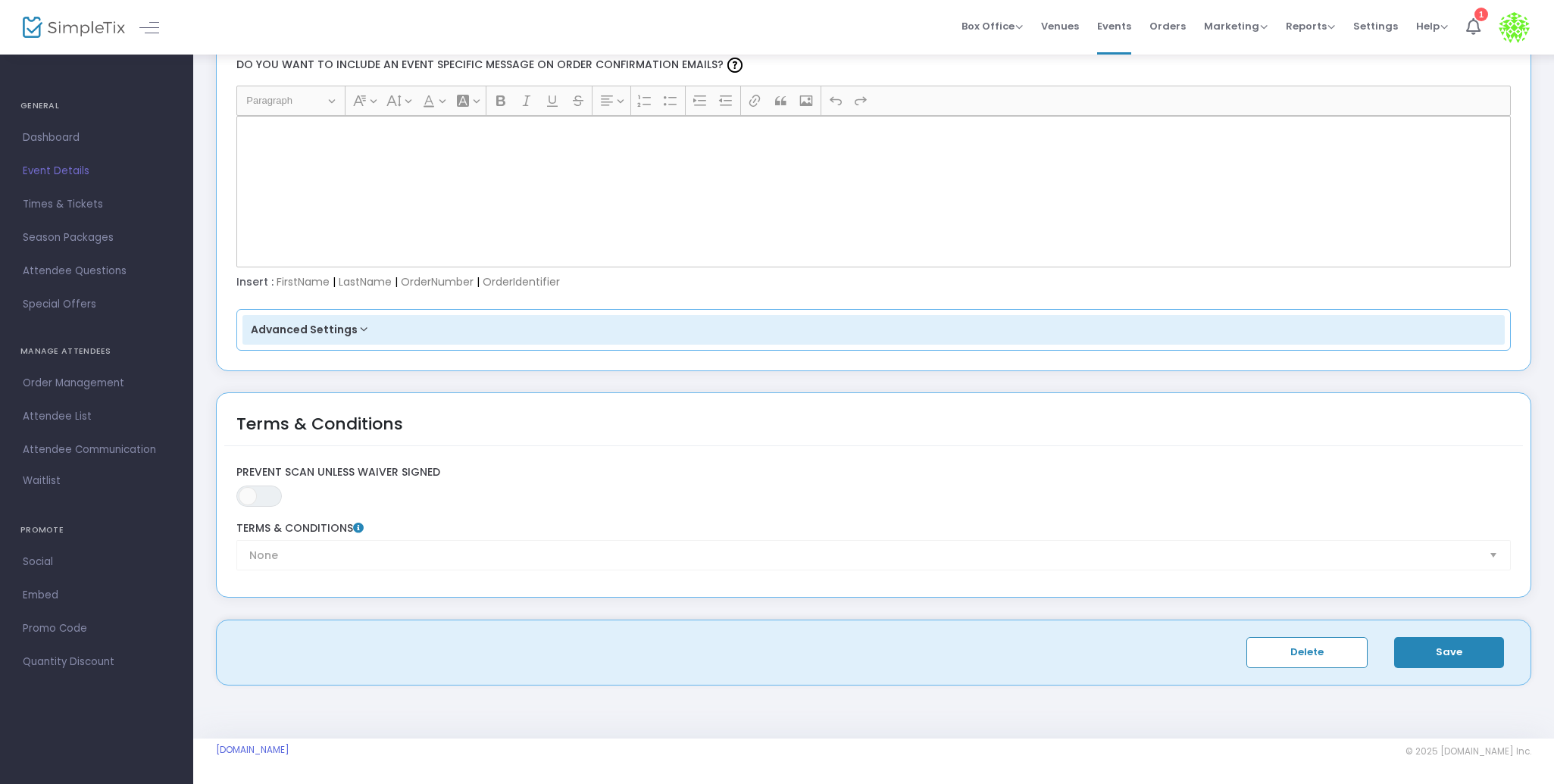
drag, startPoint x: 349, startPoint y: 748, endPoint x: 207, endPoint y: 752, distance: 142.1
click at [207, 752] on m-footer "YesWeAremusic.simpletix.com © 2025 SimpleTix.com Inc. About Privacy T&C Purchase" at bounding box center [873, 761] width 1361 height 45
copy link "YesWeAremusic.simpletix.com"
click at [68, 144] on span "Dashboard" at bounding box center [97, 137] width 148 height 20
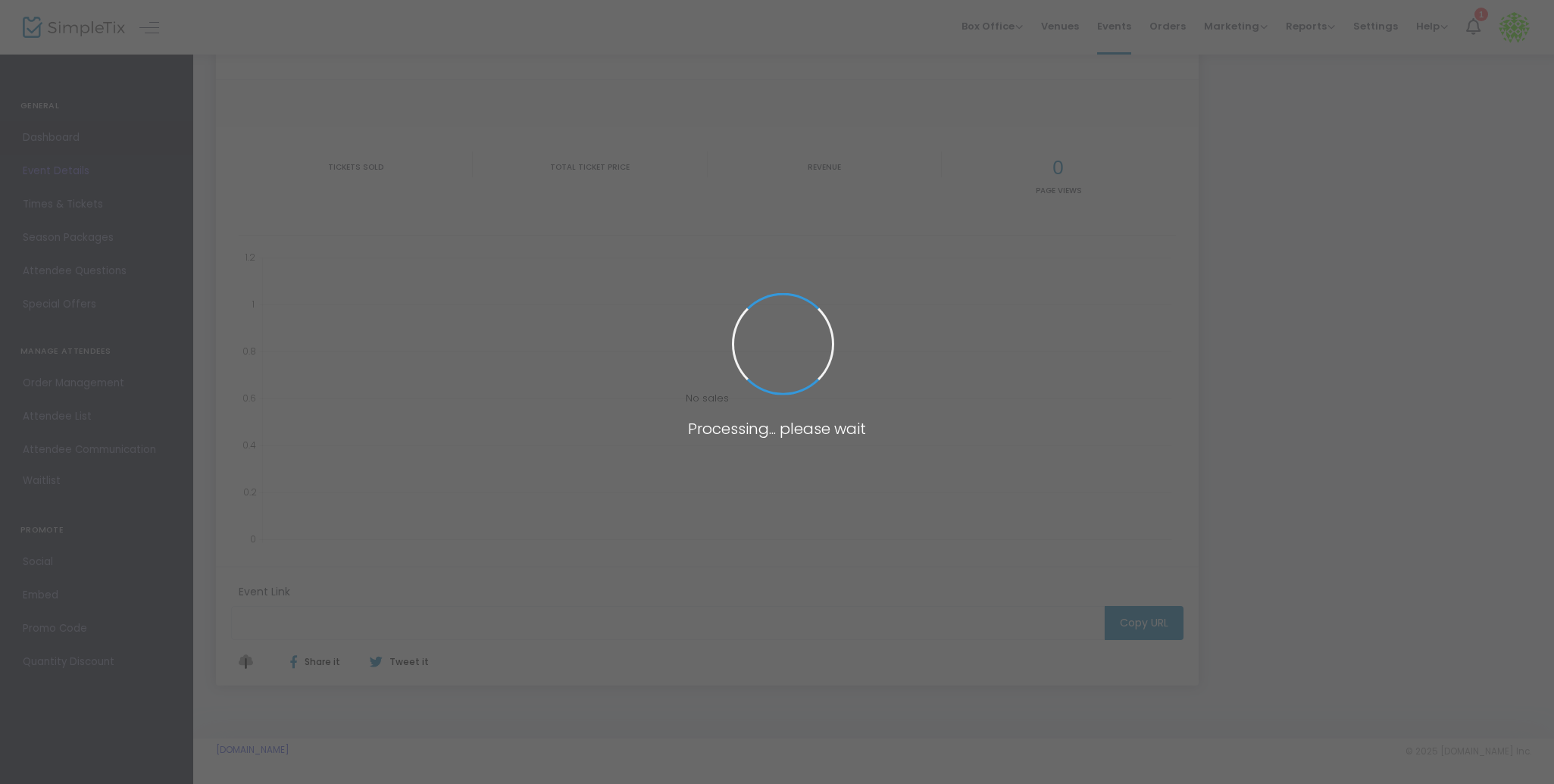
scroll to position [144, 0]
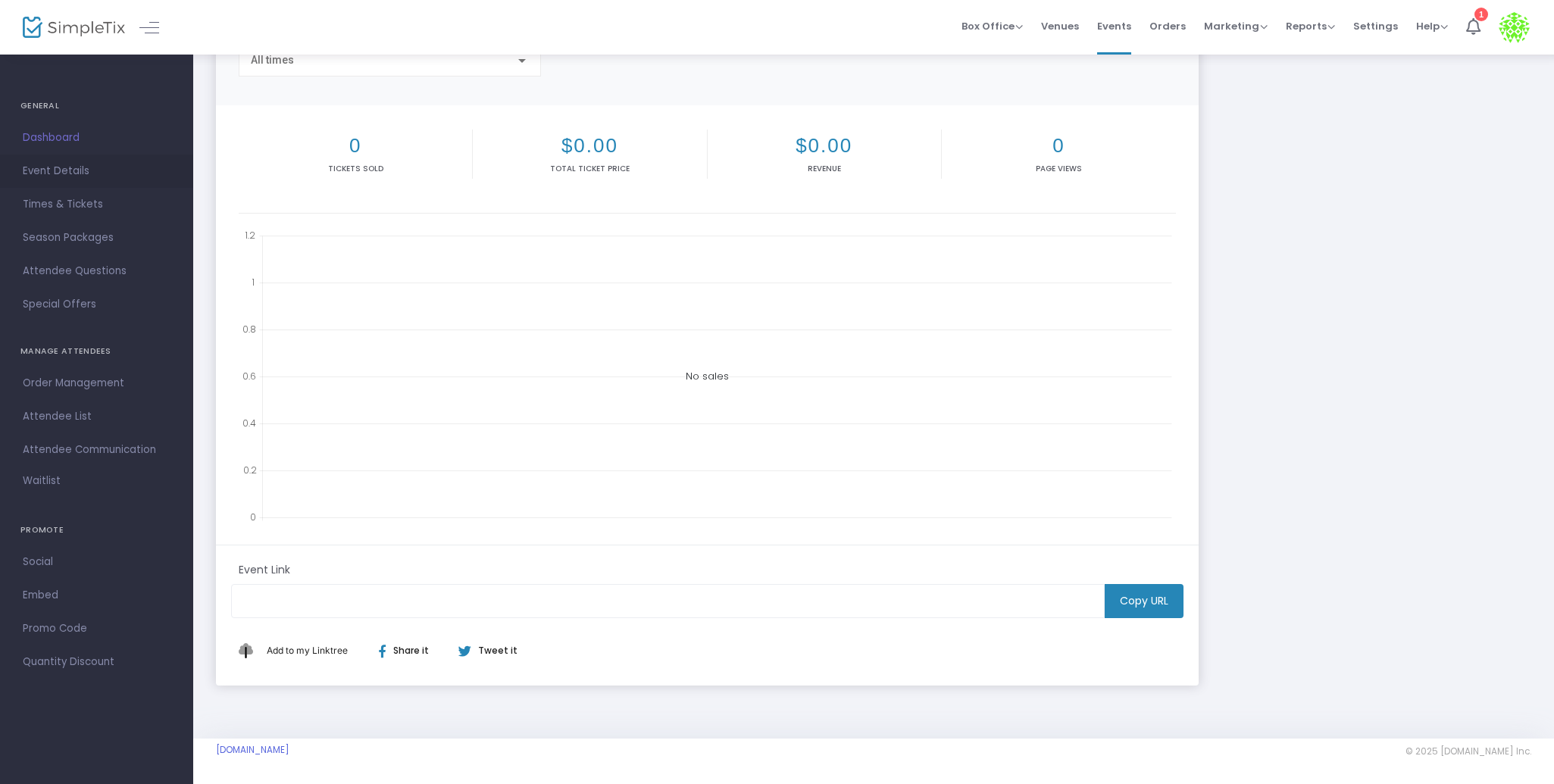
click at [57, 168] on span "Event Details" at bounding box center [97, 171] width 148 height 20
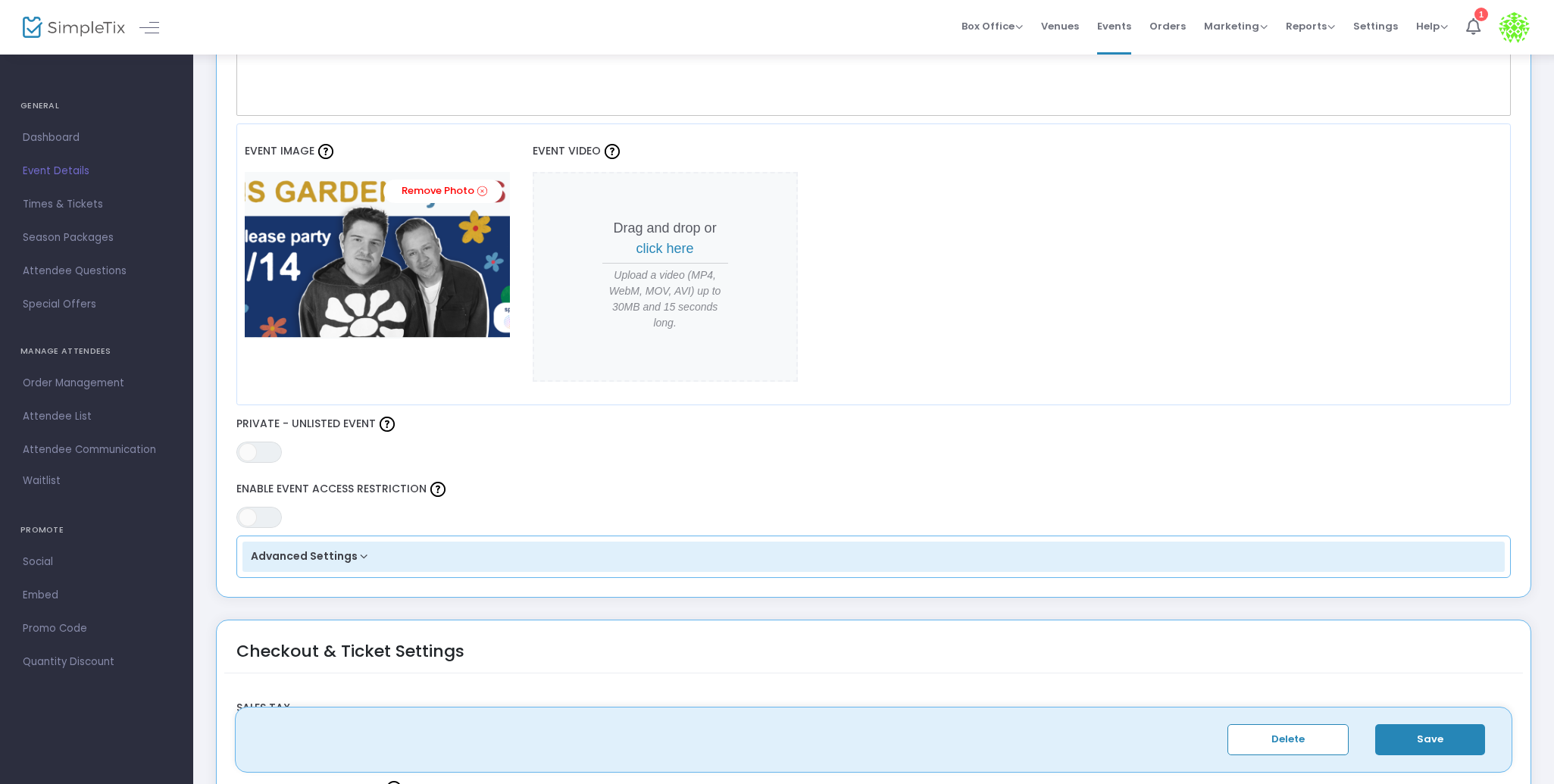
scroll to position [553, 0]
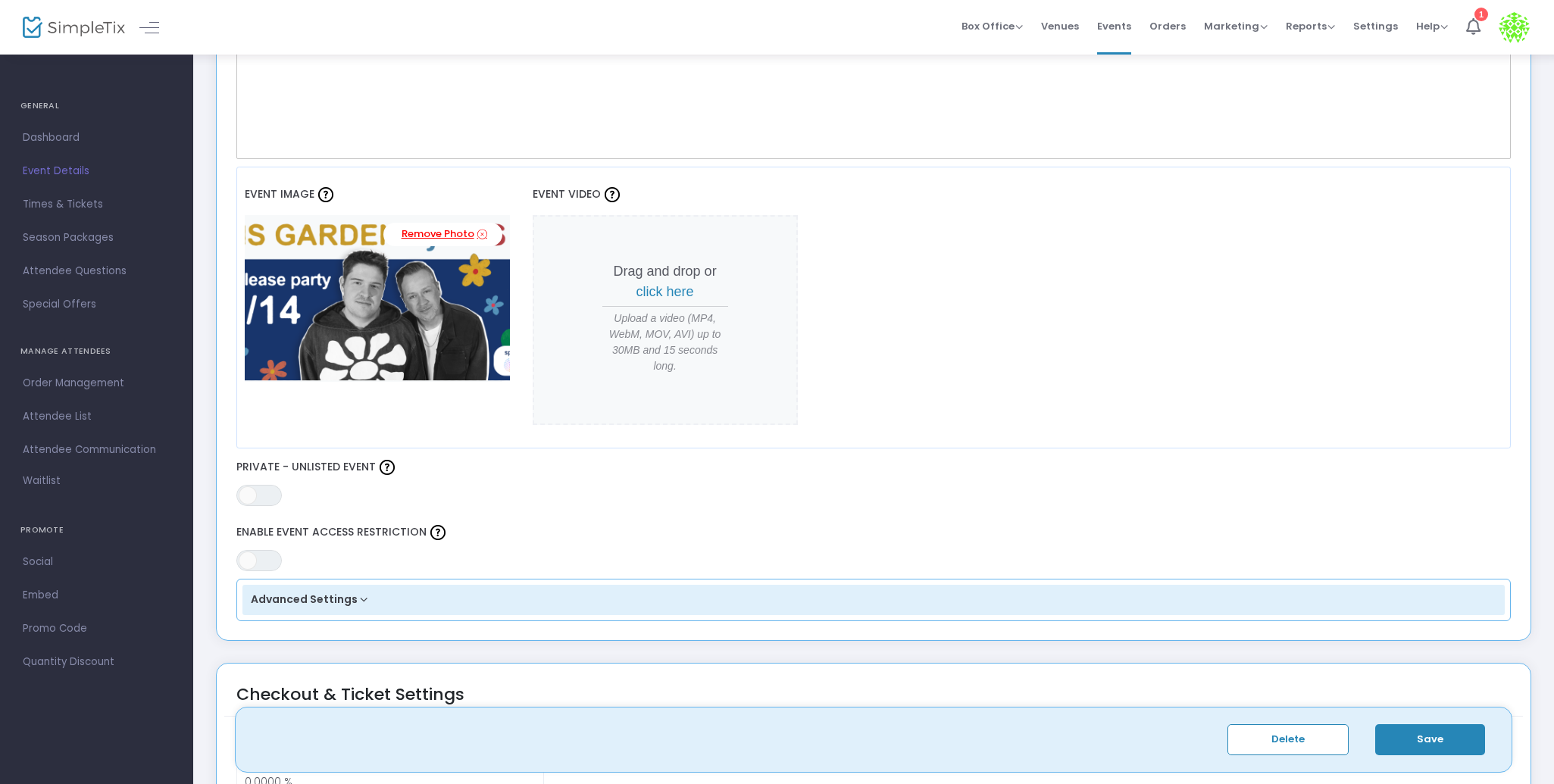
click at [470, 234] on link "Remove Photo" at bounding box center [443, 234] width 119 height 23
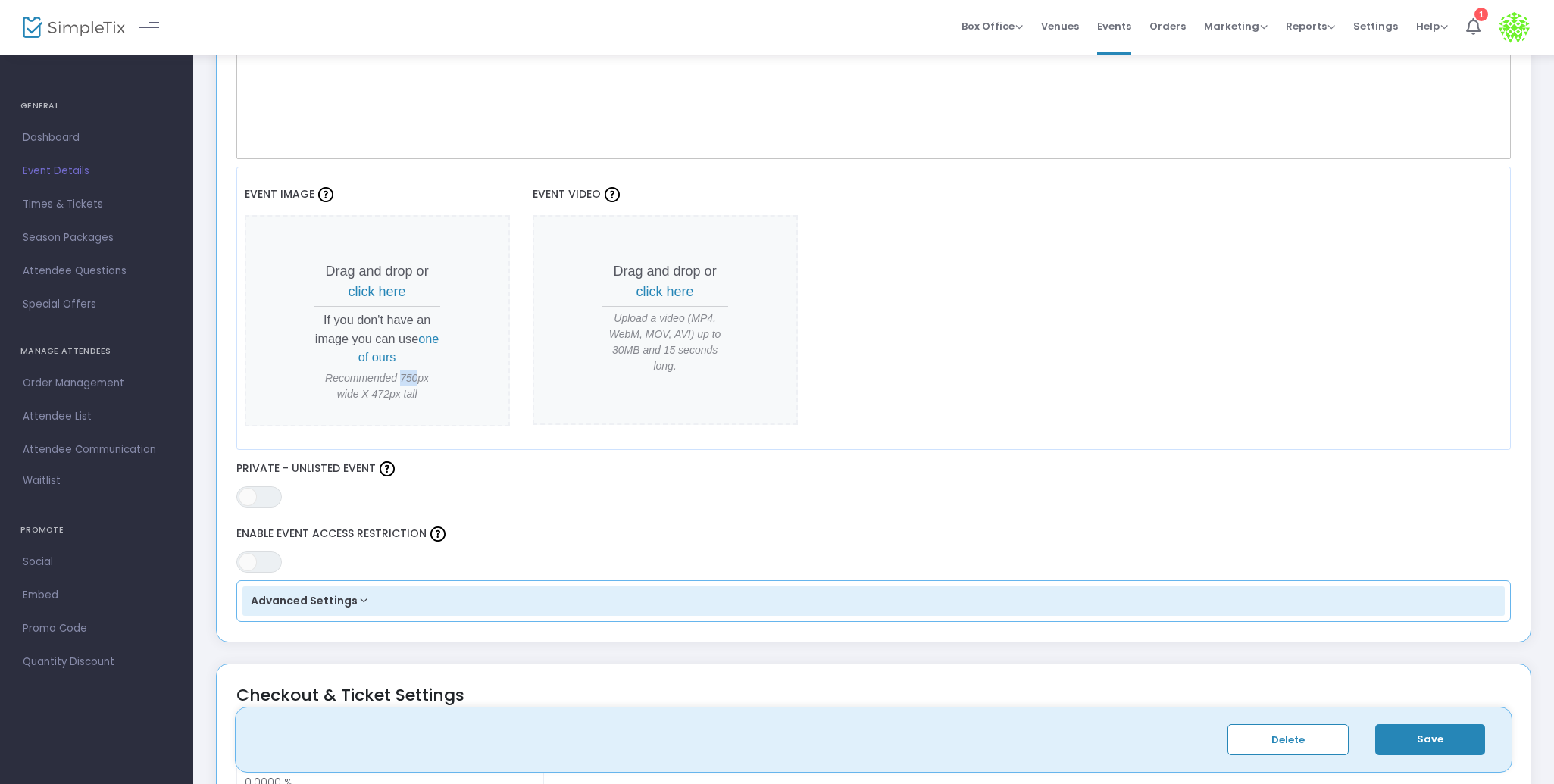
drag, startPoint x: 418, startPoint y: 376, endPoint x: 402, endPoint y: 376, distance: 16.0
click at [402, 376] on span "Recommended 750px wide X 472px tall" at bounding box center [377, 386] width 126 height 32
copy span "750"
click at [385, 286] on span "click here" at bounding box center [377, 292] width 57 height 15
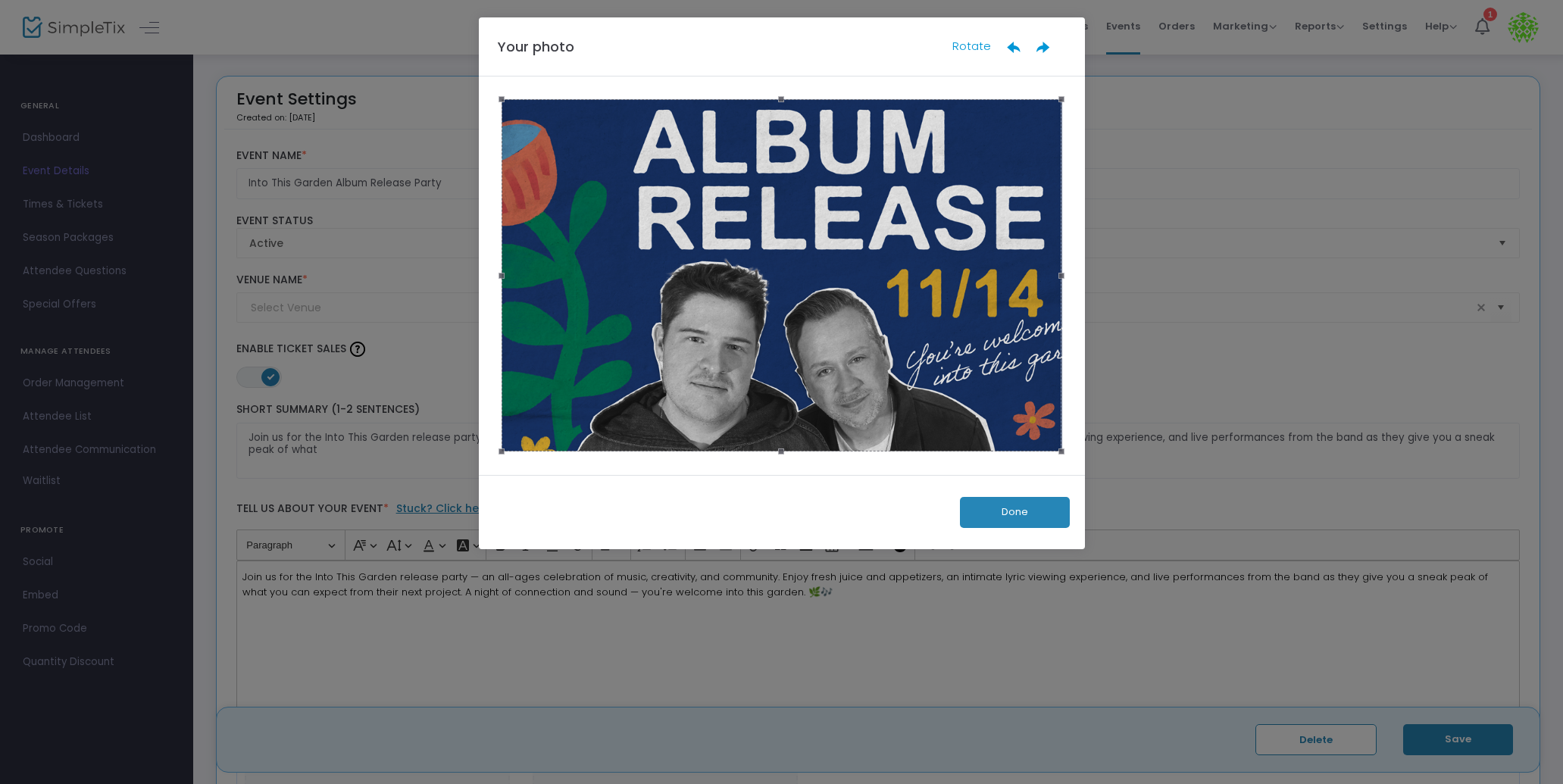
click at [1021, 497] on button "Done" at bounding box center [1015, 512] width 110 height 31
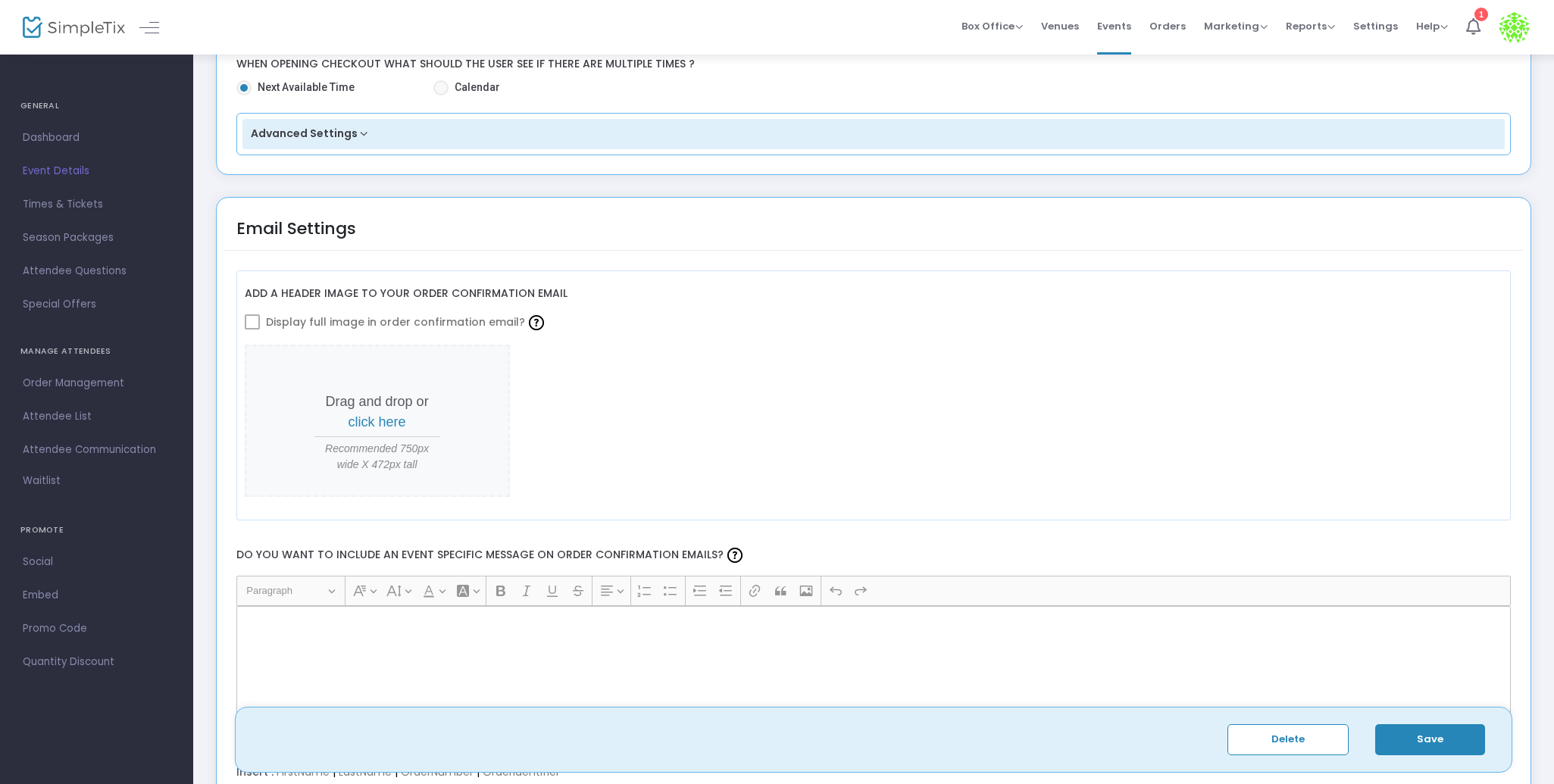
scroll to position [1679, 0]
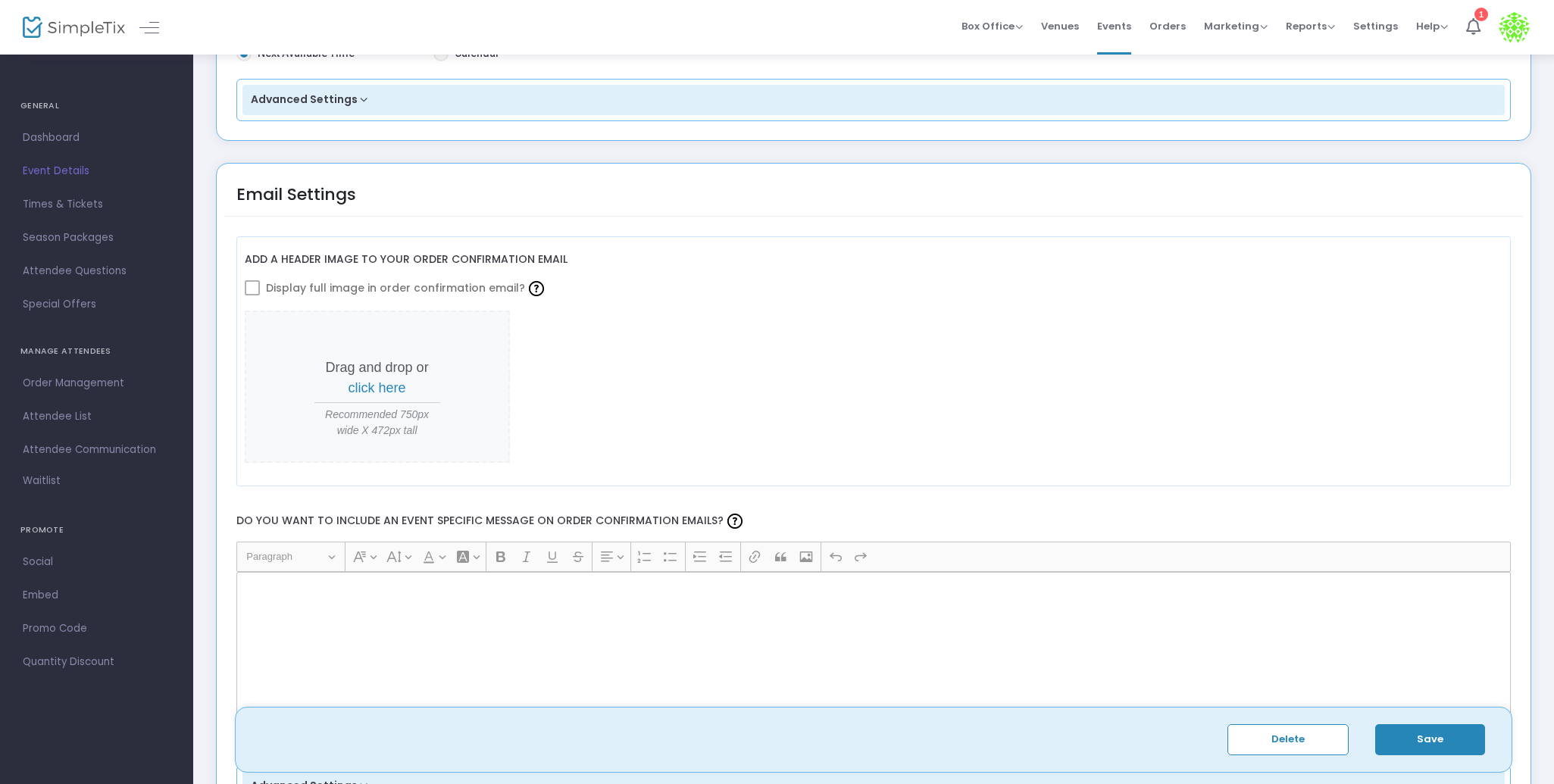
click at [443, 290] on span "Display full image in order confirmation email?" at bounding box center [407, 288] width 282 height 26
click at [257, 286] on span at bounding box center [252, 288] width 15 height 15
click at [413, 378] on p "Drag and drop or click here" at bounding box center [377, 378] width 126 height 41
click at [393, 384] on span "click here" at bounding box center [377, 388] width 57 height 15
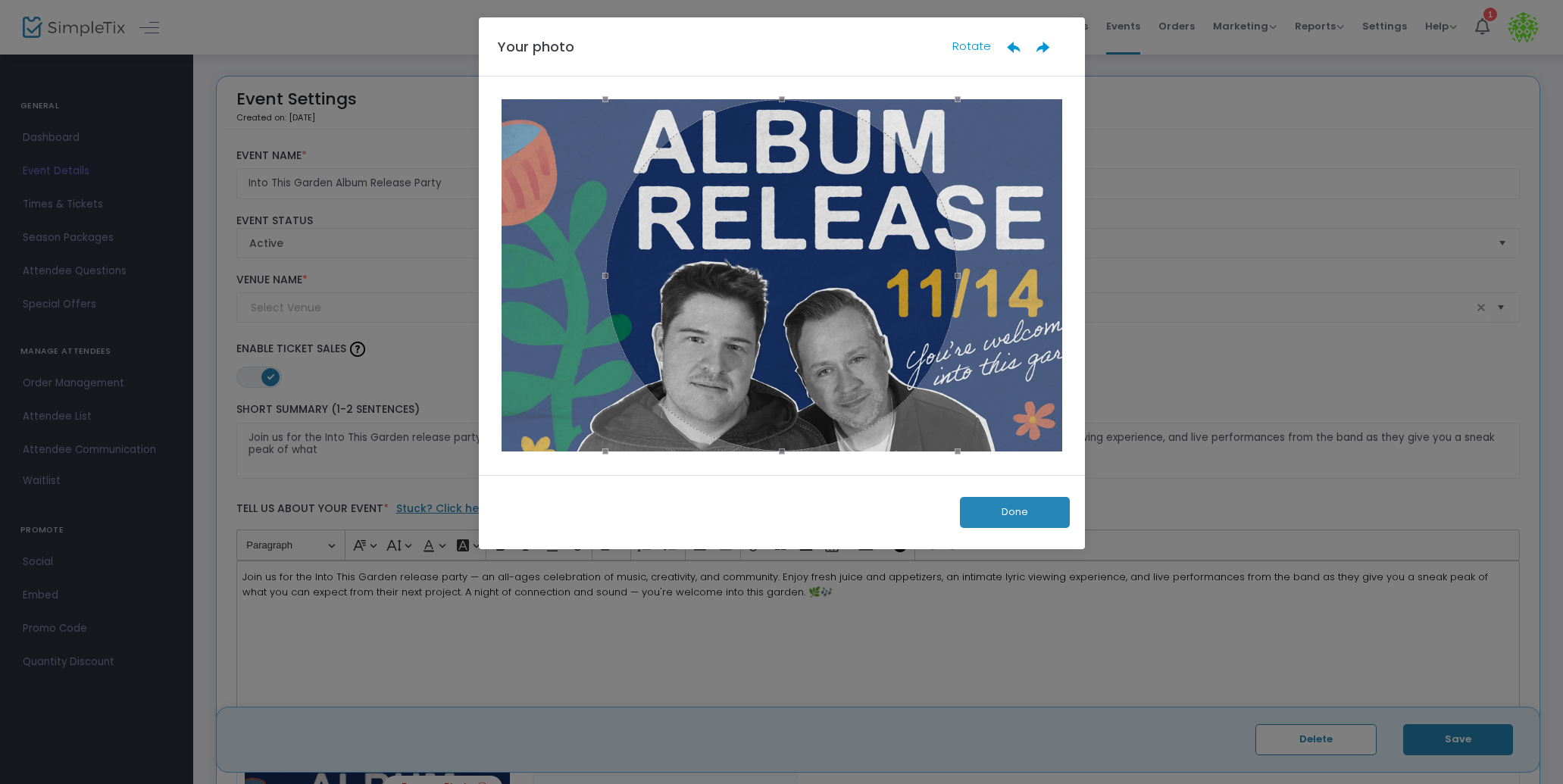
click at [1017, 519] on button "Done" at bounding box center [1015, 512] width 110 height 31
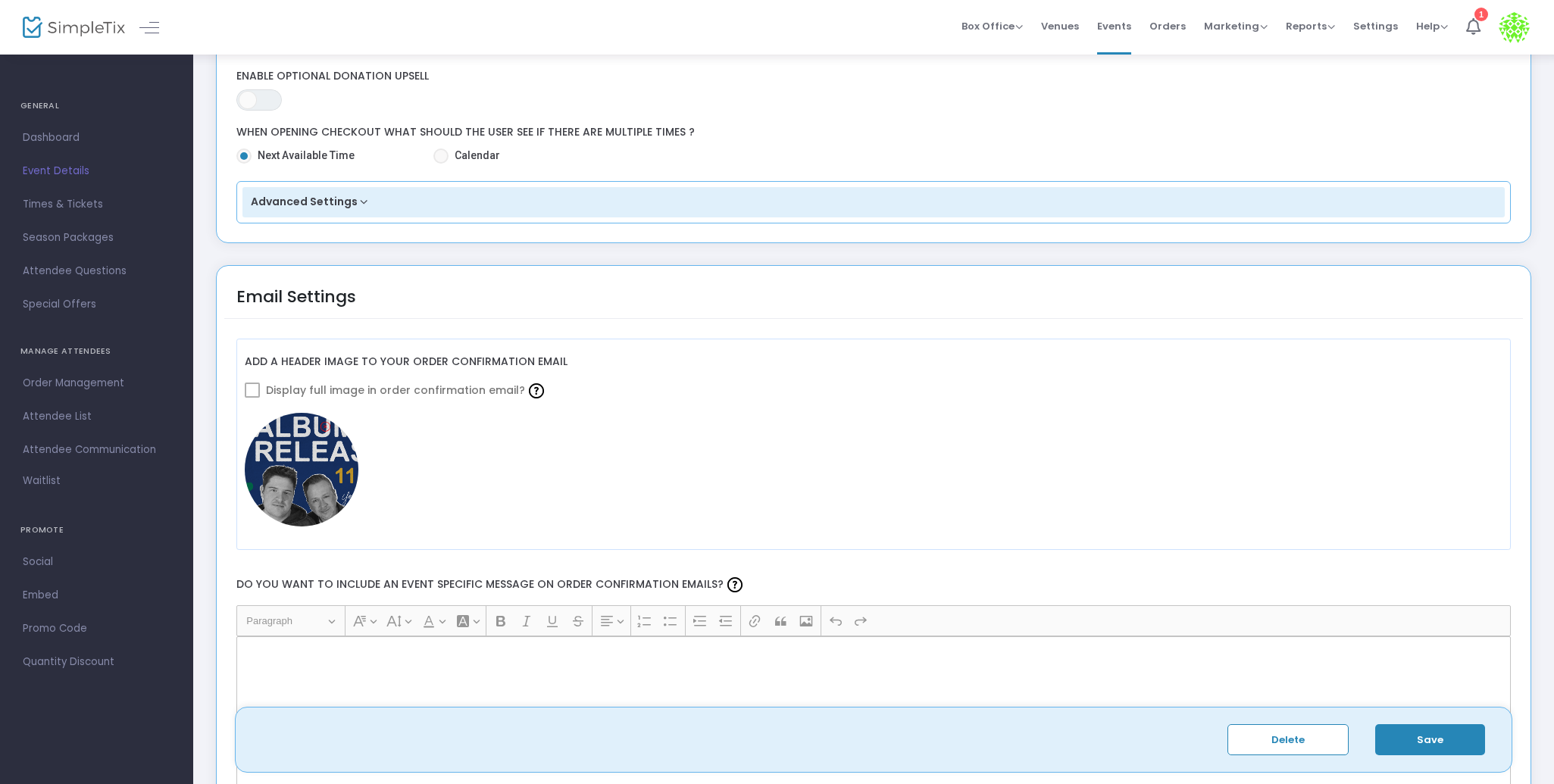
scroll to position [1592, 0]
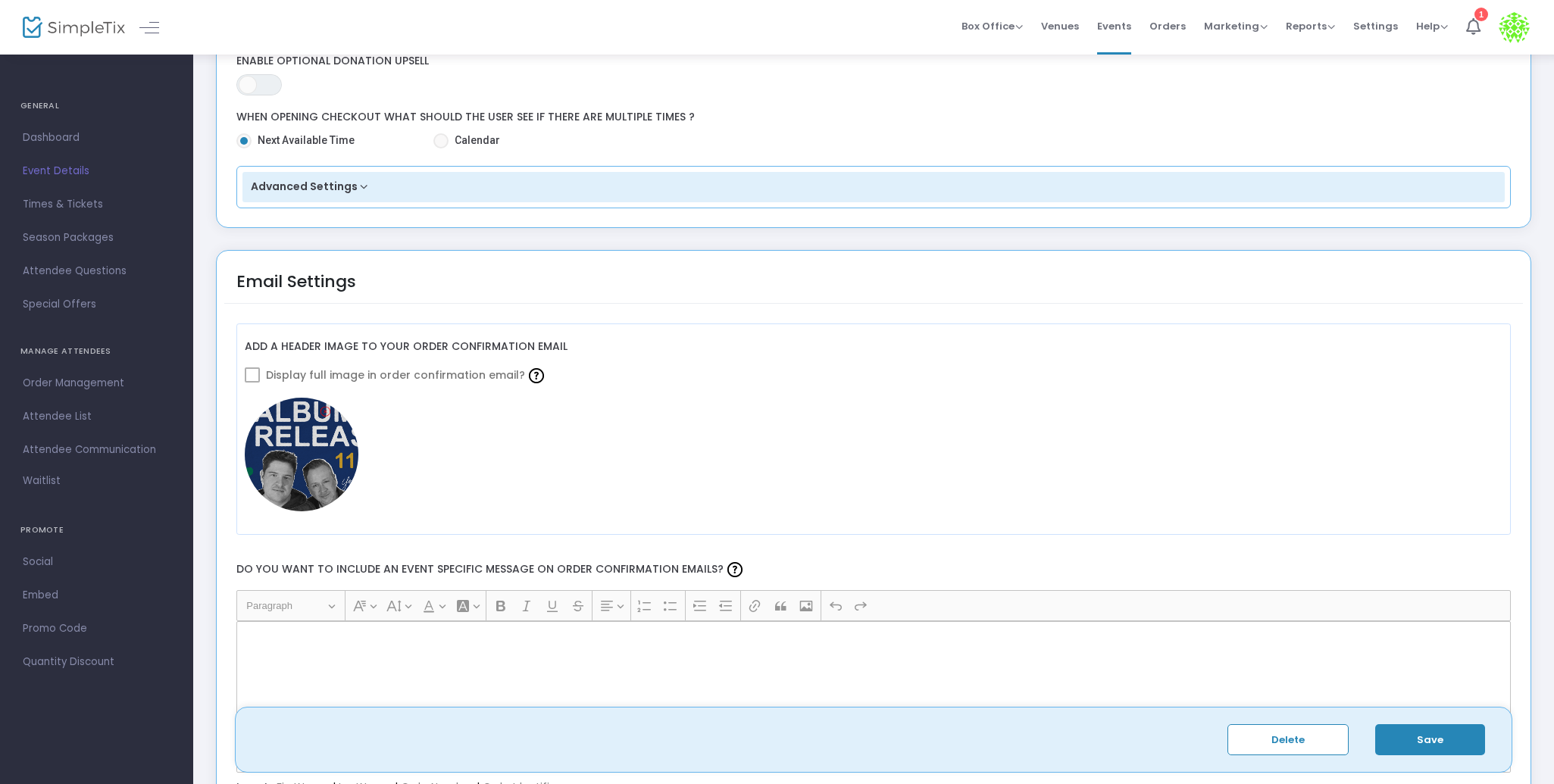
click at [254, 377] on span at bounding box center [252, 375] width 15 height 15
click at [255, 372] on span at bounding box center [252, 375] width 15 height 15
click at [529, 374] on img at bounding box center [537, 376] width 15 height 15
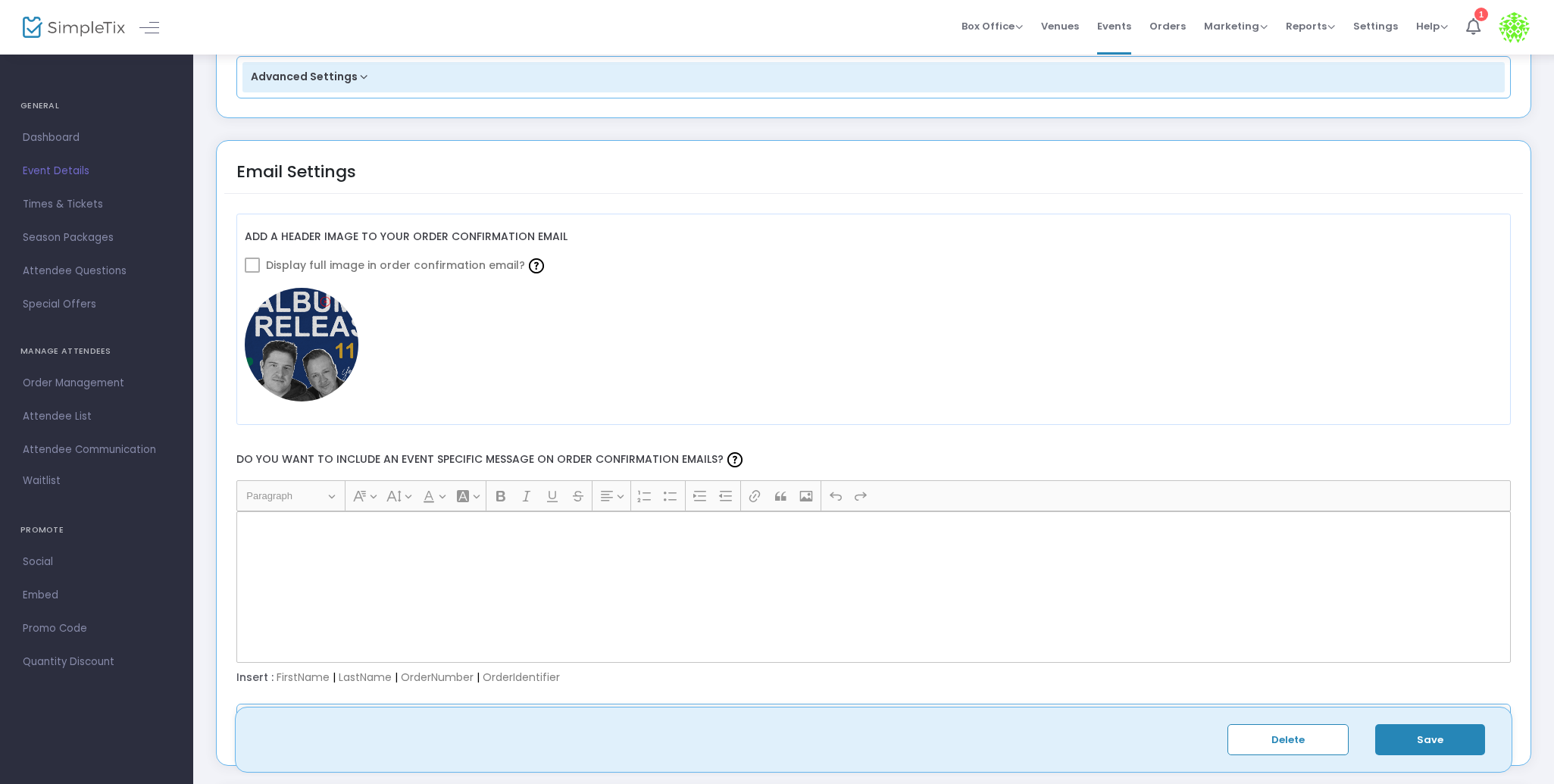
scroll to position [1709, 0]
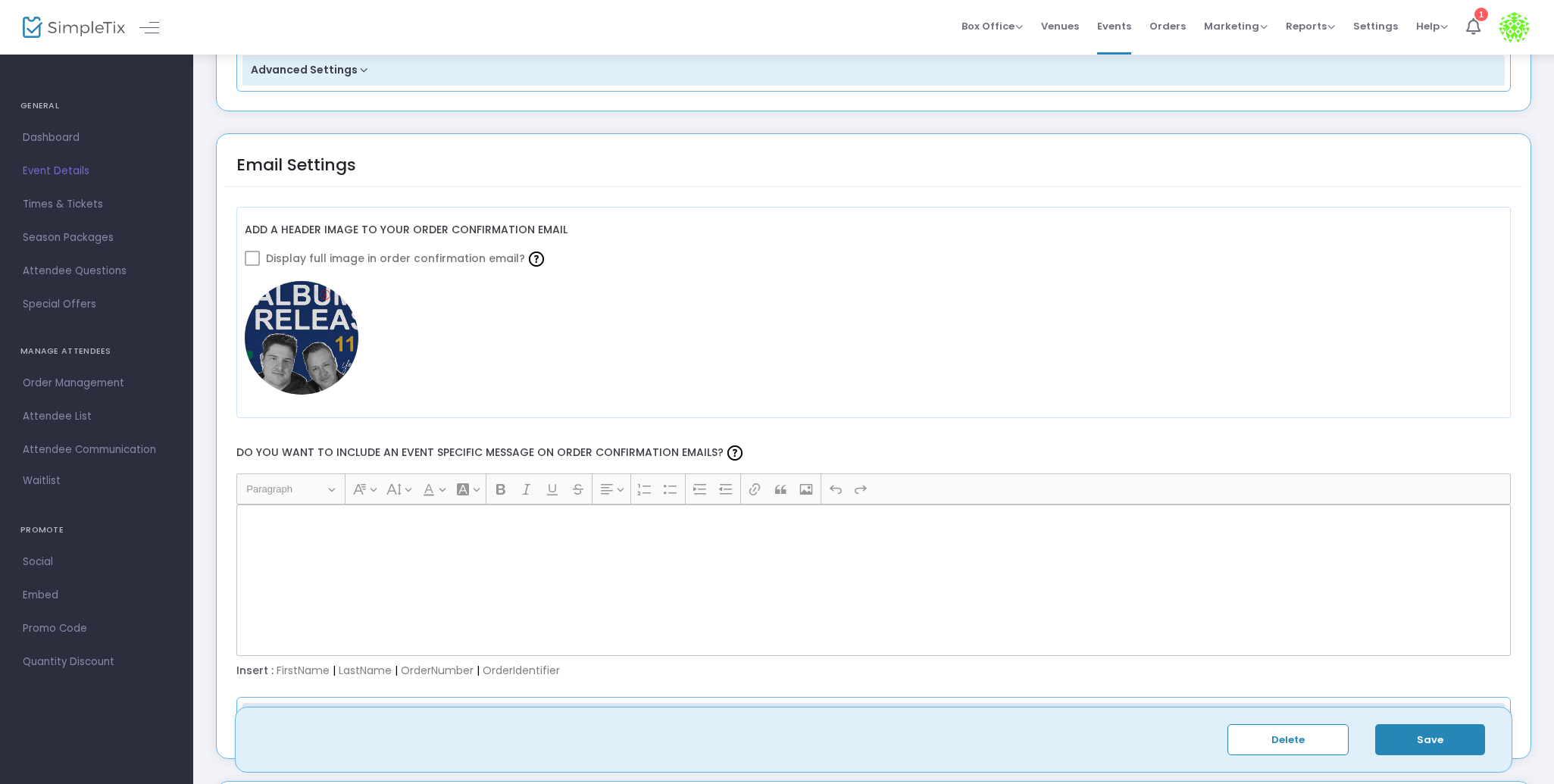
drag, startPoint x: 262, startPoint y: 256, endPoint x: 243, endPoint y: 257, distance: 19.0
click at [249, 257] on label "Display full image in order confirmation email?" at bounding box center [396, 258] width 303 height 26
click at [243, 257] on div "Add a header image to your order confirmation email Display full image in order…" at bounding box center [874, 313] width 1275 height 212
click at [349, 533] on div "Rich Text Editor, main" at bounding box center [874, 580] width 1275 height 151
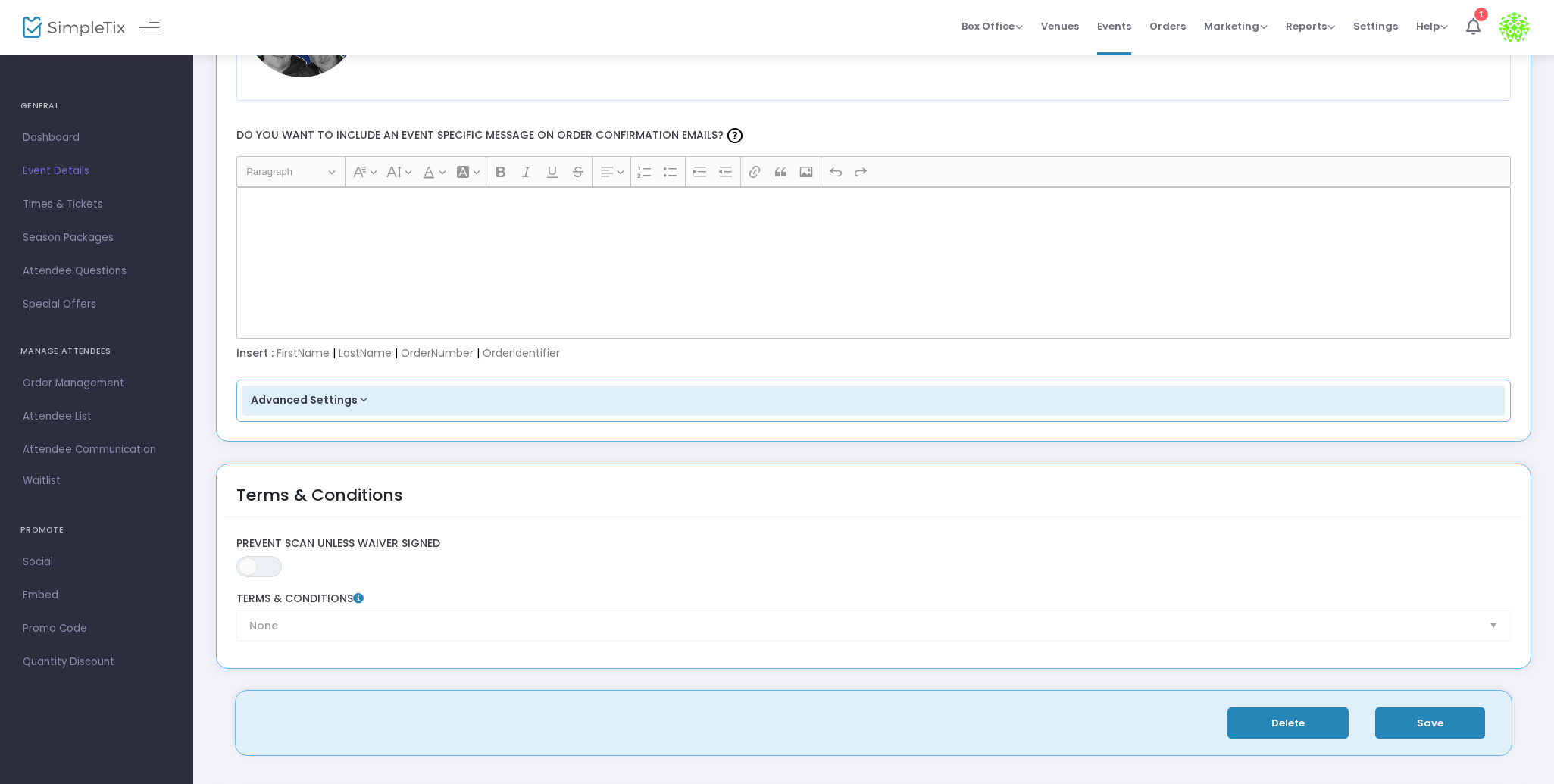
scroll to position [2027, 0]
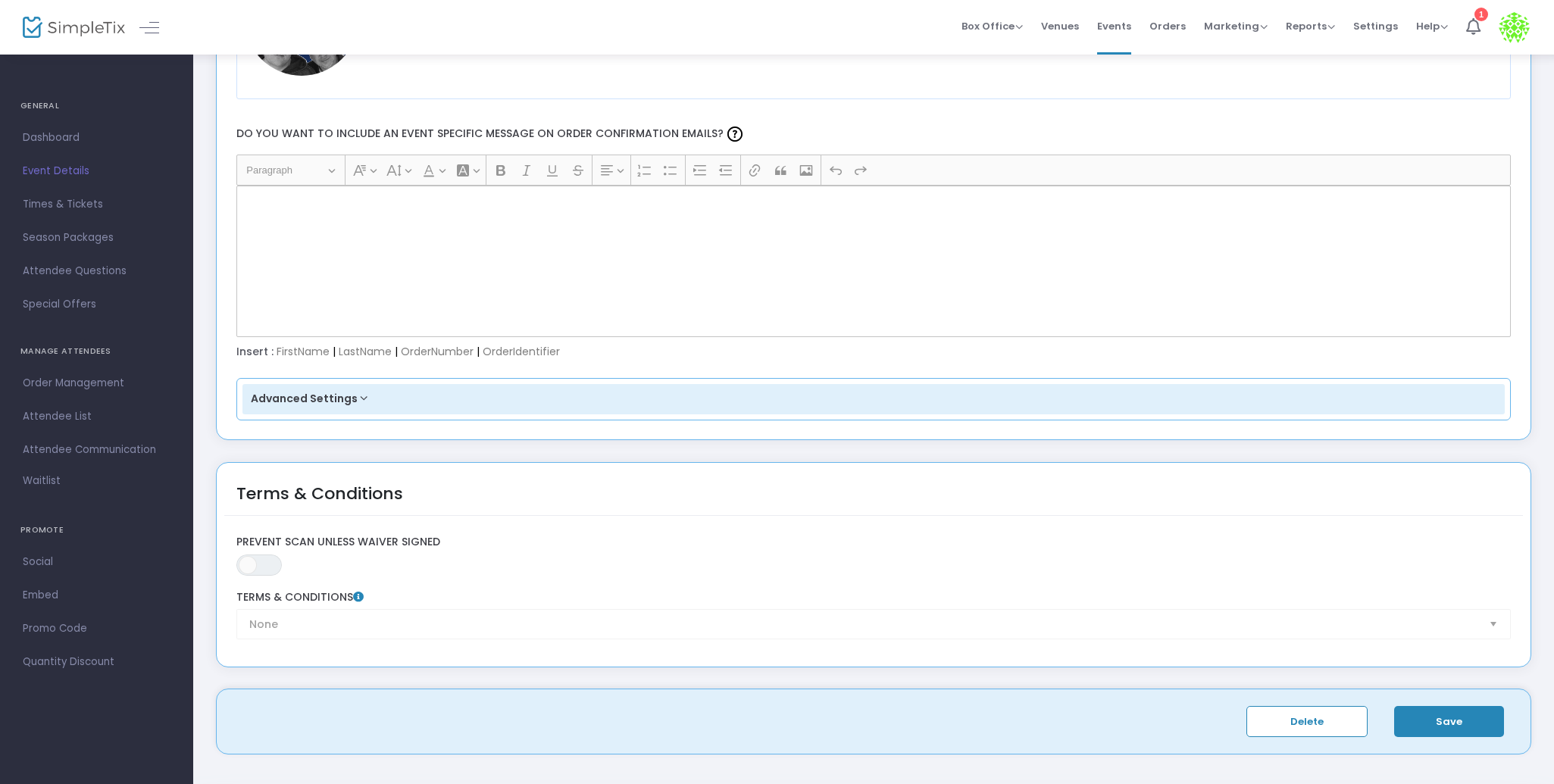
click at [1432, 732] on button "Save" at bounding box center [1449, 722] width 110 height 31
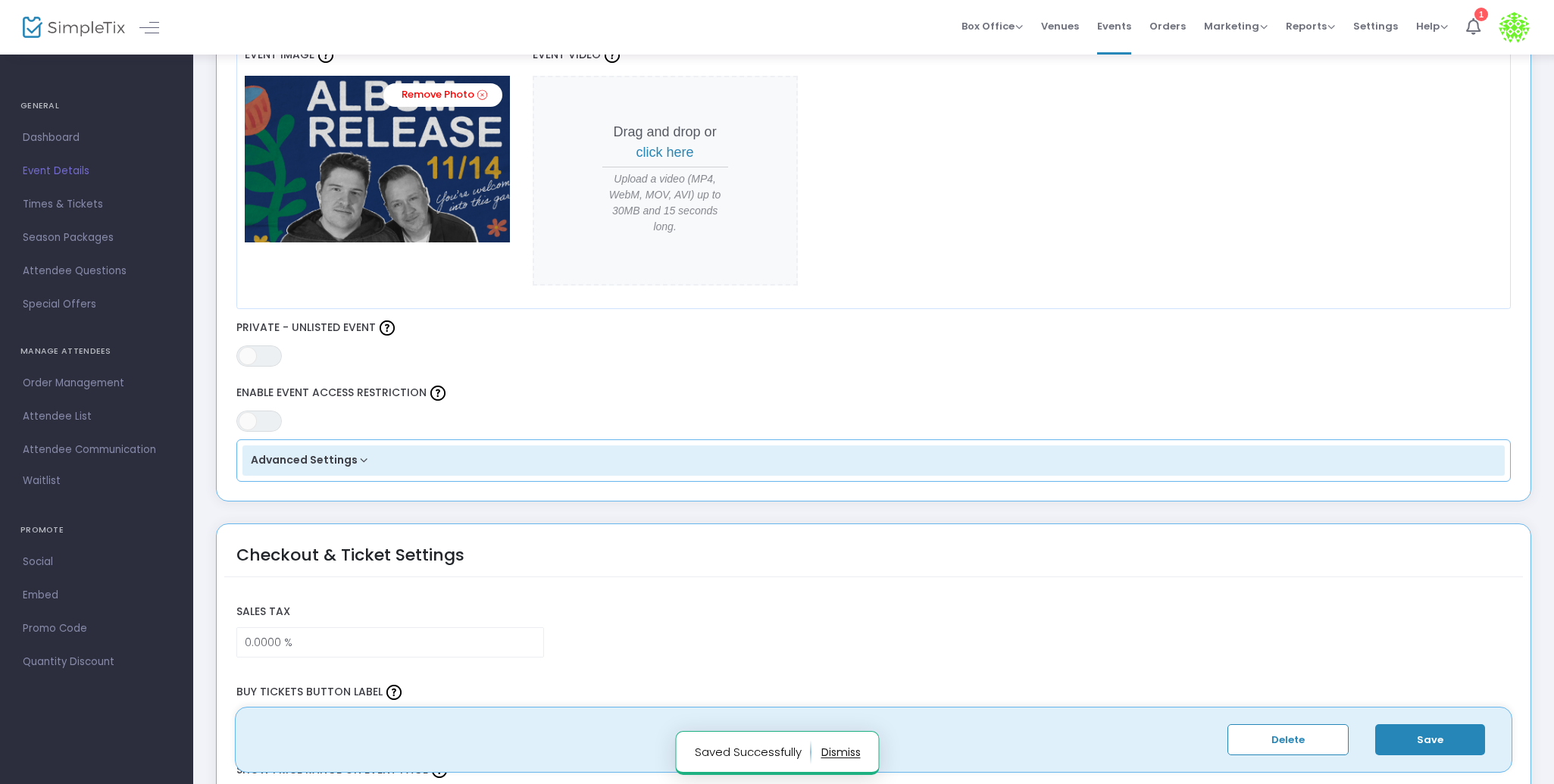
scroll to position [695, 0]
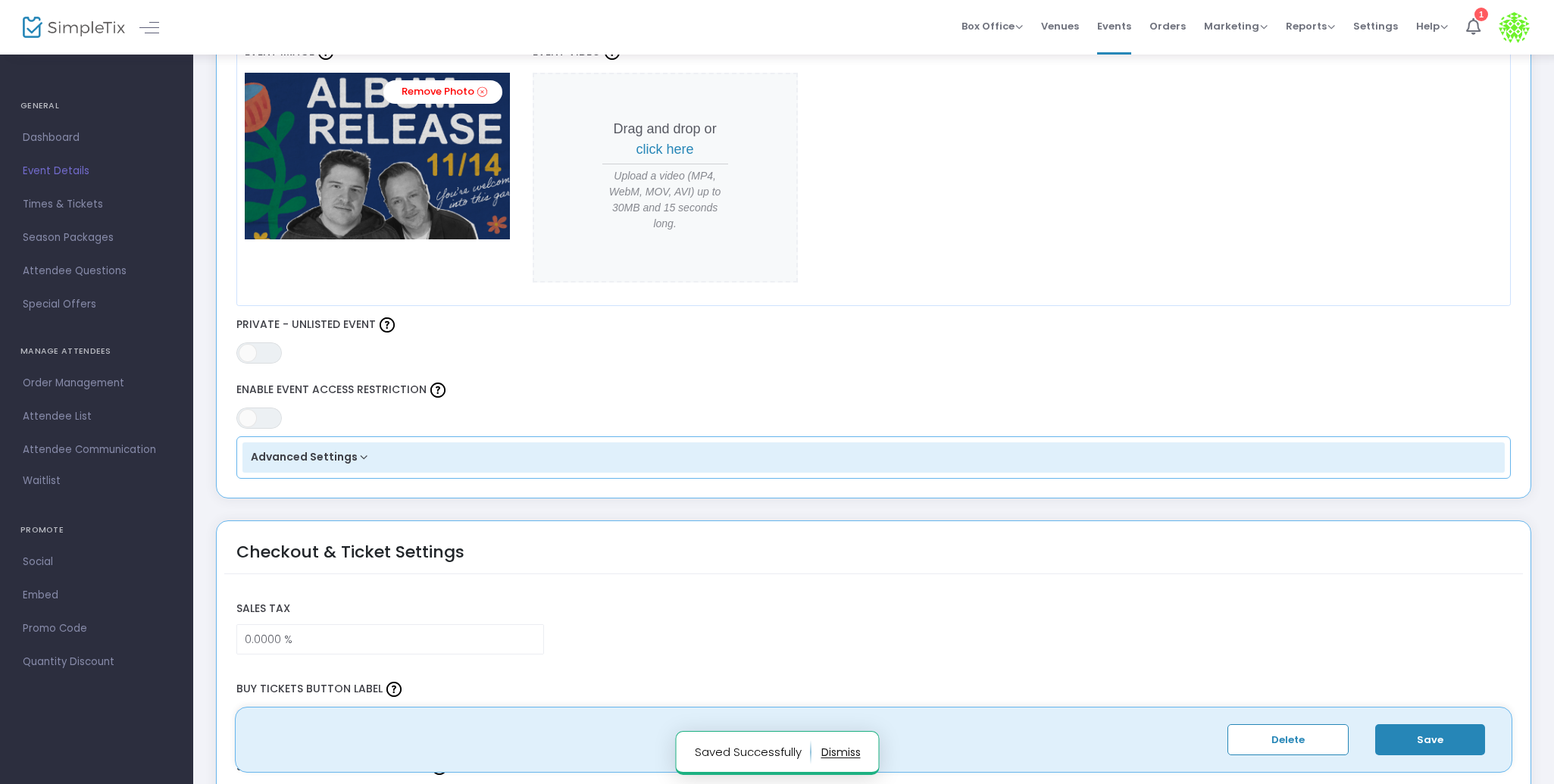
click at [325, 459] on button "Advanced Settings" at bounding box center [874, 457] width 1264 height 30
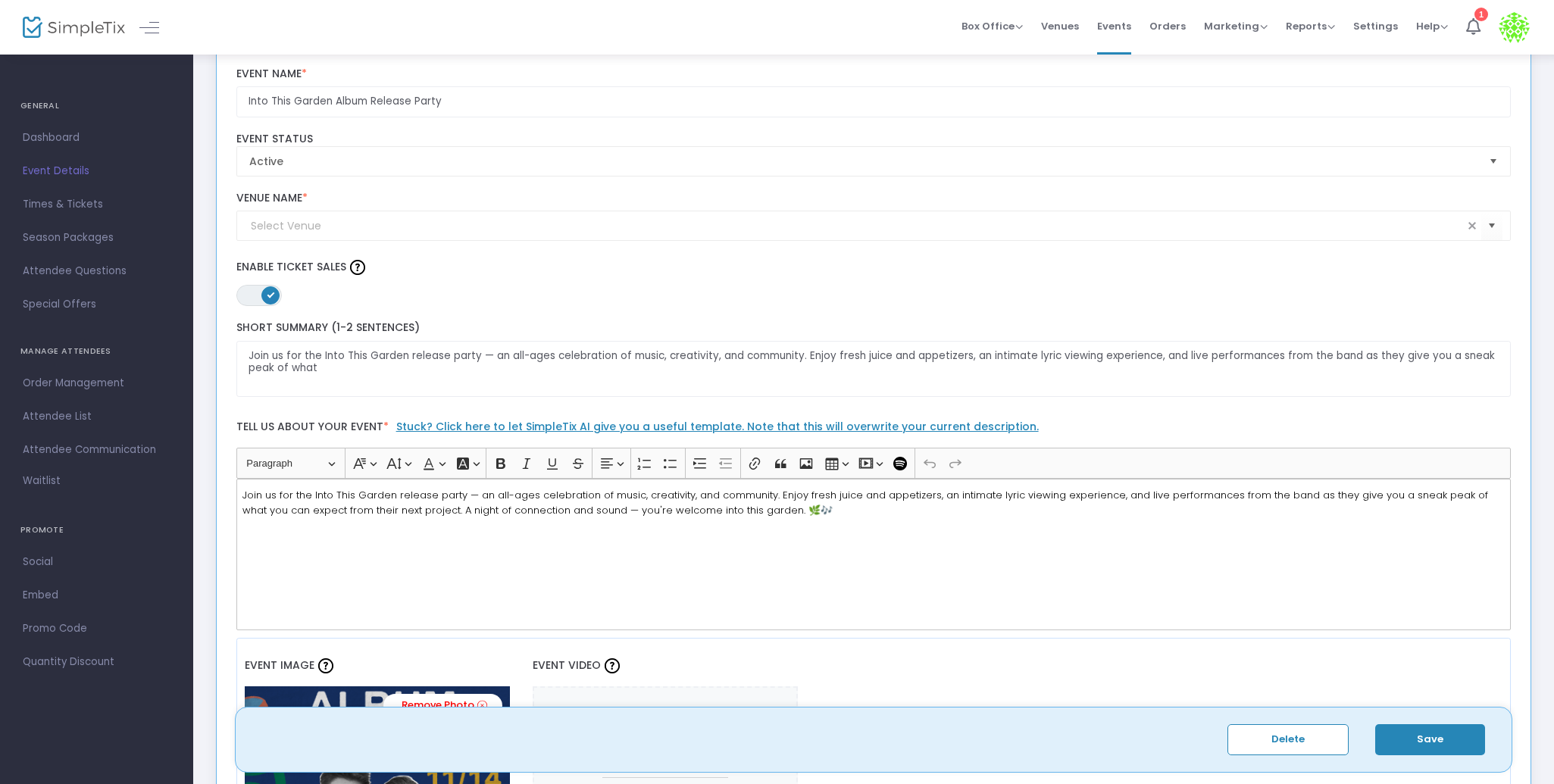
scroll to position [117, 0]
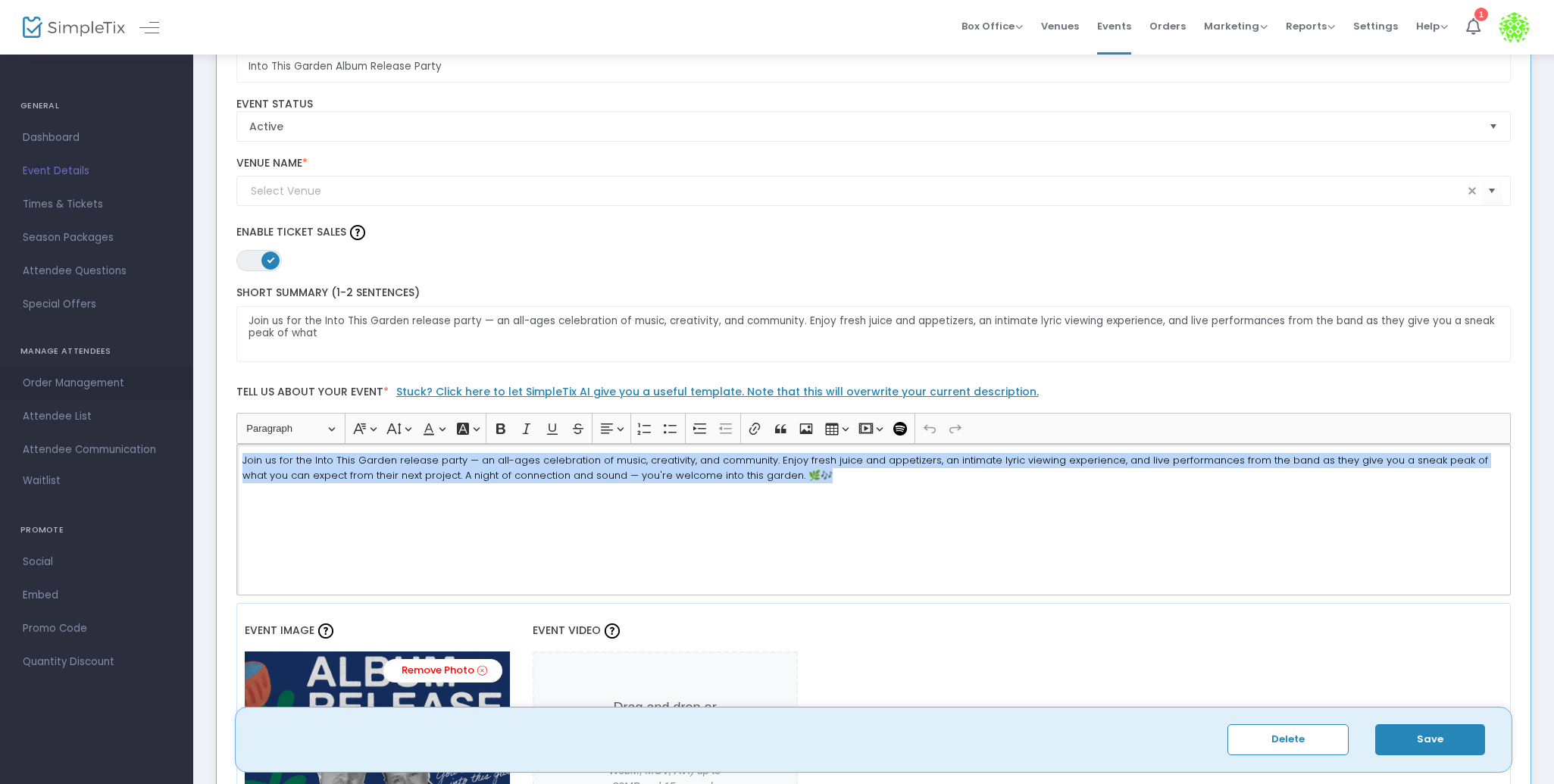
drag, startPoint x: 868, startPoint y: 503, endPoint x: 179, endPoint y: 392, distance: 697.9
copy span "Join us for the Into This Garden release party — an all-ages celebration of mus…"
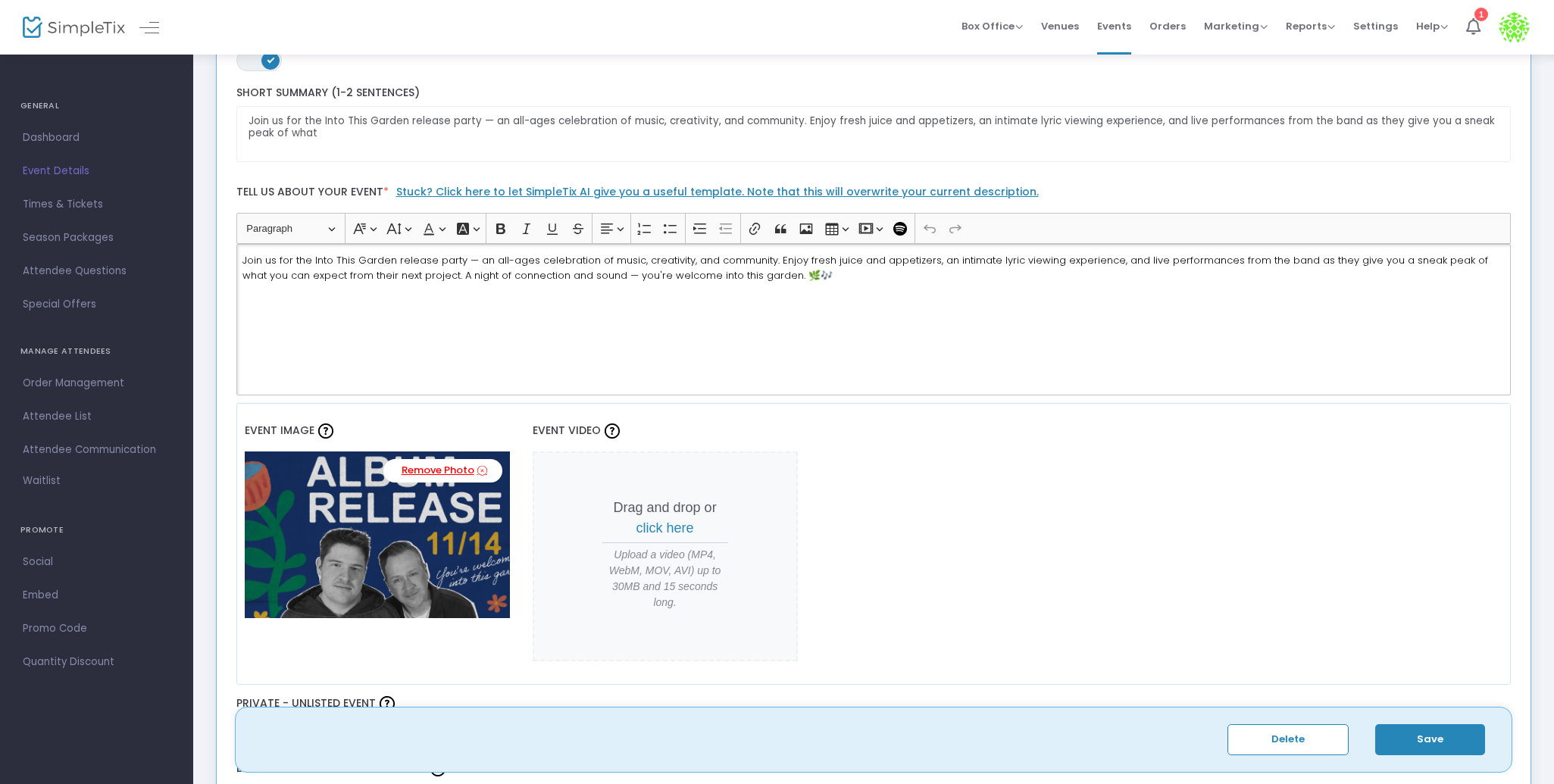
click at [430, 475] on link "Remove Photo" at bounding box center [443, 470] width 119 height 23
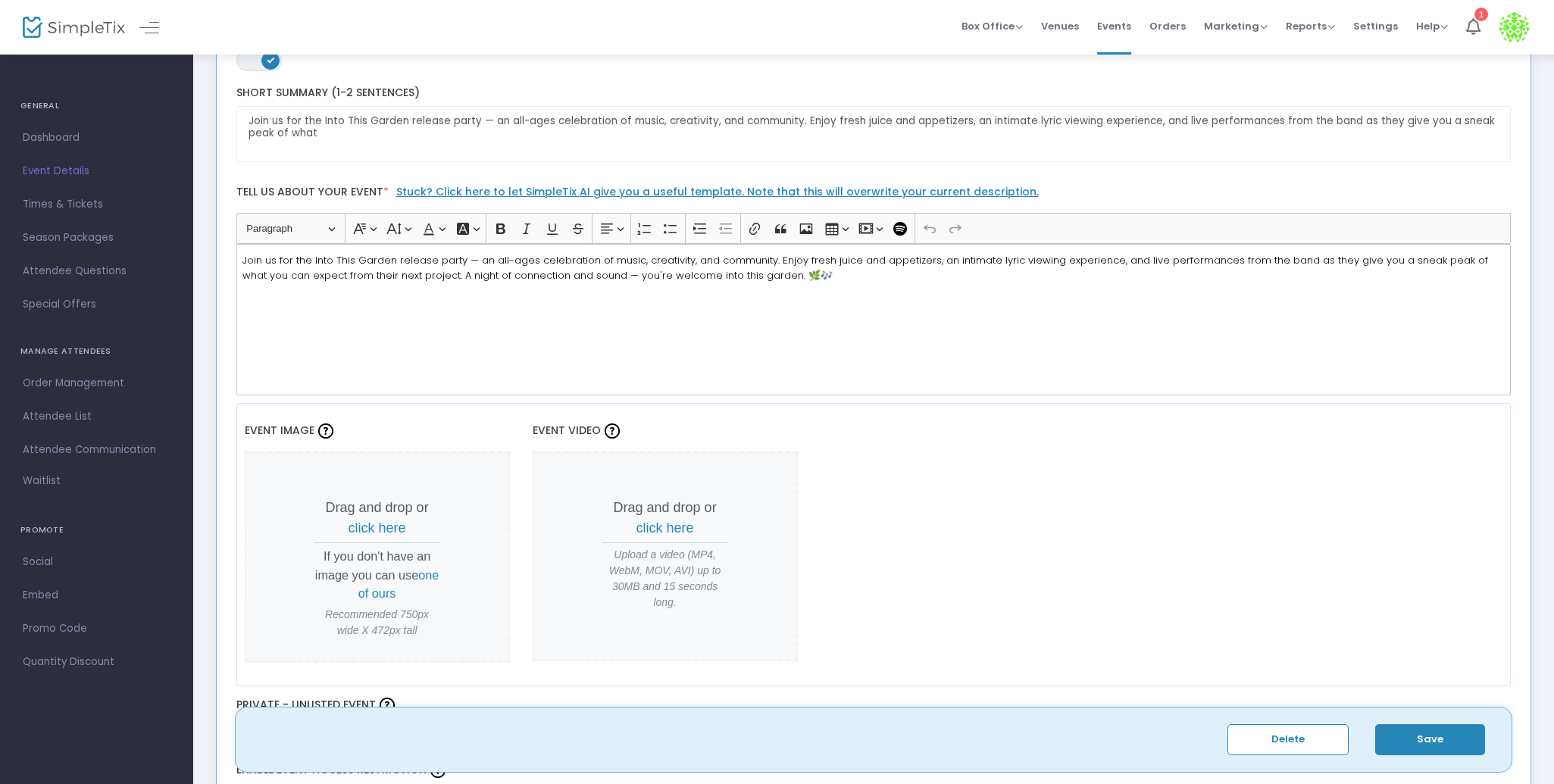
click at [366, 528] on span "click here" at bounding box center [377, 528] width 57 height 15
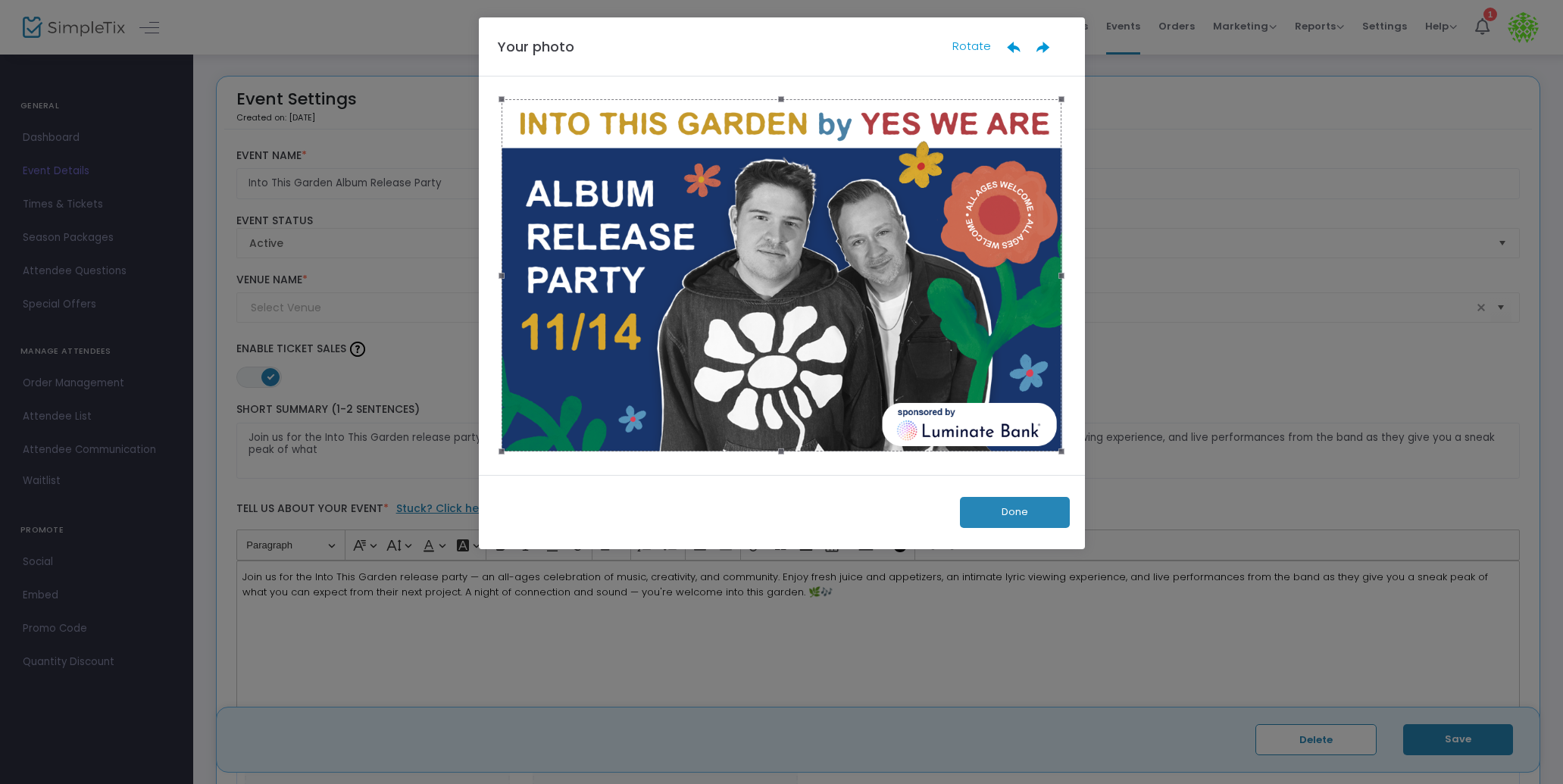
click at [1009, 507] on button "Done" at bounding box center [1015, 512] width 110 height 31
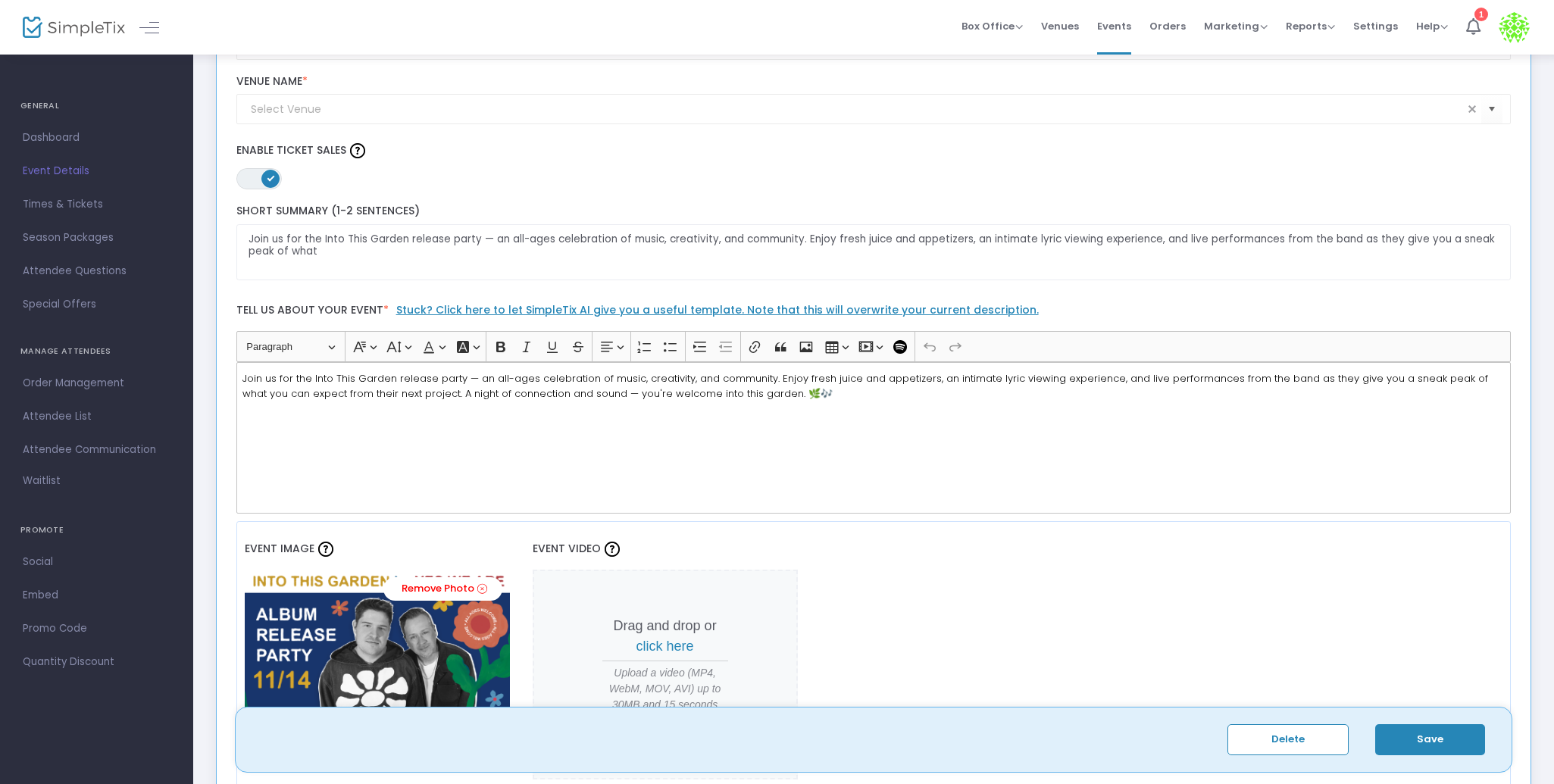
scroll to position [197, 0]
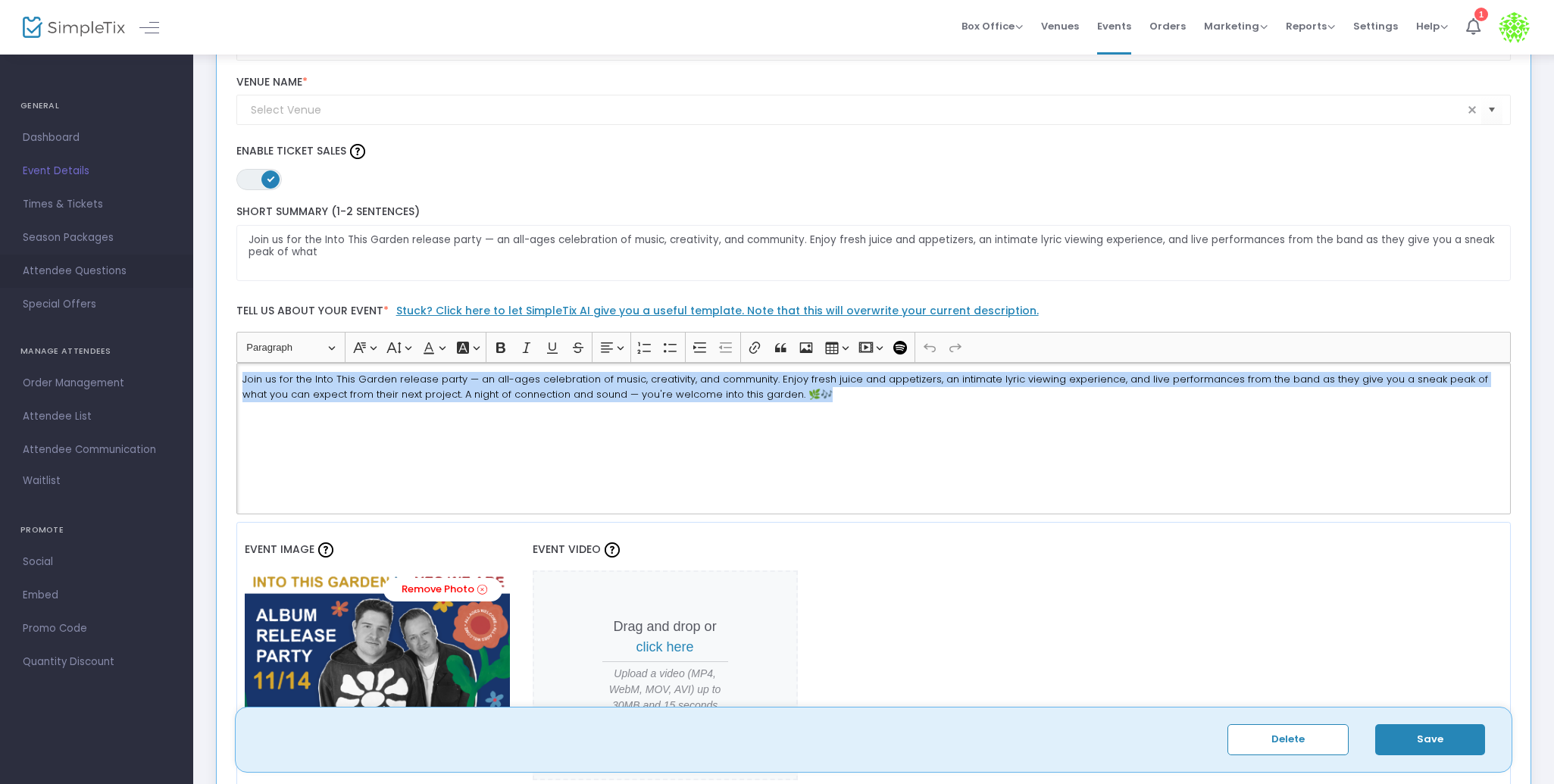
drag, startPoint x: 891, startPoint y: 395, endPoint x: 75, endPoint y: 275, distance: 824.8
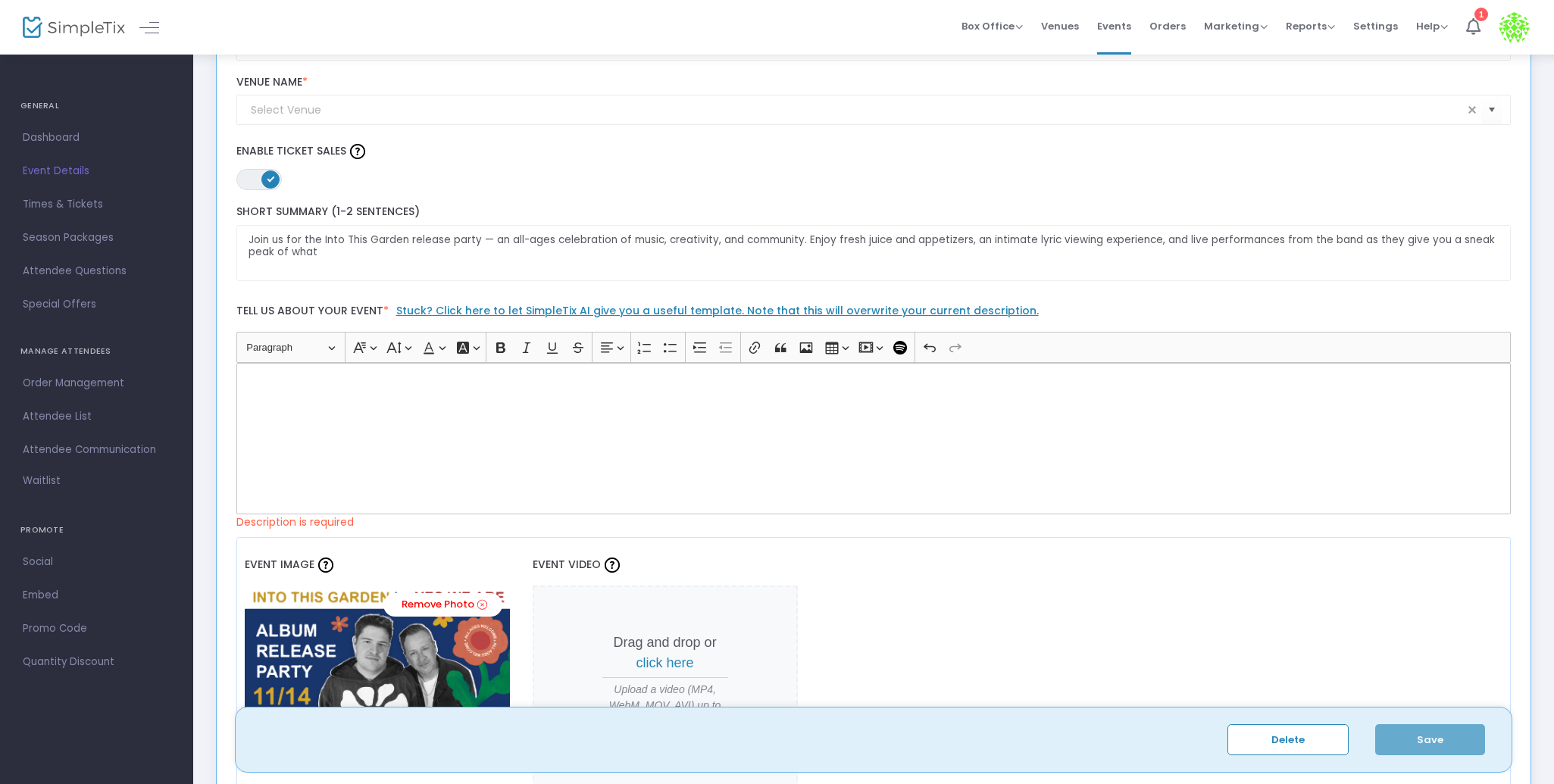
click at [542, 402] on div "Rich Text Editor, main" at bounding box center [874, 438] width 1275 height 151
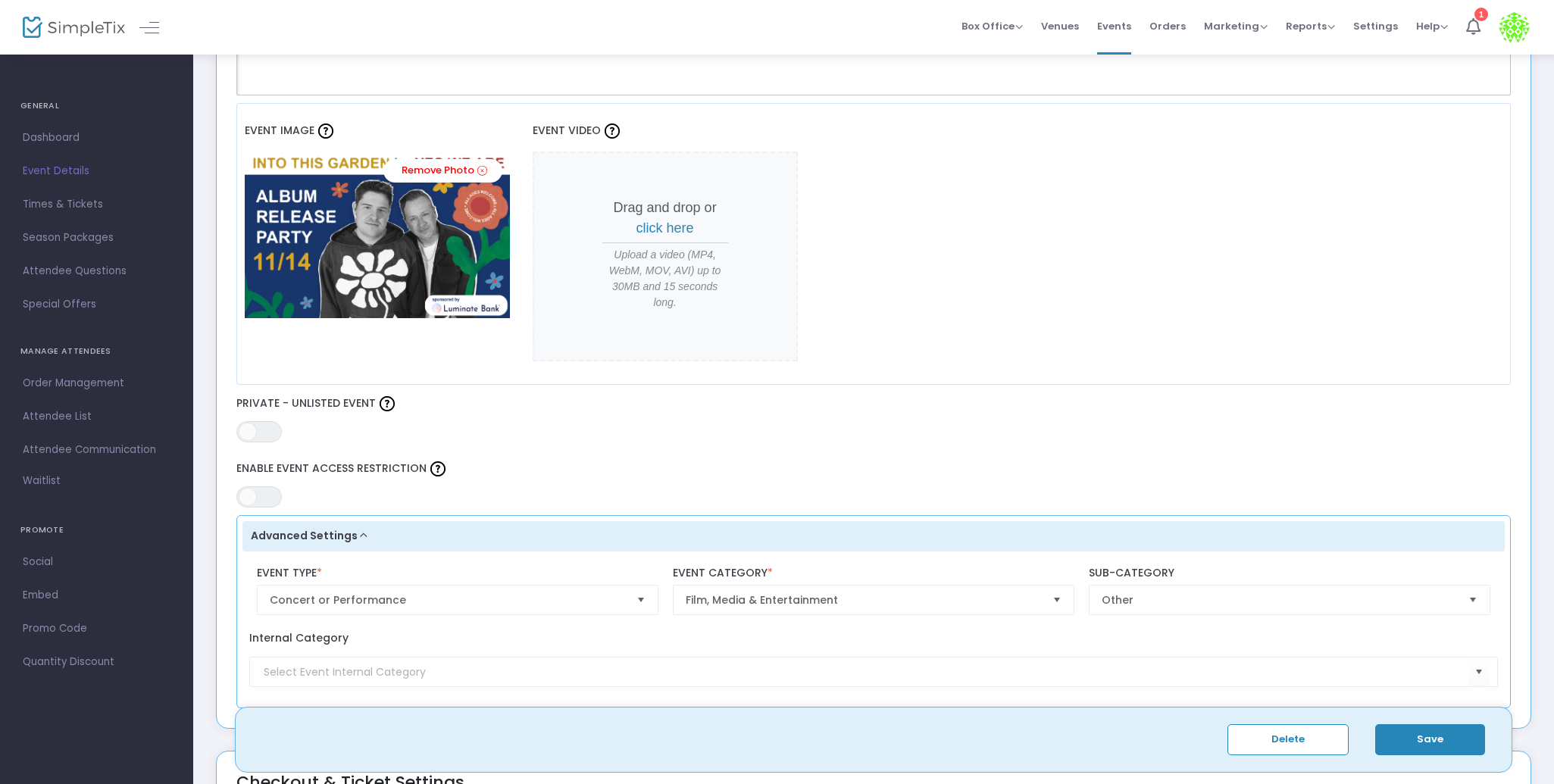
scroll to position [693, 0]
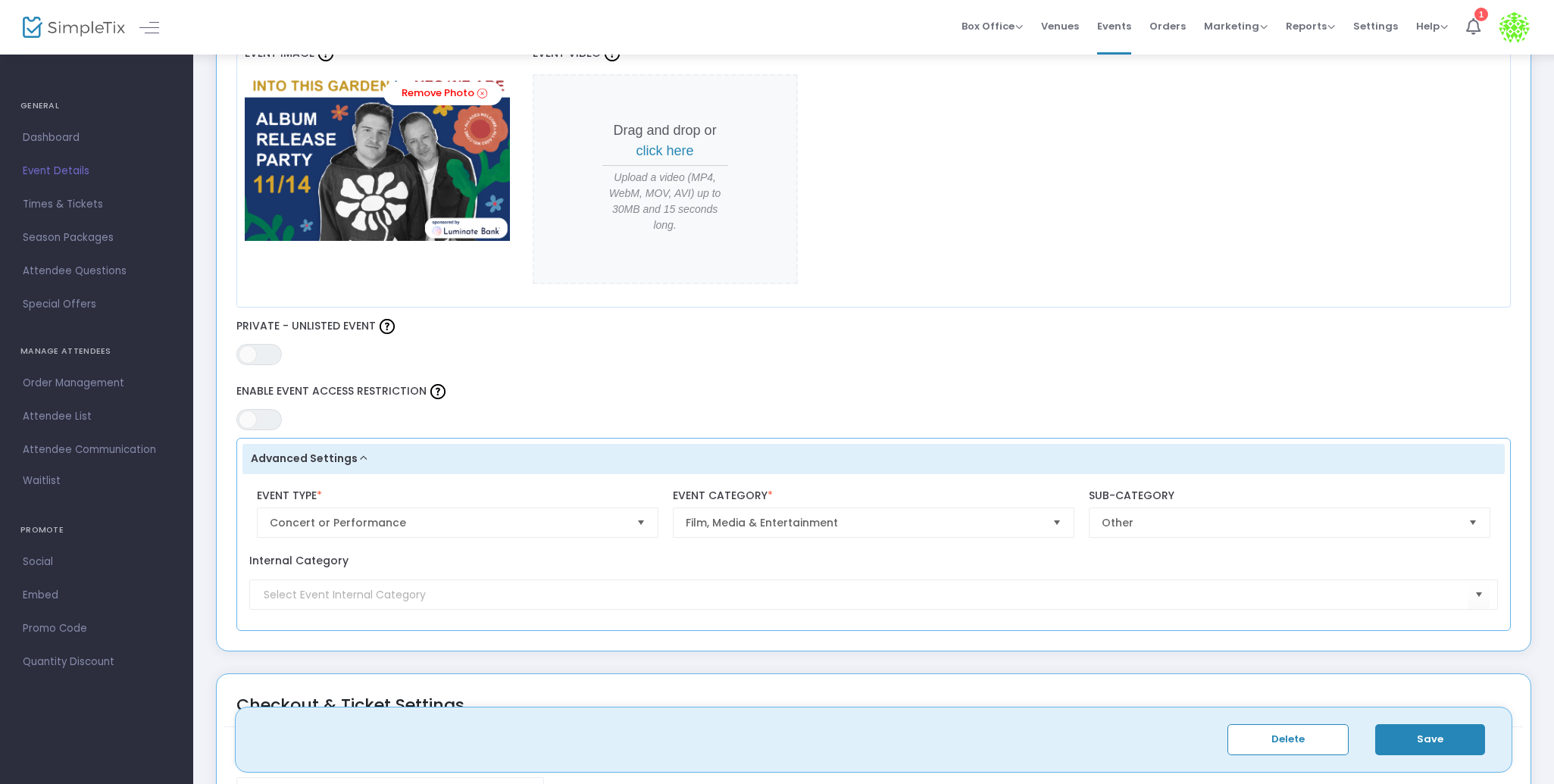
click at [1426, 737] on button "Save" at bounding box center [1430, 740] width 110 height 31
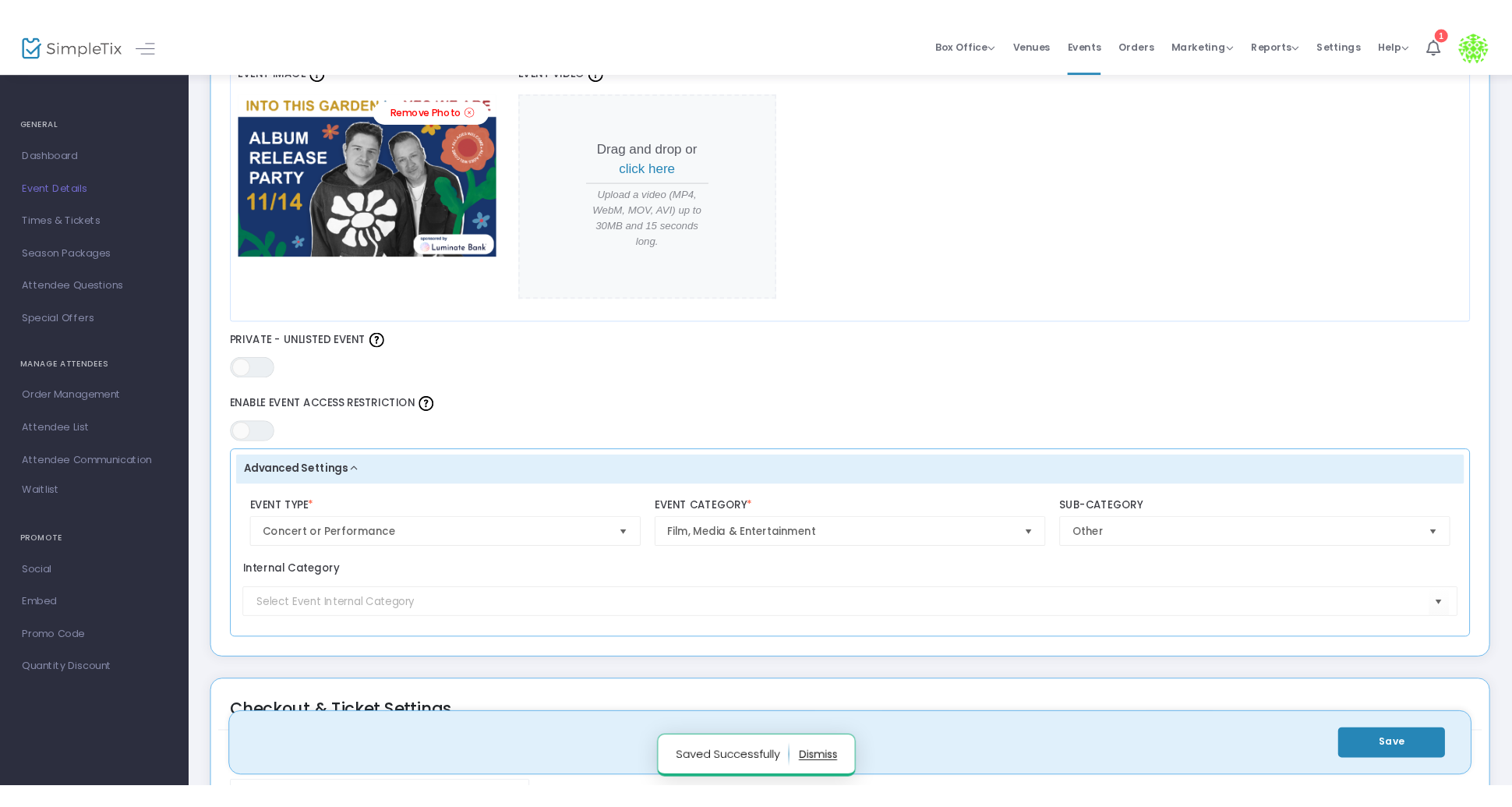
scroll to position [0, 0]
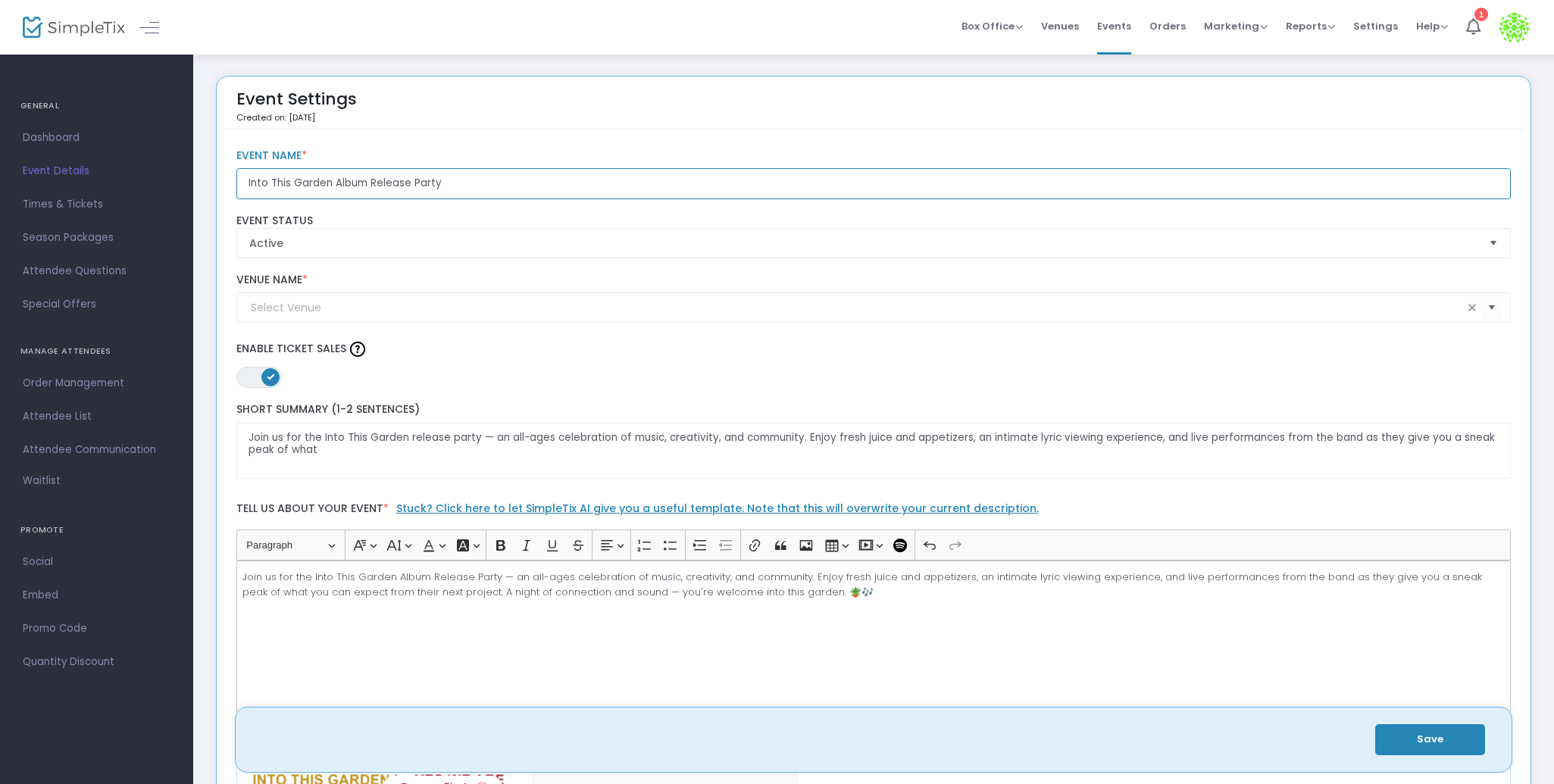
click at [322, 177] on input "Into This Garden Album Release Party" at bounding box center [874, 184] width 1275 height 31
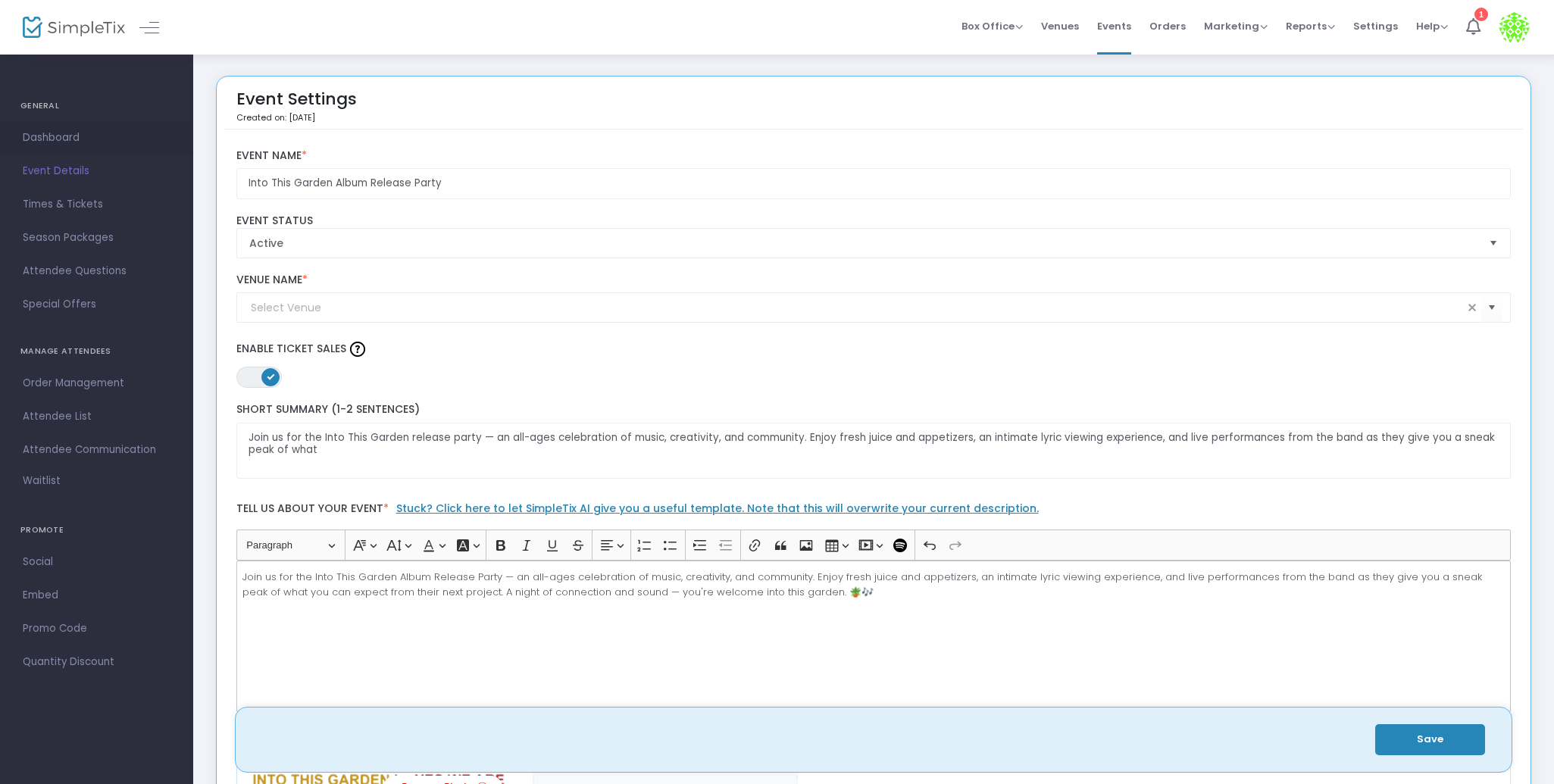
click at [44, 137] on span "Dashboard" at bounding box center [97, 137] width 148 height 20
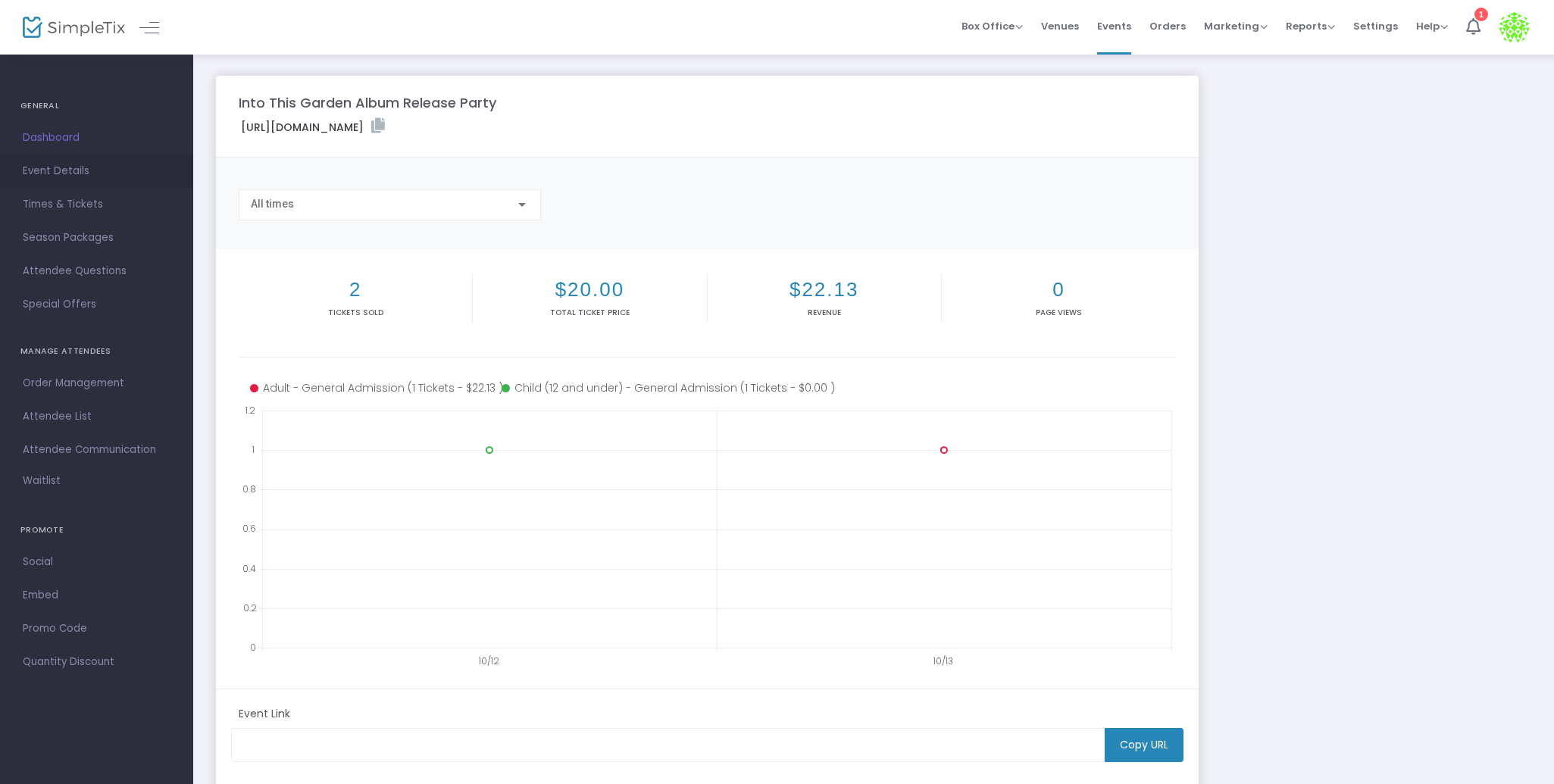
click at [45, 167] on span "Event Details" at bounding box center [97, 171] width 148 height 20
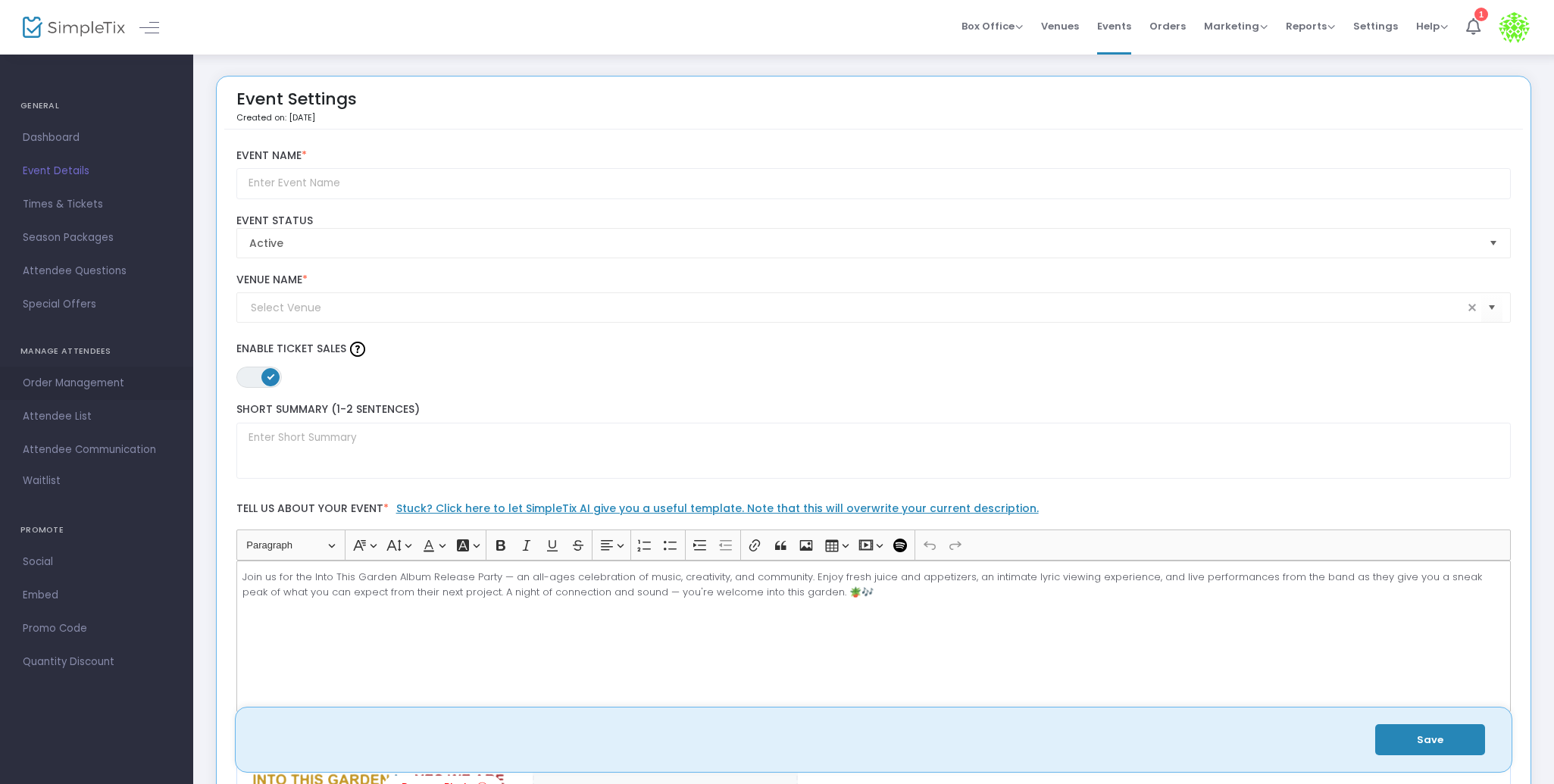
click at [73, 384] on span "Order Management" at bounding box center [97, 383] width 148 height 20
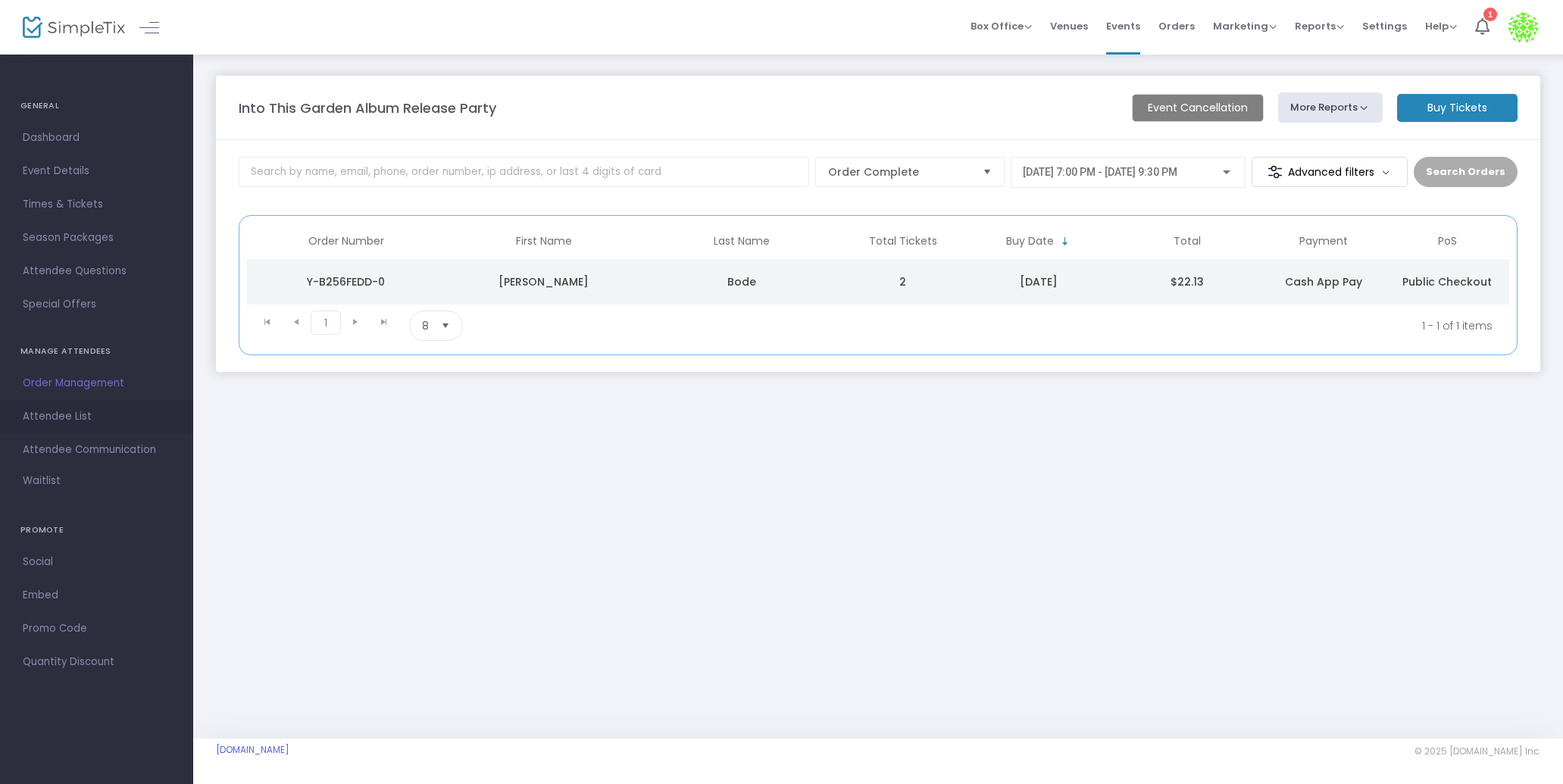
click at [61, 413] on span "Attendee List" at bounding box center [97, 416] width 148 height 20
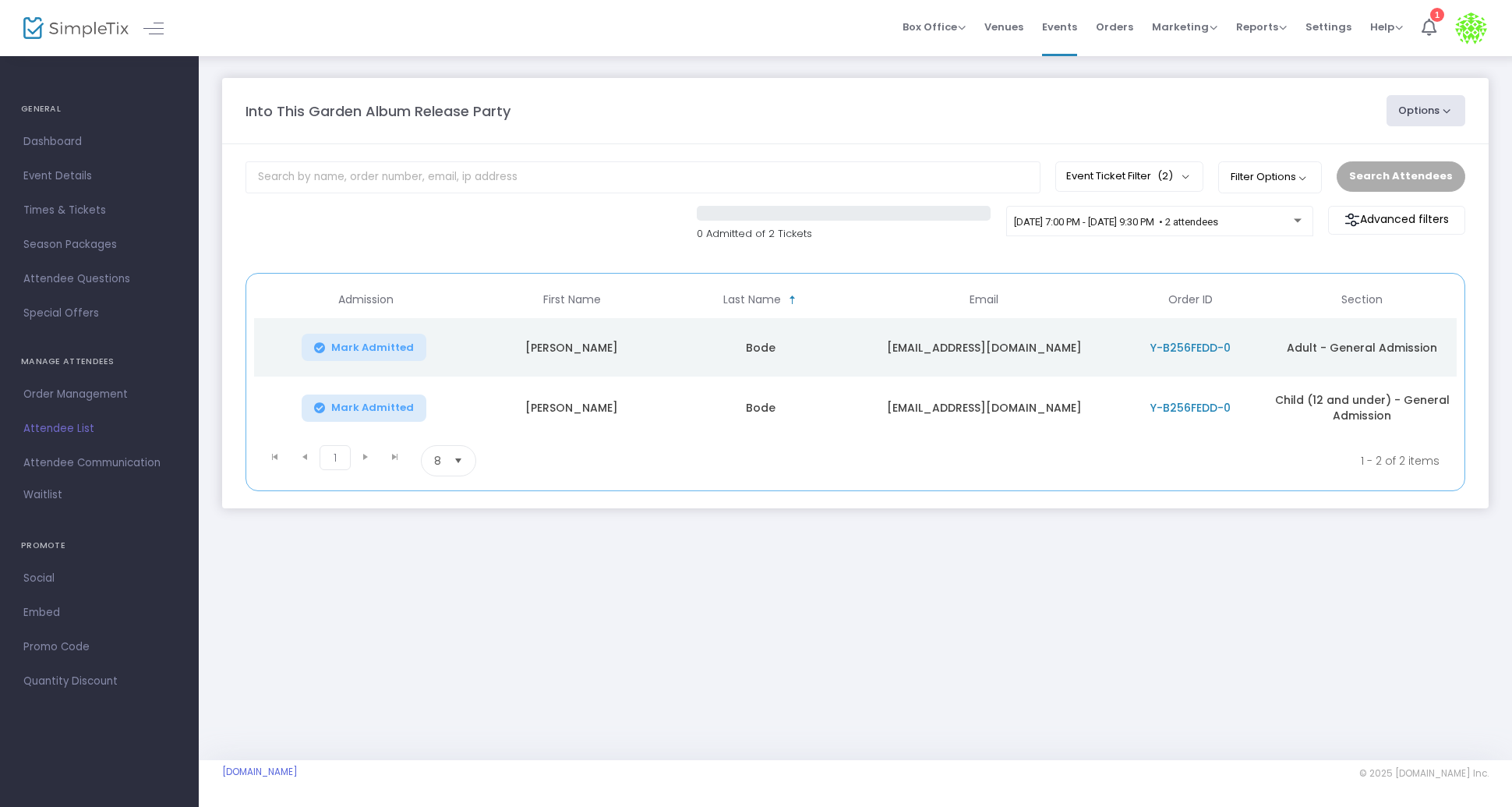
click at [370, 345] on span "Mark Admitted" at bounding box center [373, 347] width 83 height 12
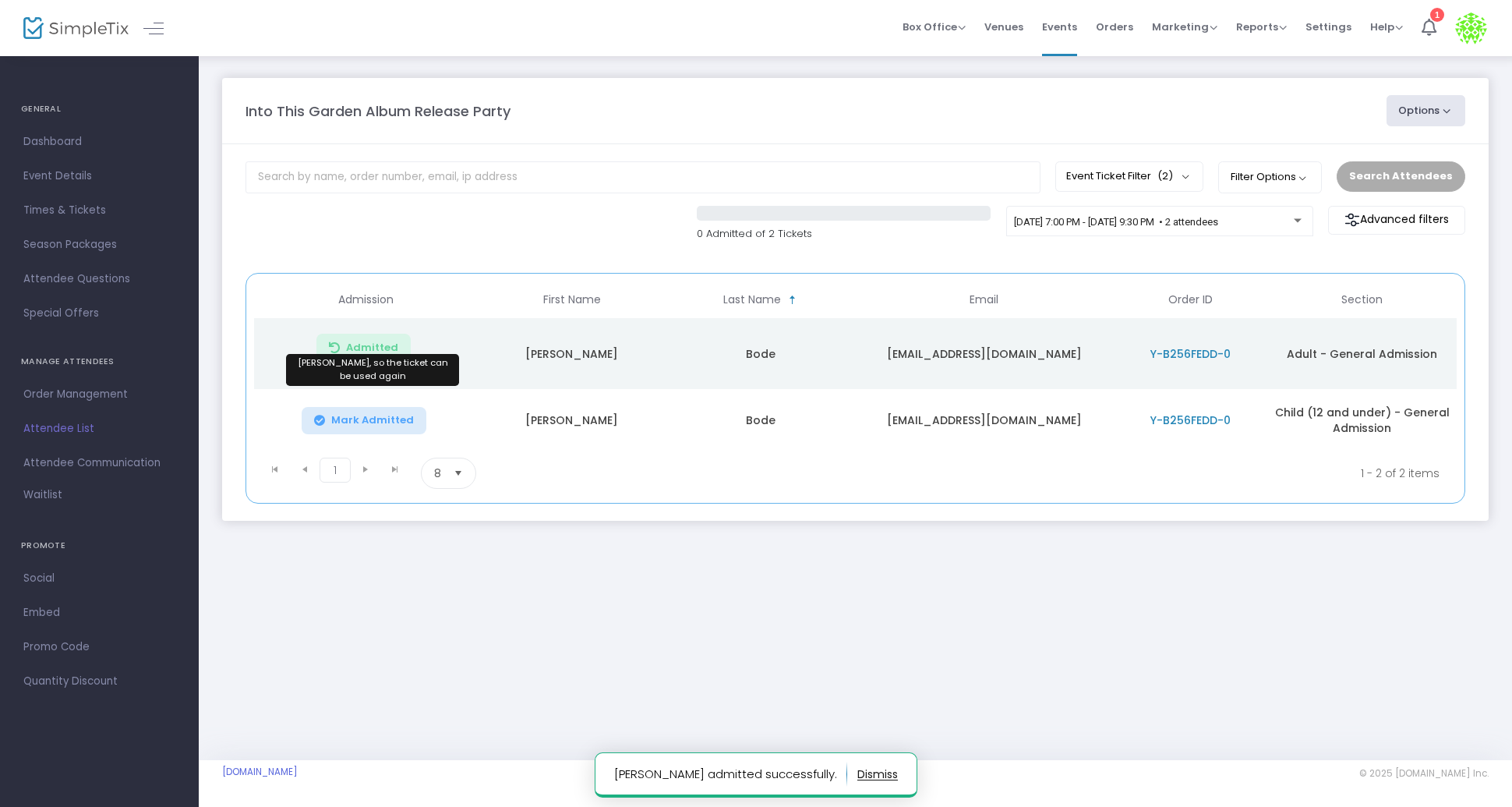
click at [368, 348] on span "Admitted" at bounding box center [372, 347] width 52 height 12
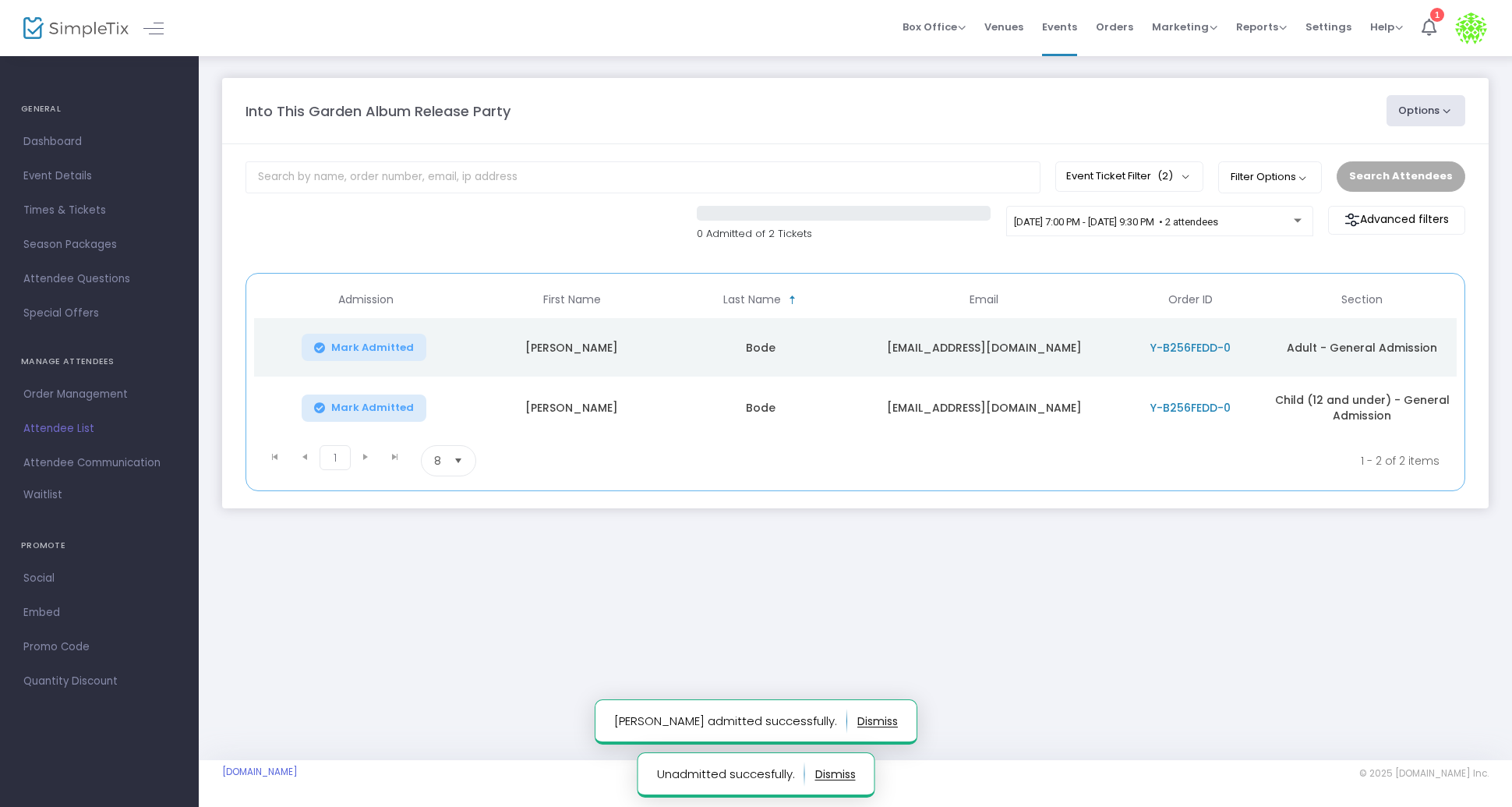
click at [493, 216] on div "0 Admitted of 2 Tickets 11/14/2025 @ 7:00 PM - 11/14/2025 @ 9:30 PM • 2 attende…" at bounding box center [856, 231] width 1235 height 52
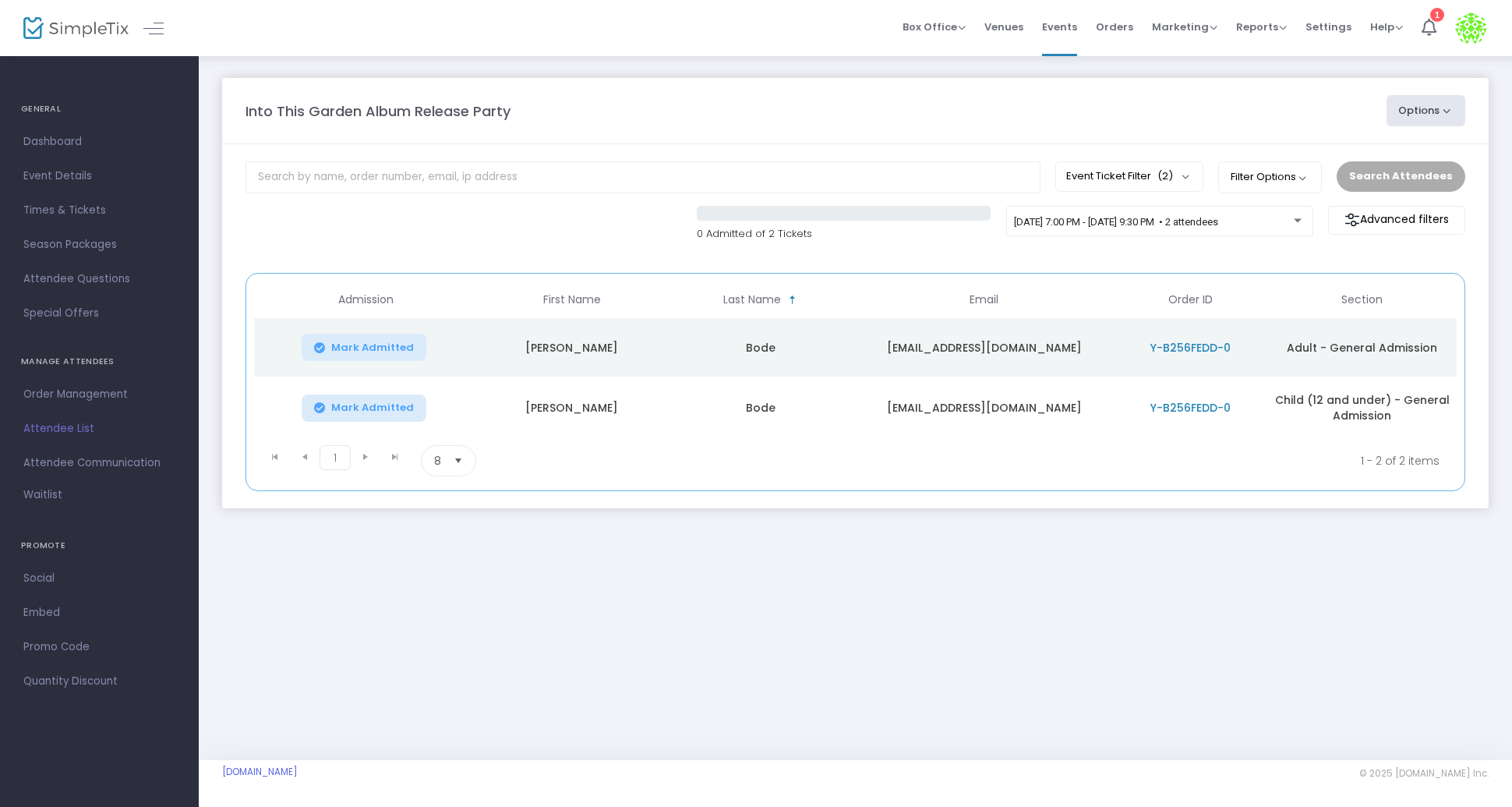
click at [491, 217] on div "0 Admitted of 2 Tickets 11/14/2025 @ 7:00 PM - 11/14/2025 @ 9:30 PM • 2 attende…" at bounding box center [856, 231] width 1235 height 52
click at [412, 208] on div "0 Admitted of 2 Tickets 11/14/2025 @ 7:00 PM - 11/14/2025 @ 9:30 PM • 2 attende…" at bounding box center [856, 231] width 1235 height 52
click at [402, 258] on div "0 Admitted of 2 Tickets 11/14/2025 @ 7:00 PM - 11/14/2025 @ 9:30 PM • 2 attende…" at bounding box center [856, 231] width 1235 height 52
click at [315, 222] on div "0 Admitted of 2 Tickets 11/14/2025 @ 7:00 PM - 11/14/2025 @ 9:30 PM • 2 attende…" at bounding box center [856, 231] width 1235 height 52
click at [734, 125] on div "Into This Garden Album Release Party Options Export List Print Name Tags Export…" at bounding box center [856, 110] width 1235 height 31
